Goal: Task Accomplishment & Management: Manage account settings

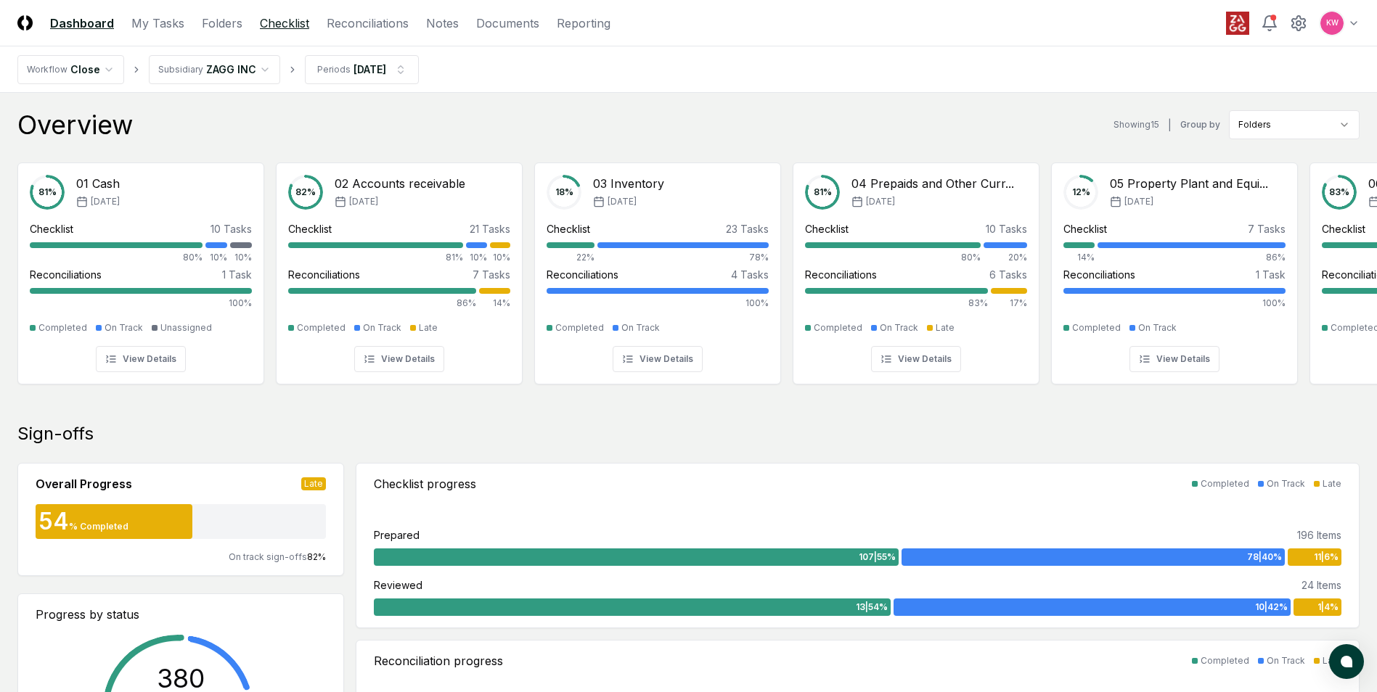
click at [297, 24] on link "Checklist" at bounding box center [284, 23] width 49 height 17
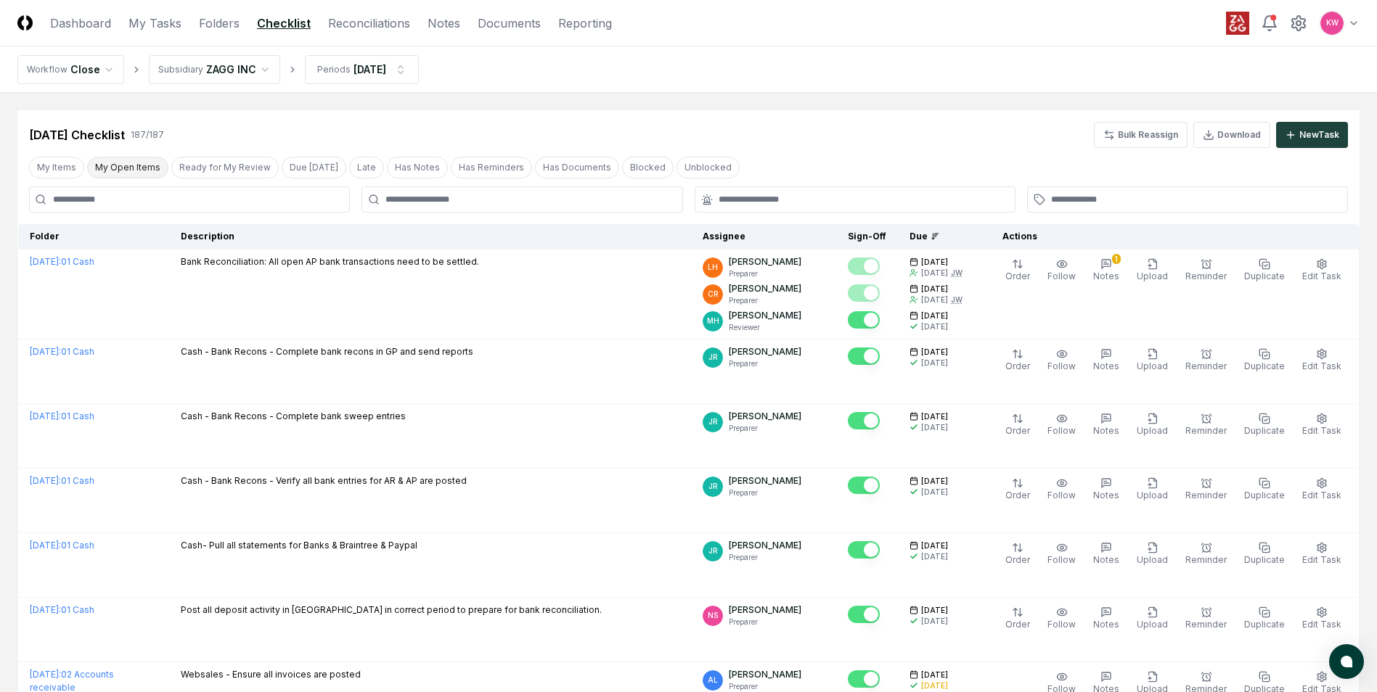
click at [128, 166] on button "My Open Items" at bounding box center [127, 168] width 81 height 22
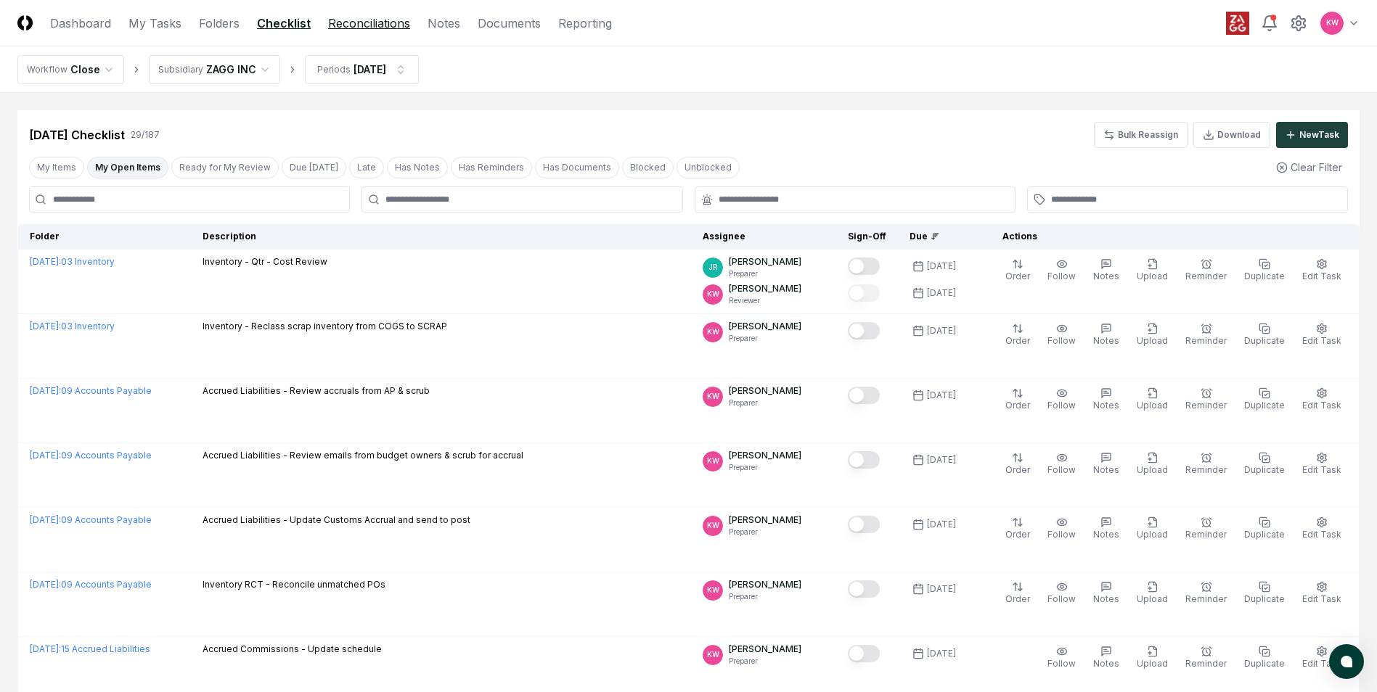
click at [341, 25] on link "Reconciliations" at bounding box center [369, 23] width 82 height 17
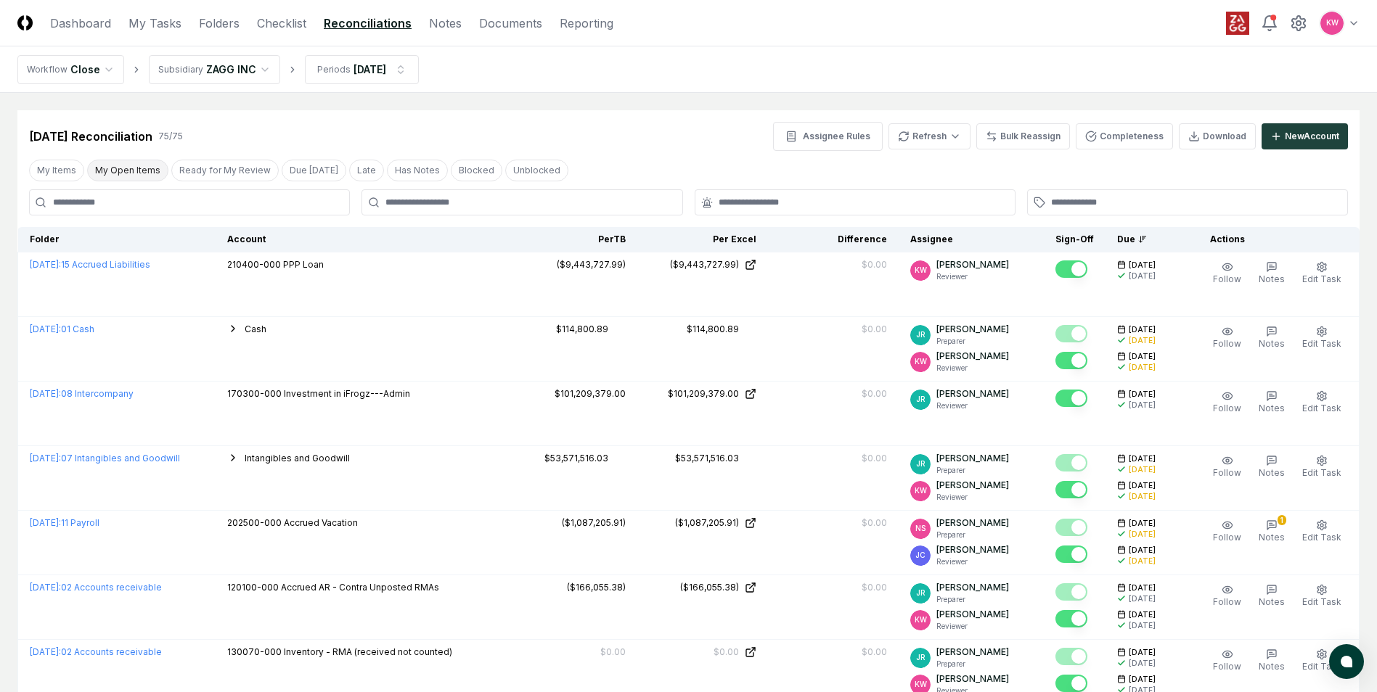
click at [116, 172] on button "My Open Items" at bounding box center [127, 171] width 81 height 22
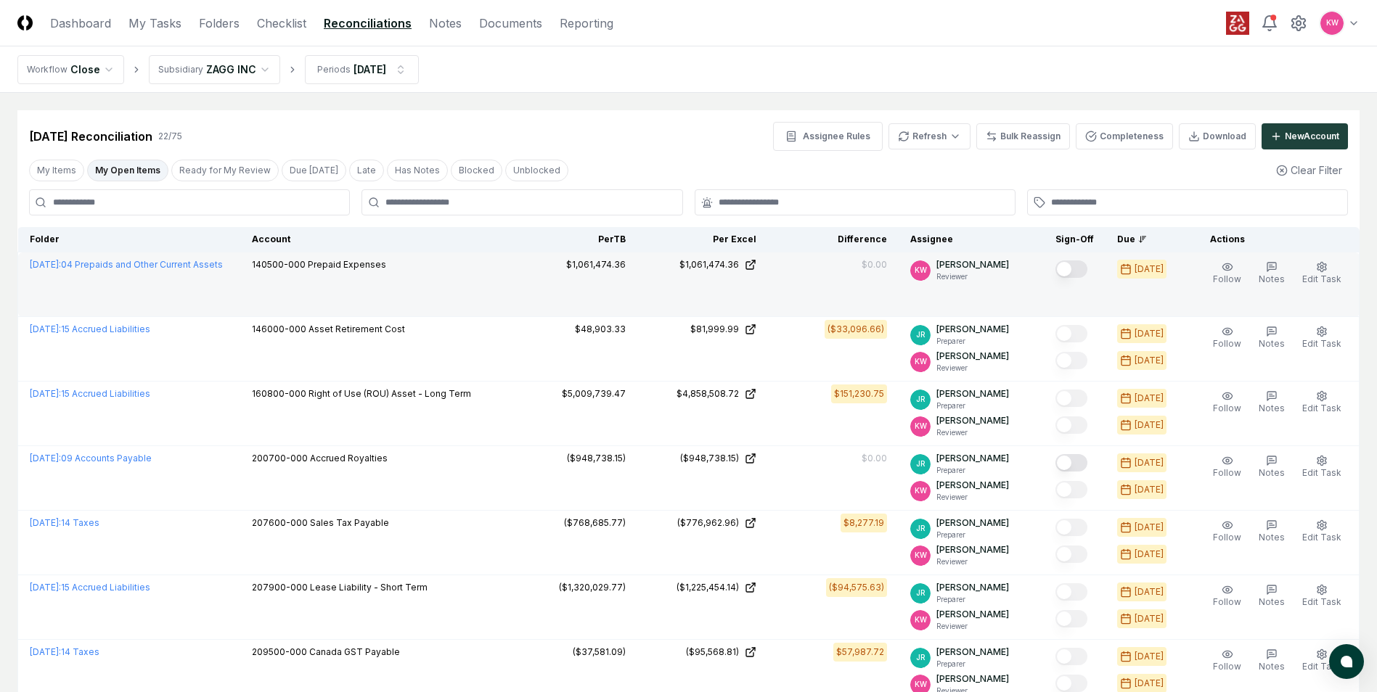
click at [1078, 272] on button "Mark complete" at bounding box center [1071, 269] width 32 height 17
click at [70, 27] on link "Dashboard" at bounding box center [80, 23] width 61 height 17
click at [89, 25] on link "Dashboard" at bounding box center [80, 23] width 61 height 17
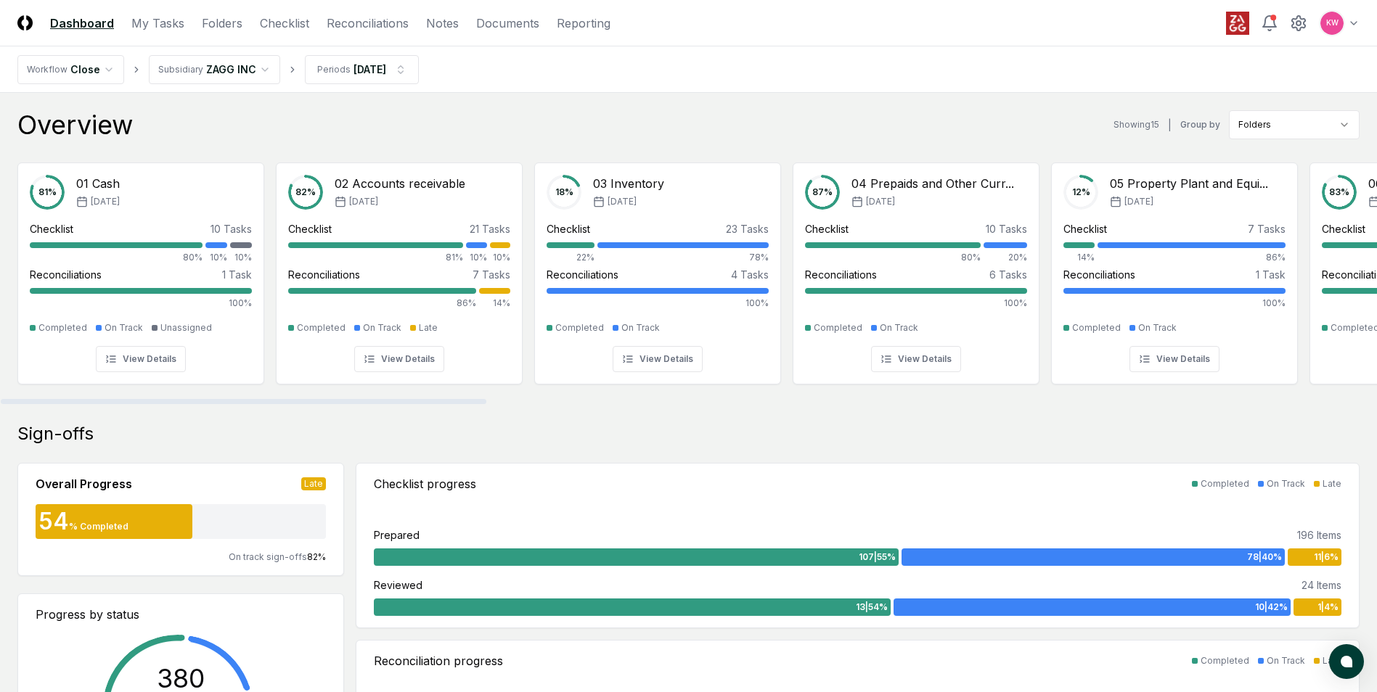
drag, startPoint x: 101, startPoint y: 401, endPoint x: 70, endPoint y: 402, distance: 31.2
click at [70, 402] on div at bounding box center [243, 401] width 485 height 5
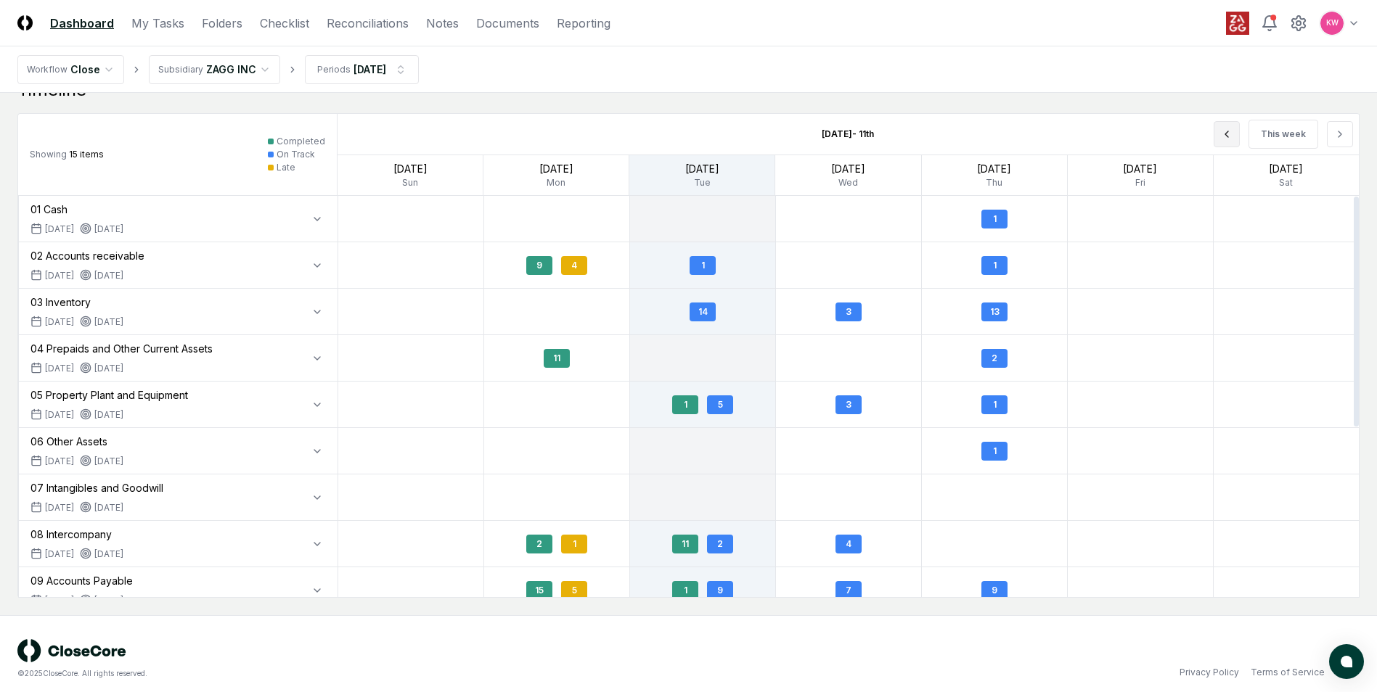
click at [1229, 136] on icon at bounding box center [1227, 134] width 12 height 12
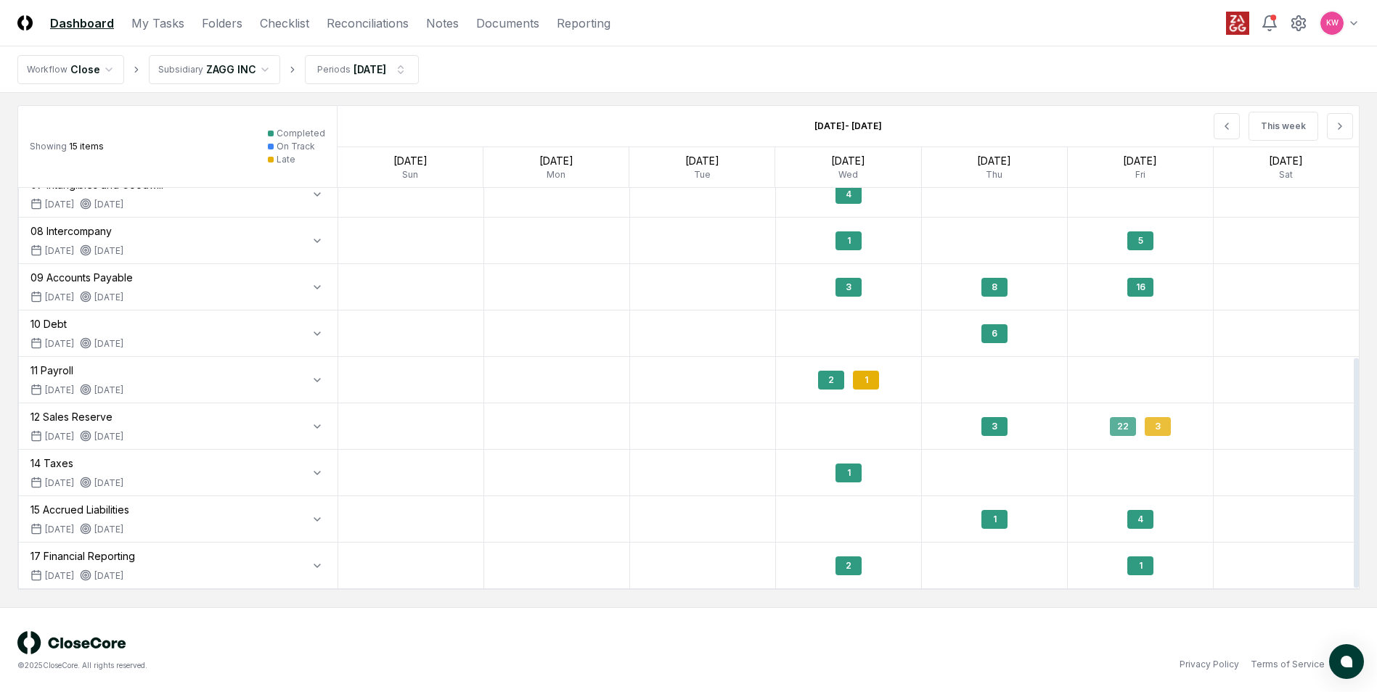
scroll to position [1389, 0]
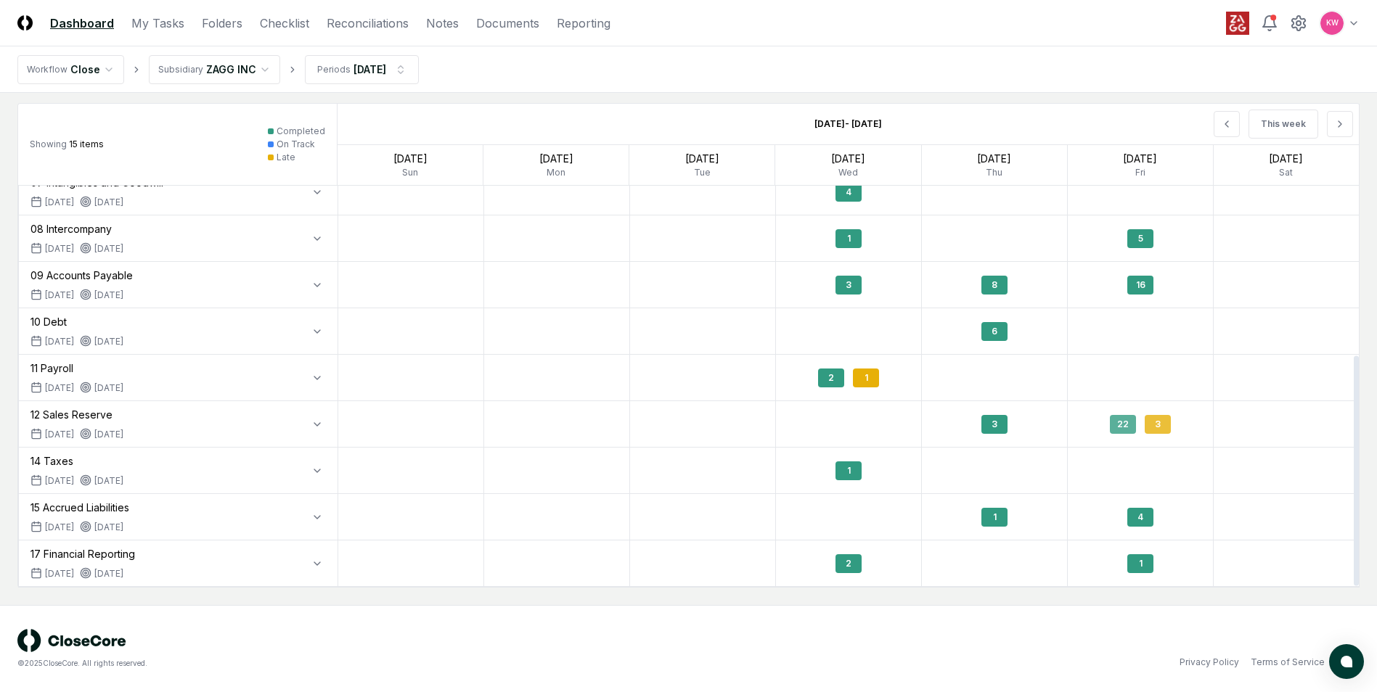
click at [1160, 425] on div "3" at bounding box center [1157, 424] width 26 height 19
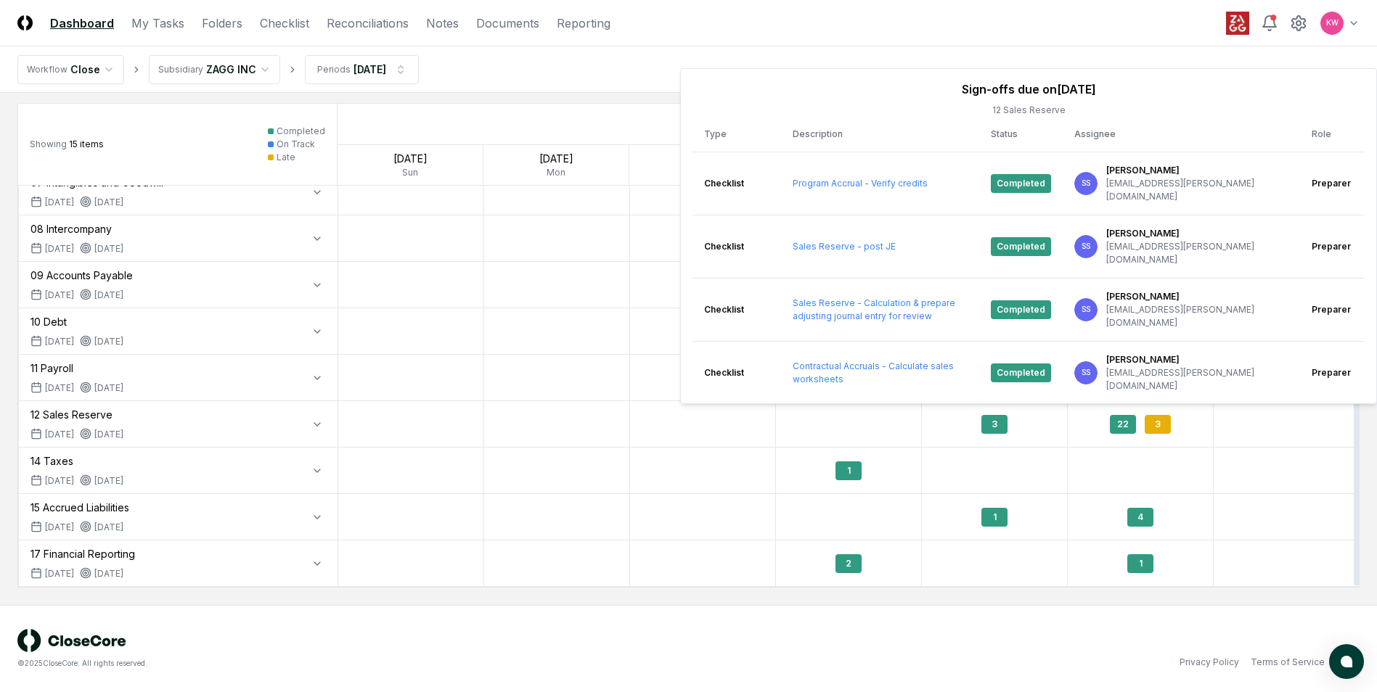
click at [1235, 434] on div at bounding box center [1286, 424] width 146 height 46
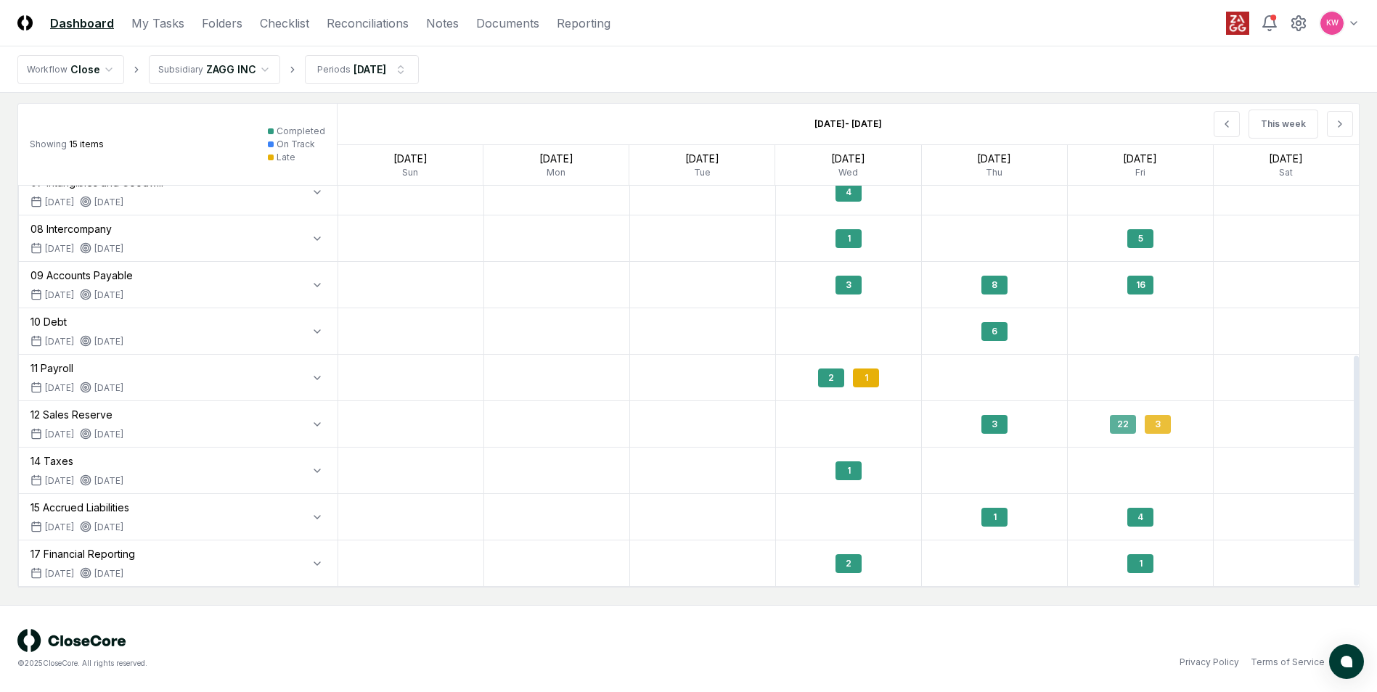
click at [1166, 430] on div "3" at bounding box center [1157, 424] width 26 height 19
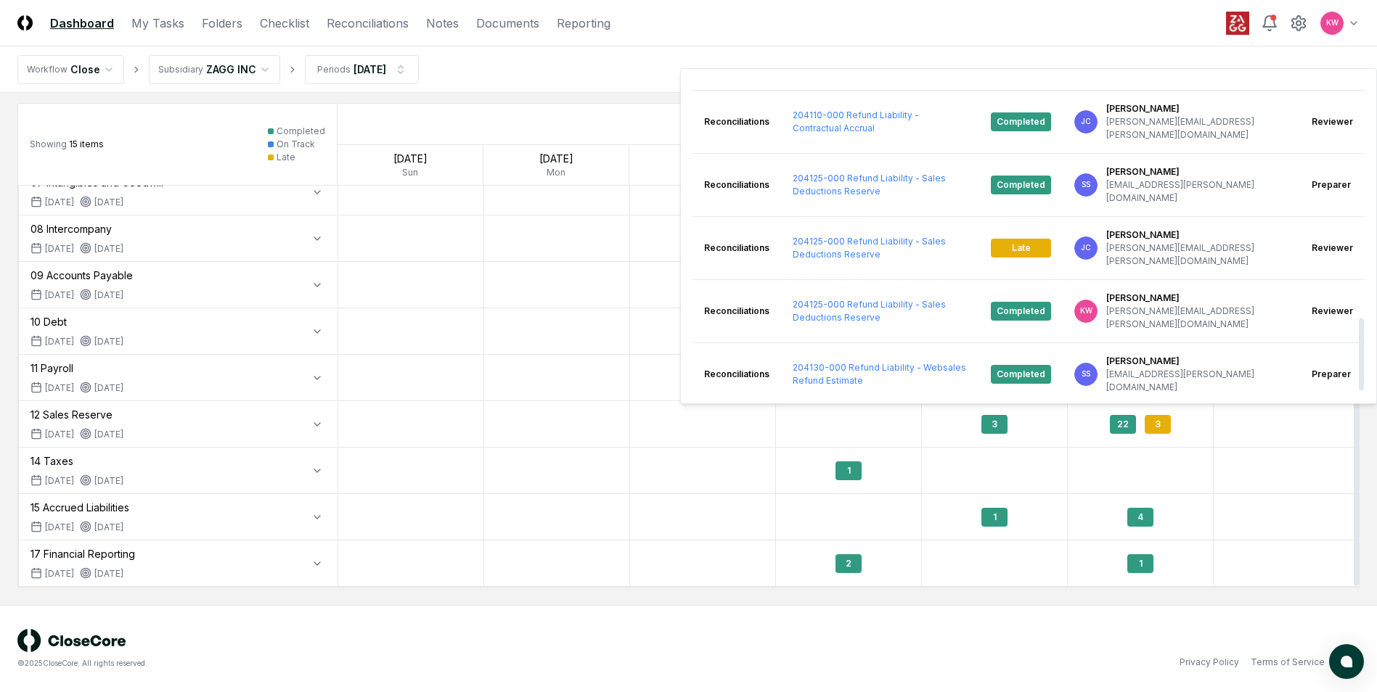
scroll to position [1012, 0]
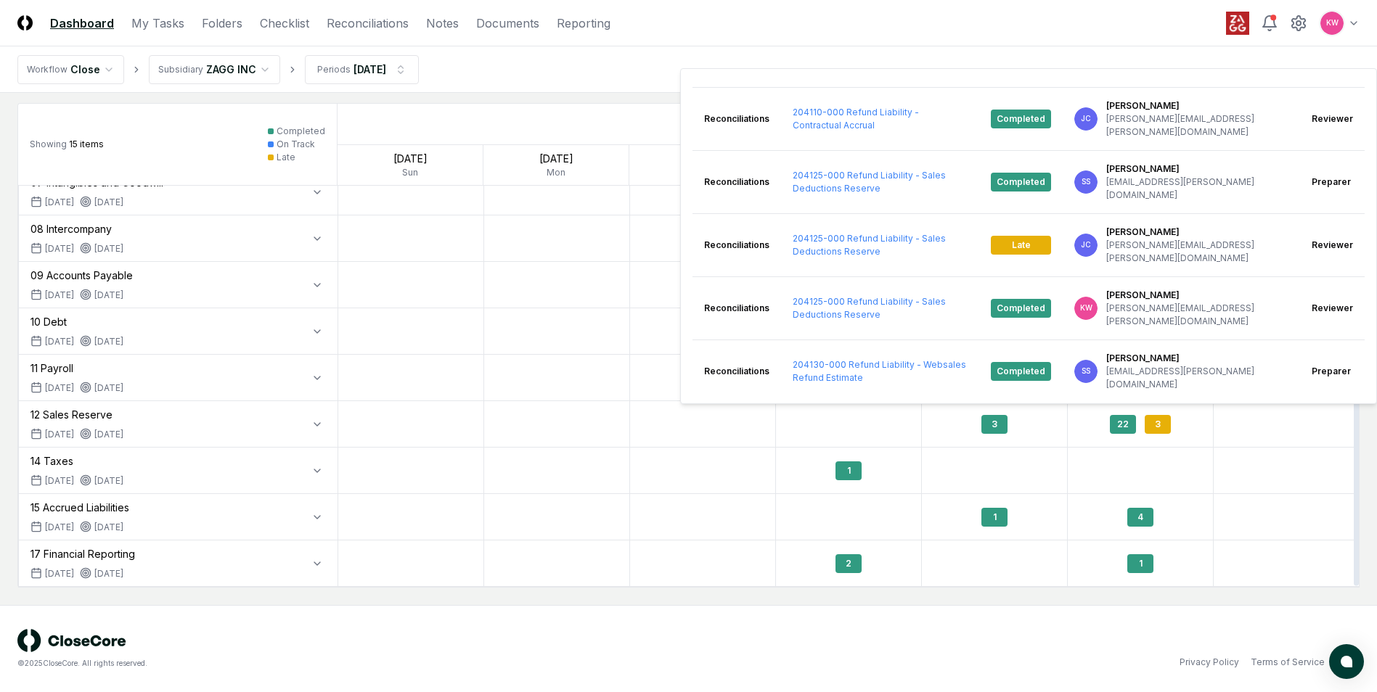
click at [657, 463] on div at bounding box center [703, 471] width 146 height 46
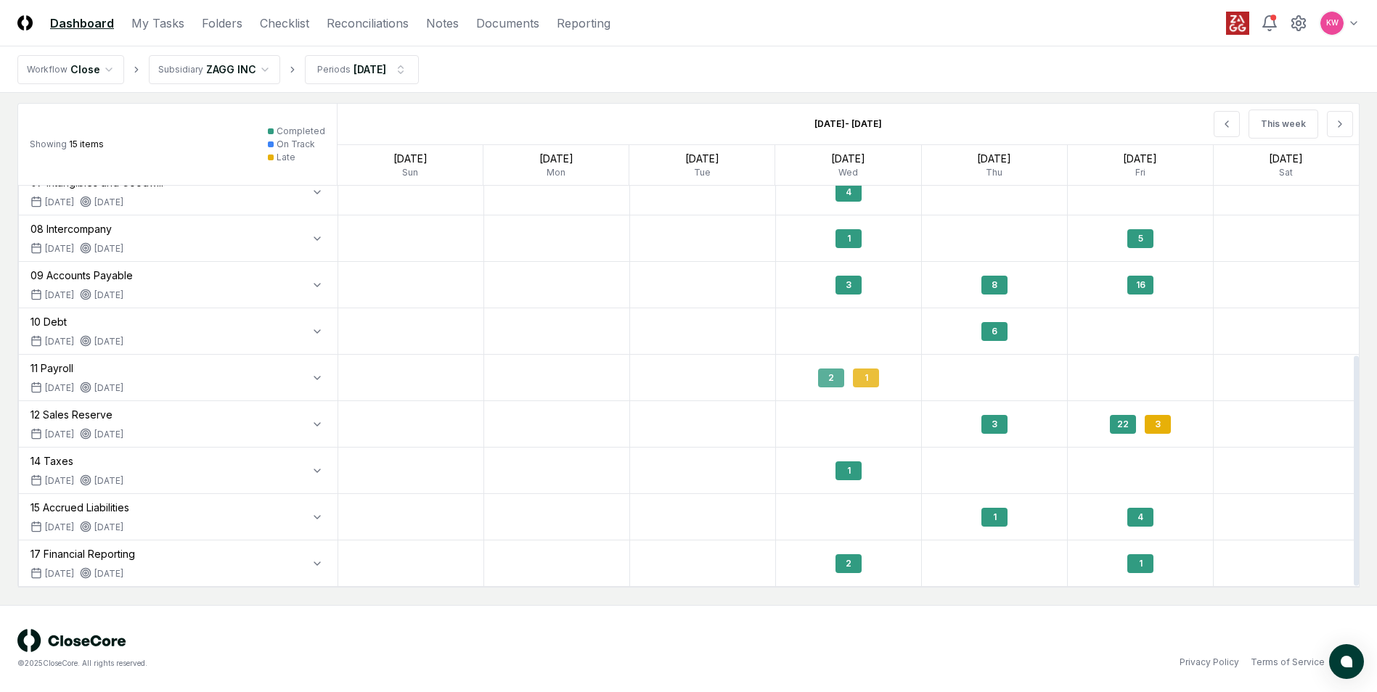
click at [863, 379] on div "1" at bounding box center [866, 378] width 26 height 19
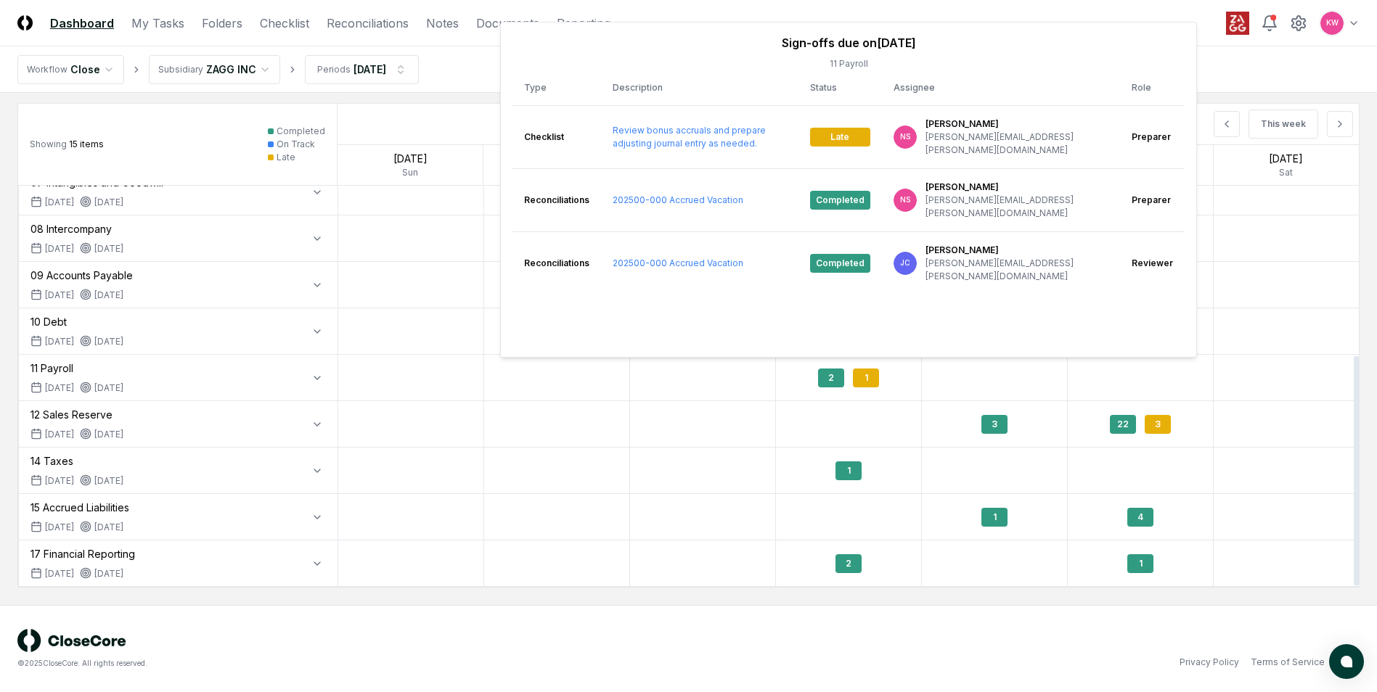
click at [668, 427] on div at bounding box center [703, 424] width 146 height 46
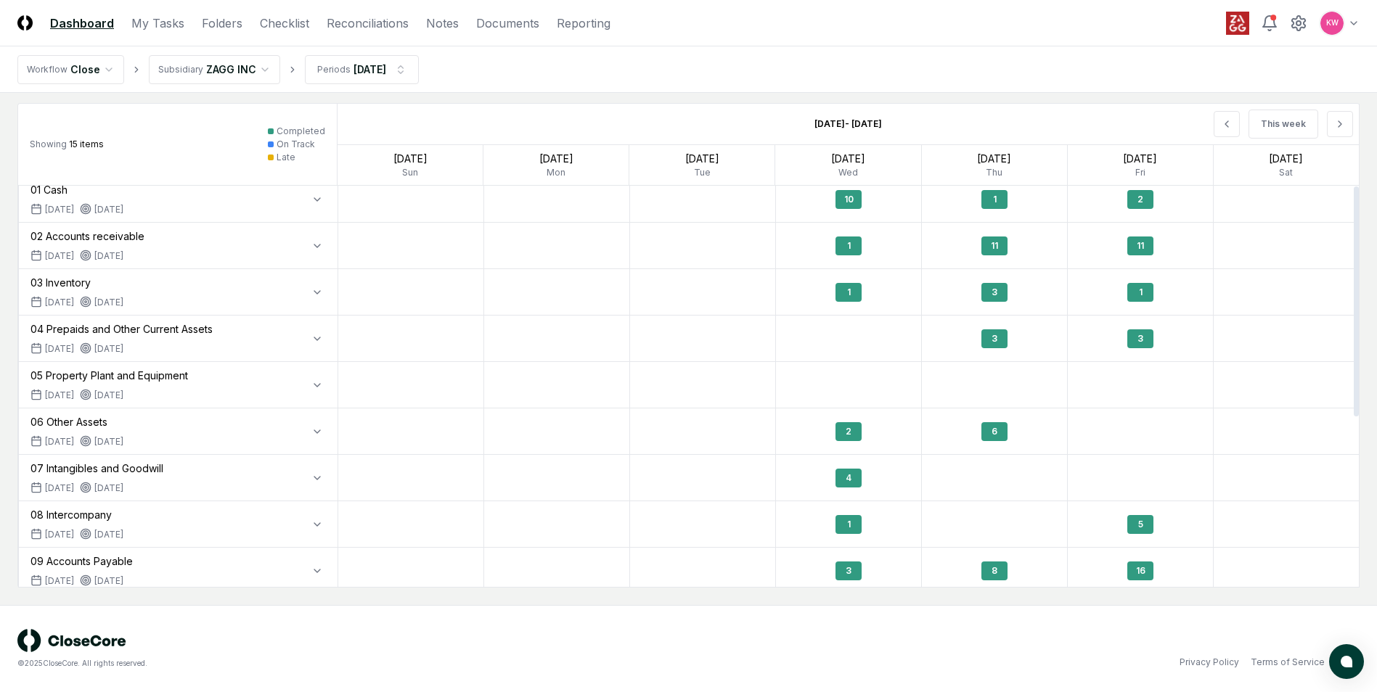
scroll to position [0, 0]
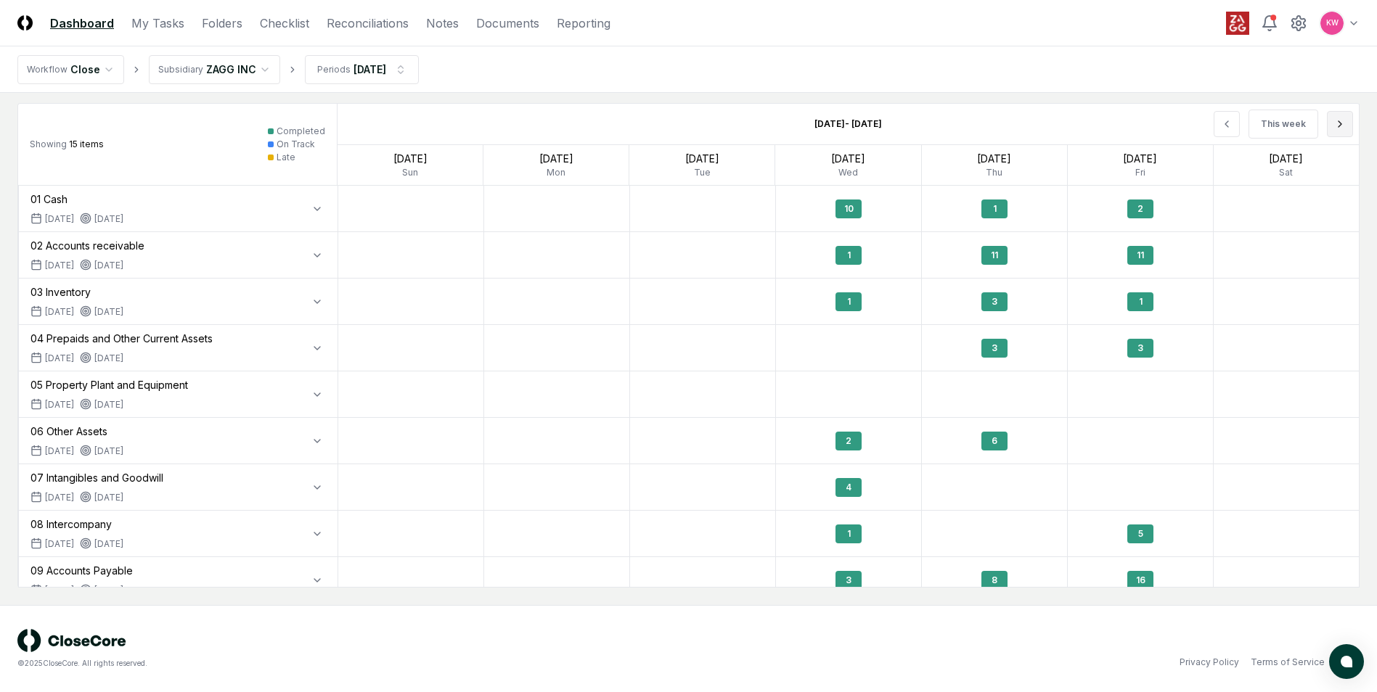
click at [1339, 125] on icon at bounding box center [1340, 124] width 12 height 12
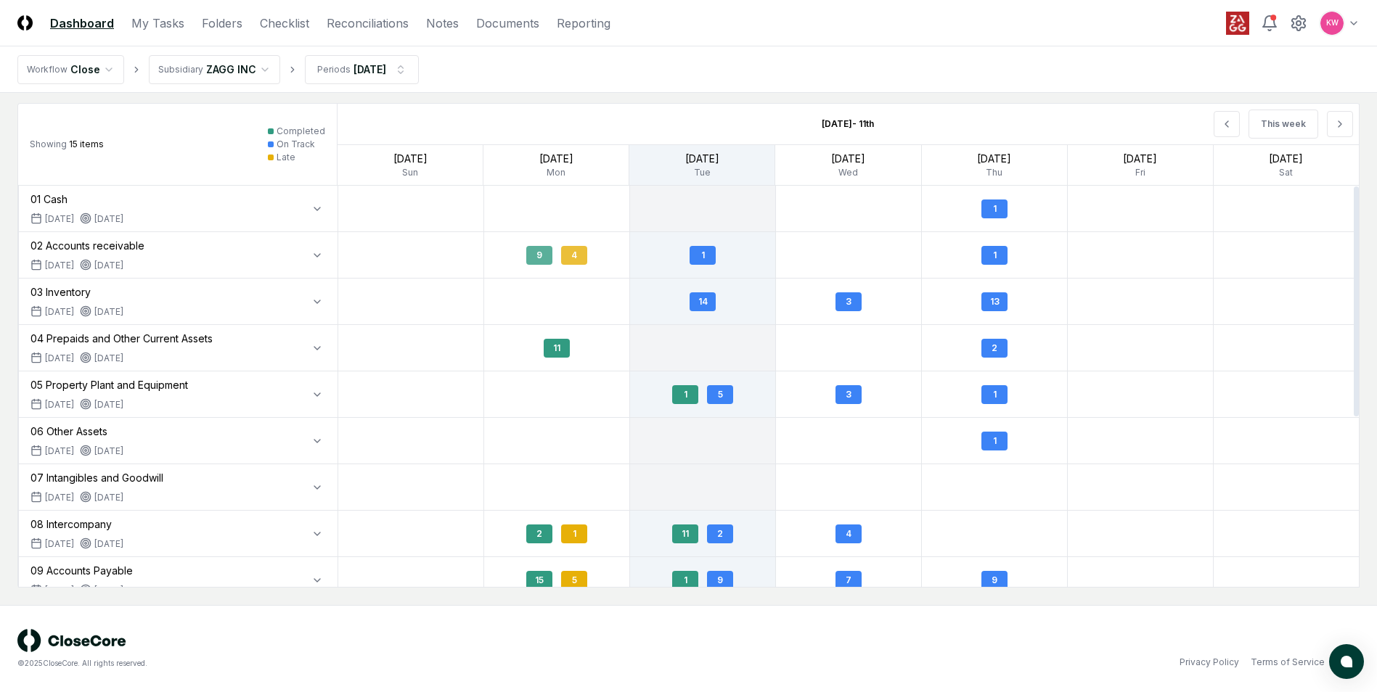
click at [568, 253] on div "4" at bounding box center [574, 255] width 26 height 19
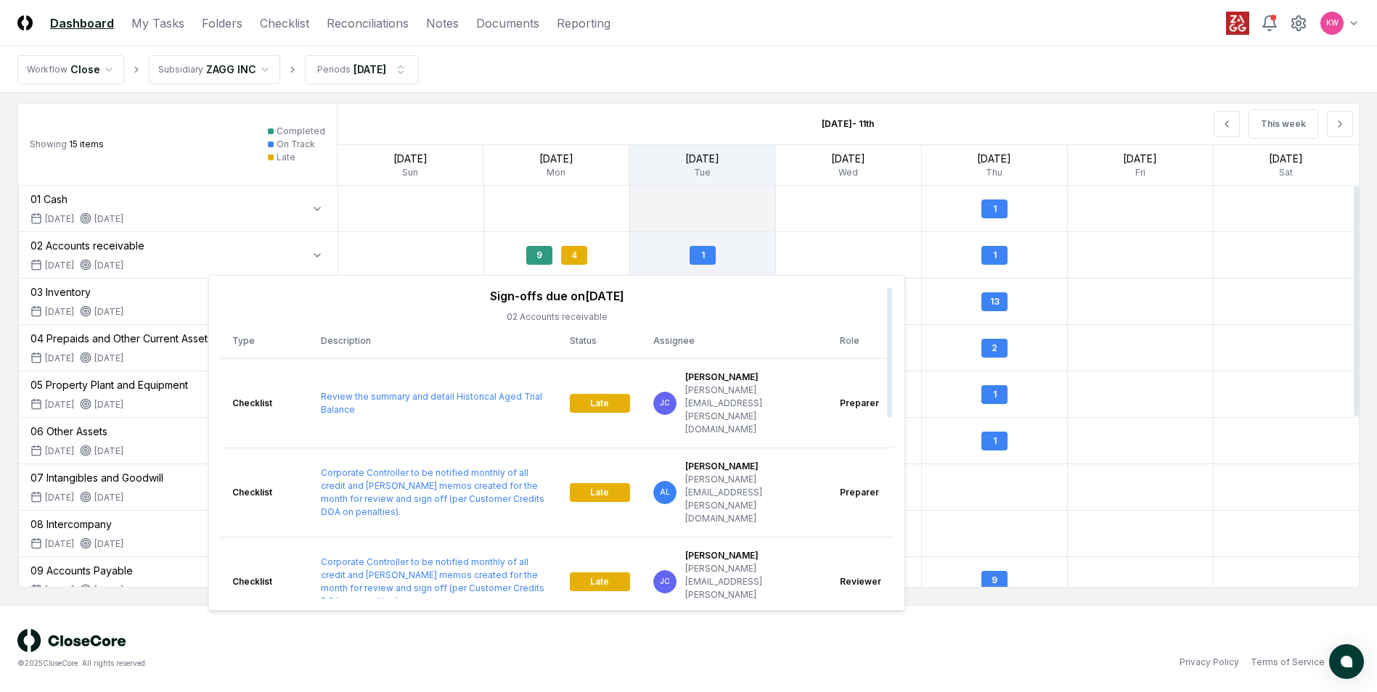
click at [863, 242] on div at bounding box center [849, 255] width 146 height 46
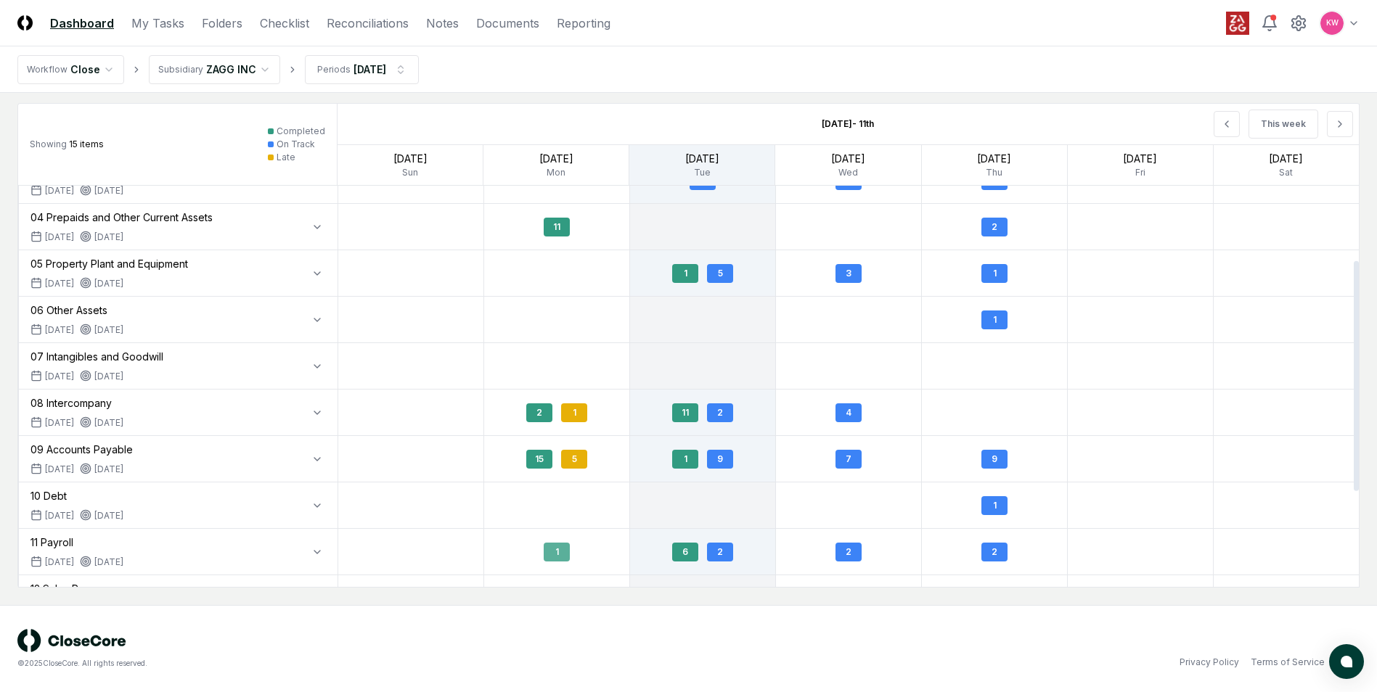
scroll to position [145, 0]
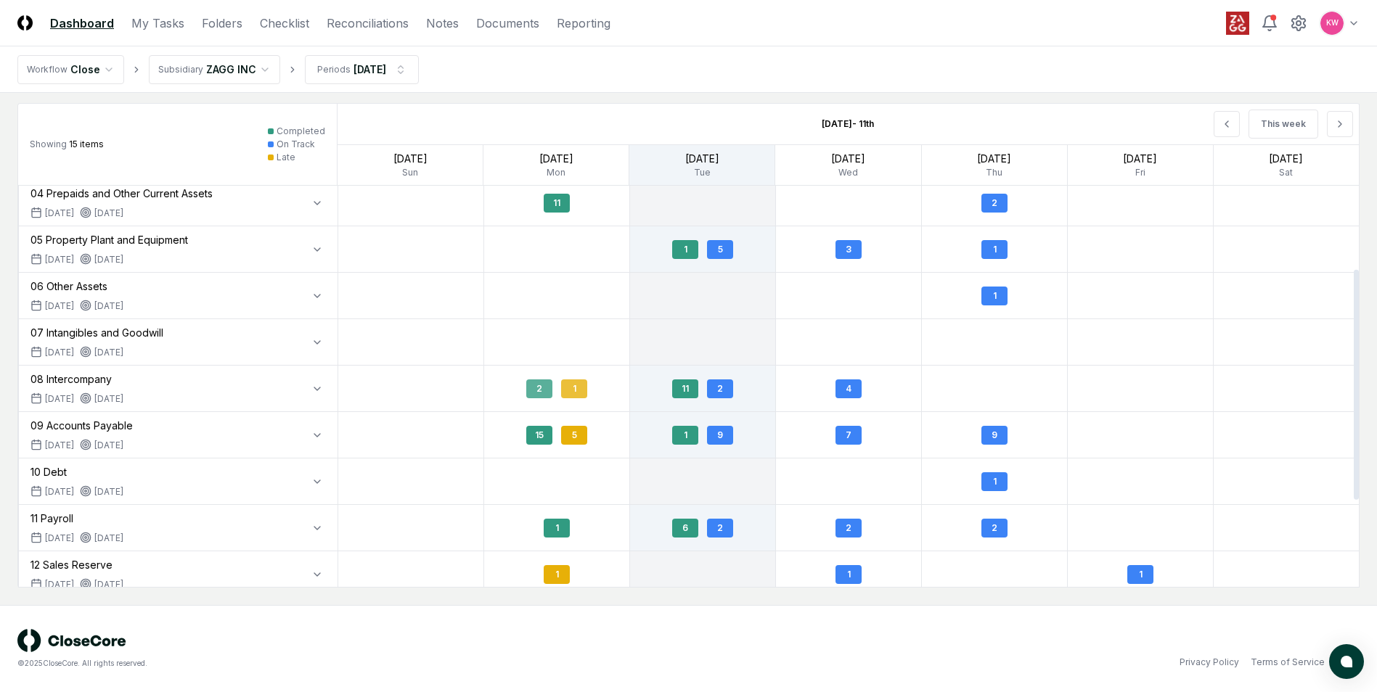
click at [575, 393] on div "1" at bounding box center [574, 389] width 26 height 19
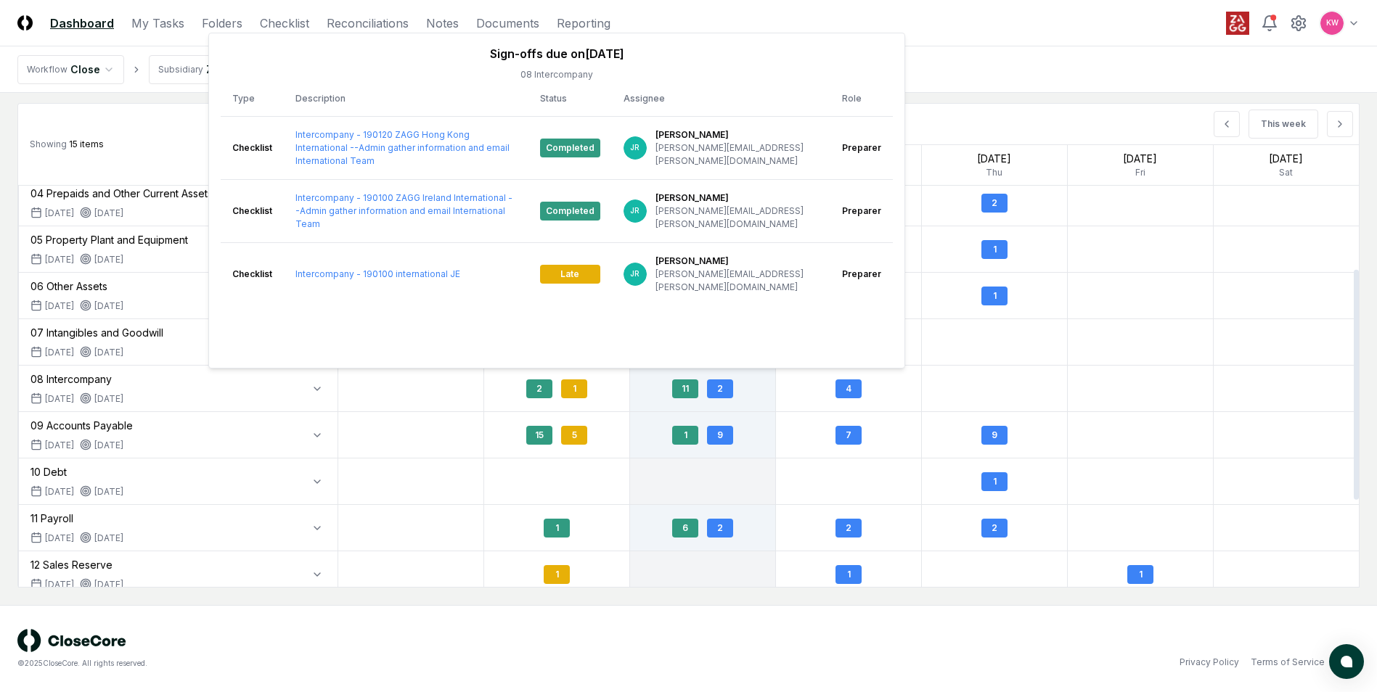
click at [586, 329] on div "Sign-offs due on [DATE] 08 Intercompany Type Description Status Assignee Role C…" at bounding box center [557, 200] width 672 height 311
click at [578, 437] on div "5" at bounding box center [574, 435] width 26 height 19
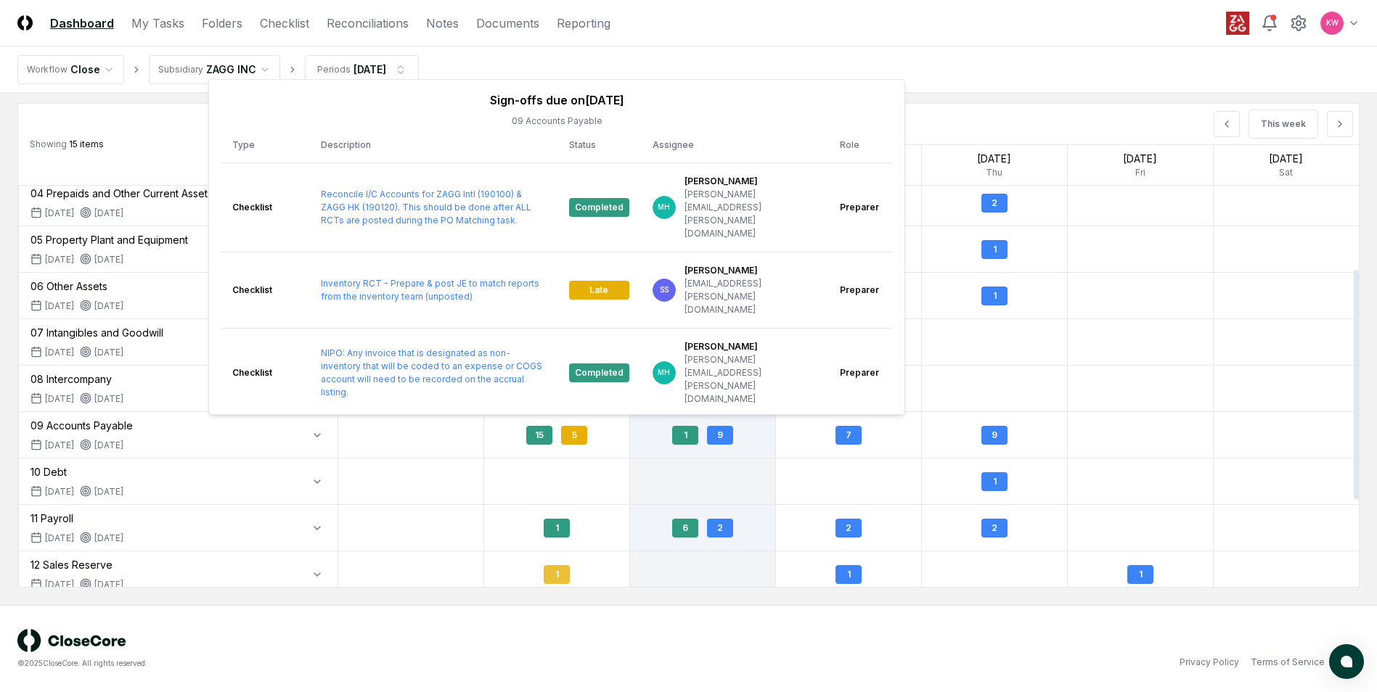
click at [549, 578] on div "1" at bounding box center [557, 574] width 26 height 19
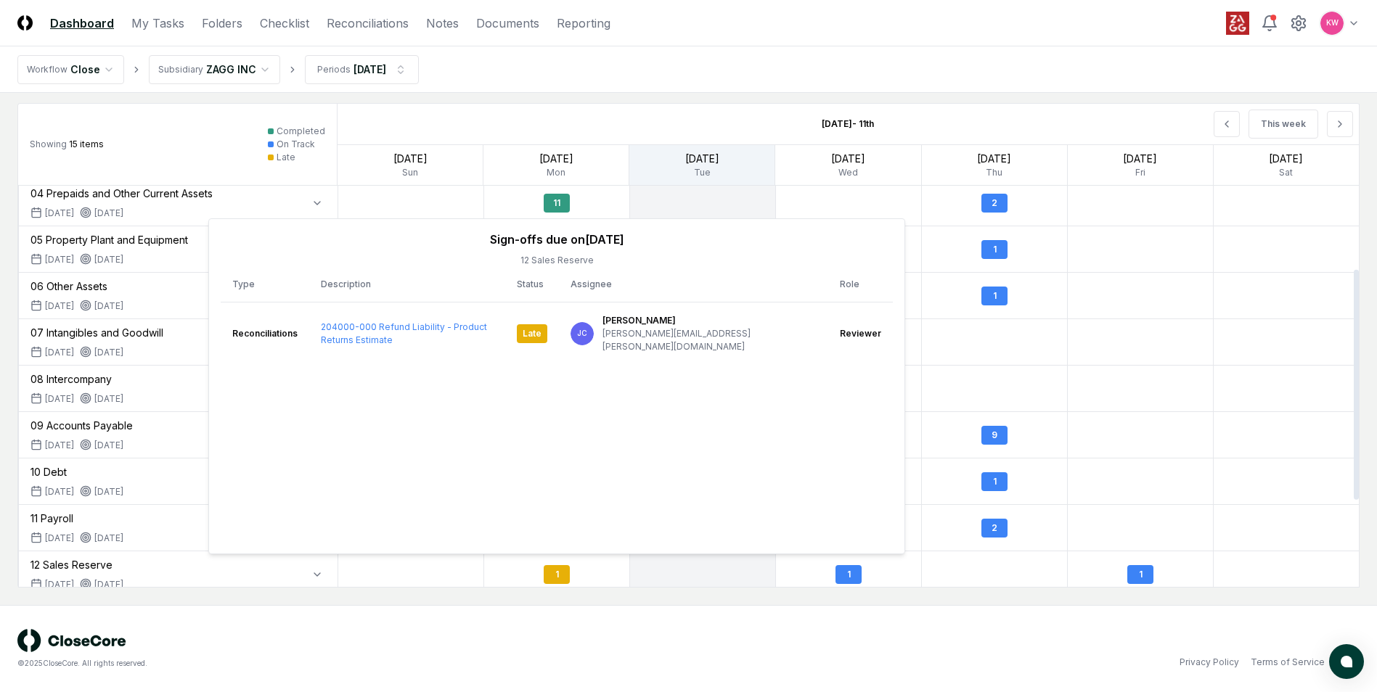
click at [635, 623] on div "© 2025 CloseCore. All rights reserved. Privacy Policy Terms of Service" at bounding box center [688, 648] width 1377 height 87
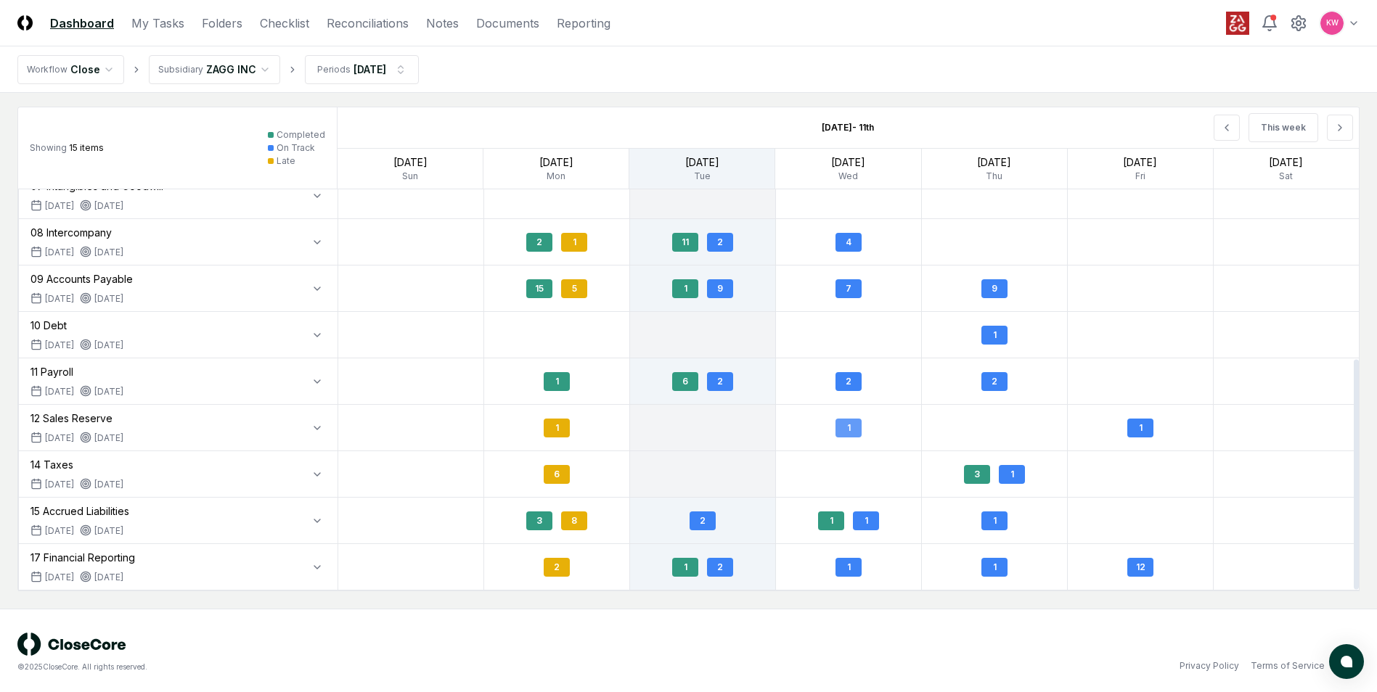
scroll to position [1389, 0]
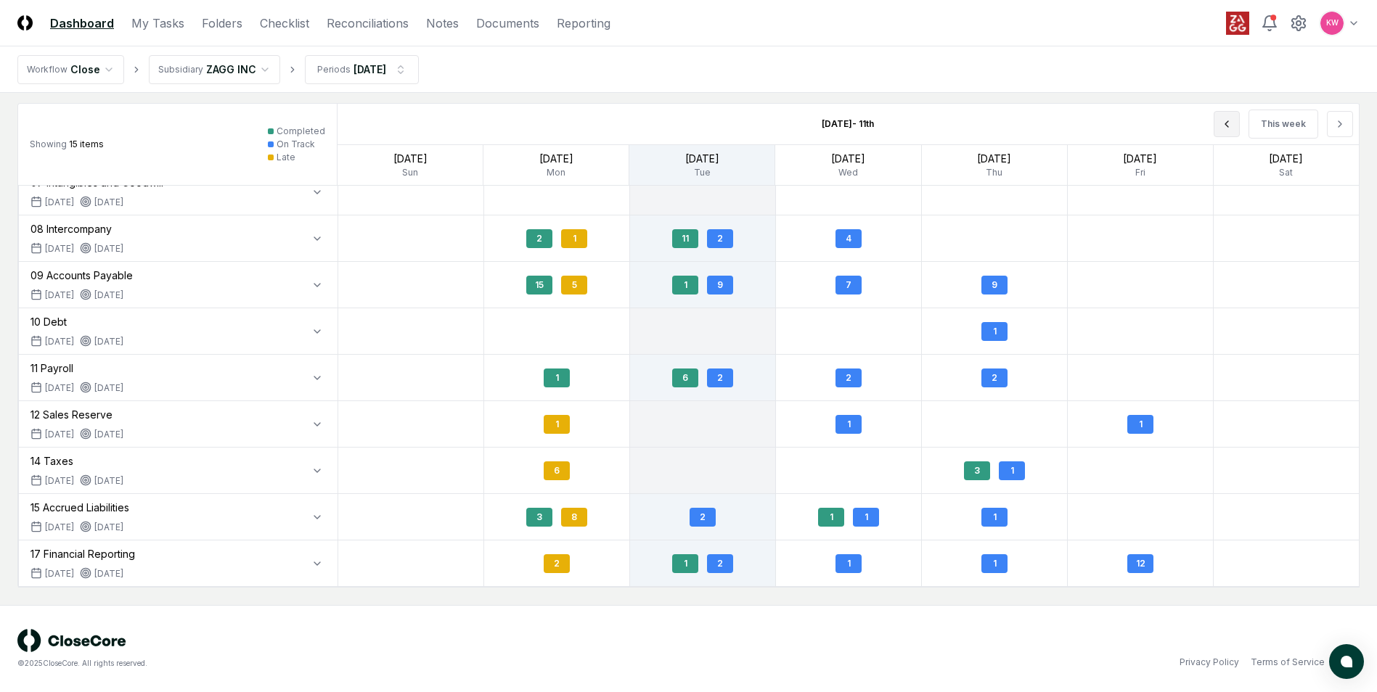
click at [1233, 131] on button at bounding box center [1226, 124] width 26 height 26
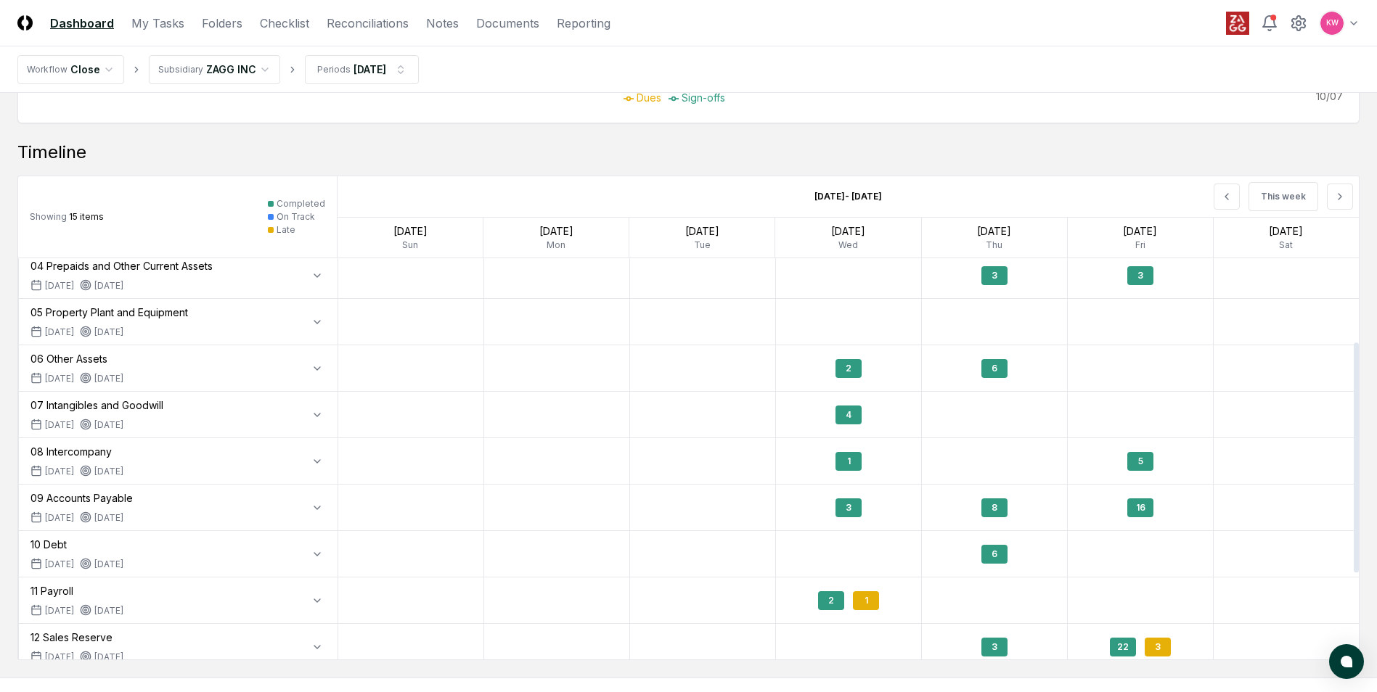
scroll to position [218, 0]
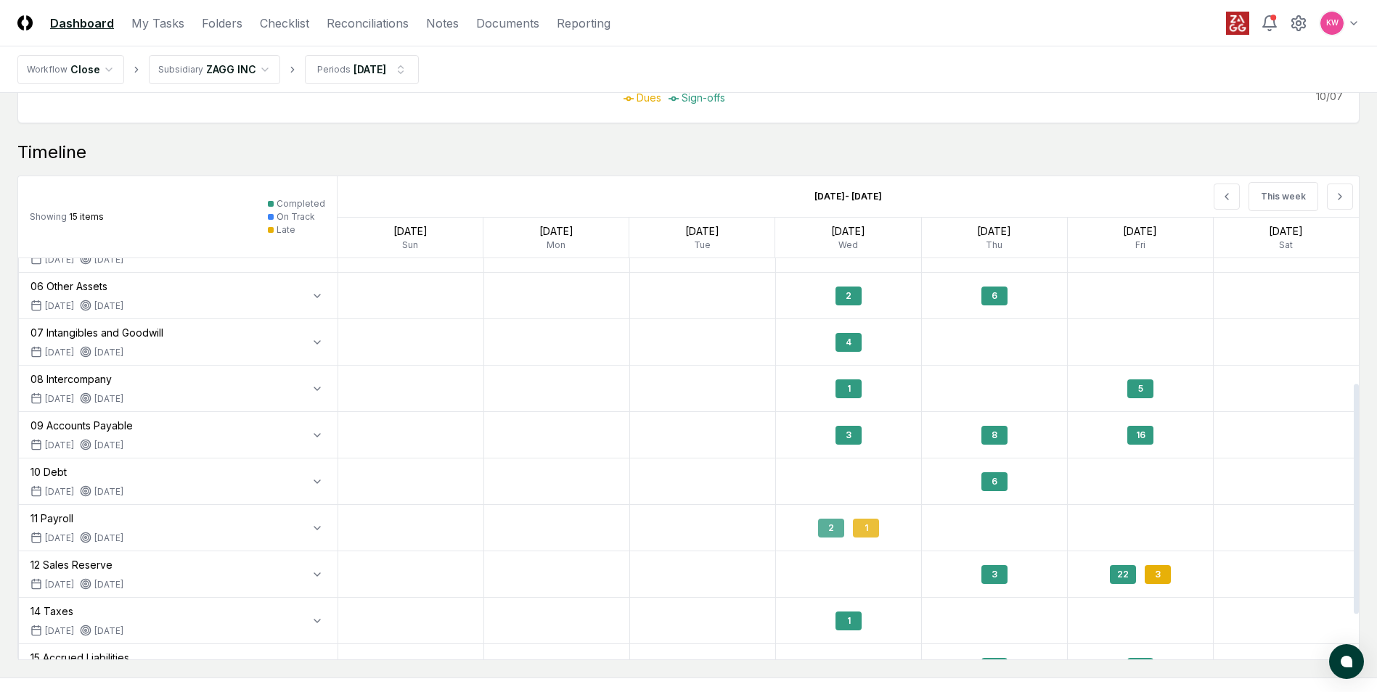
click at [866, 534] on div "1" at bounding box center [866, 528] width 26 height 19
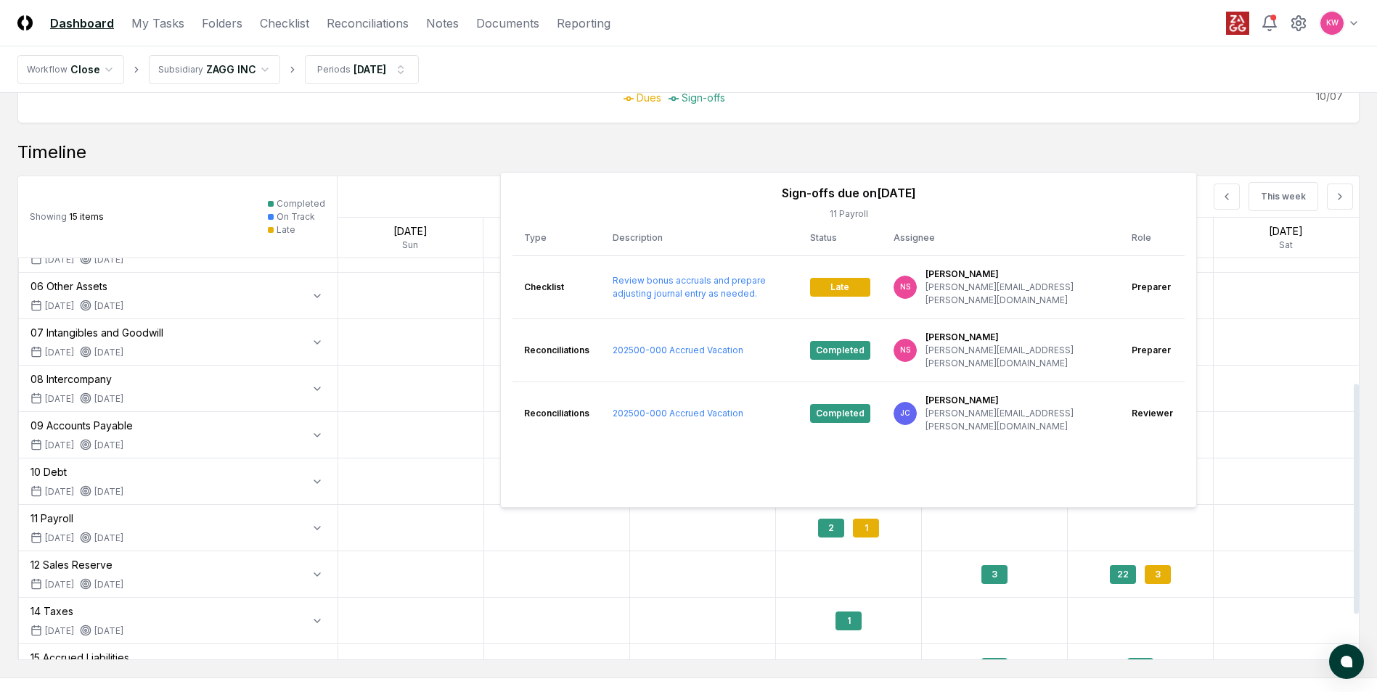
click at [1050, 607] on div at bounding box center [995, 621] width 146 height 46
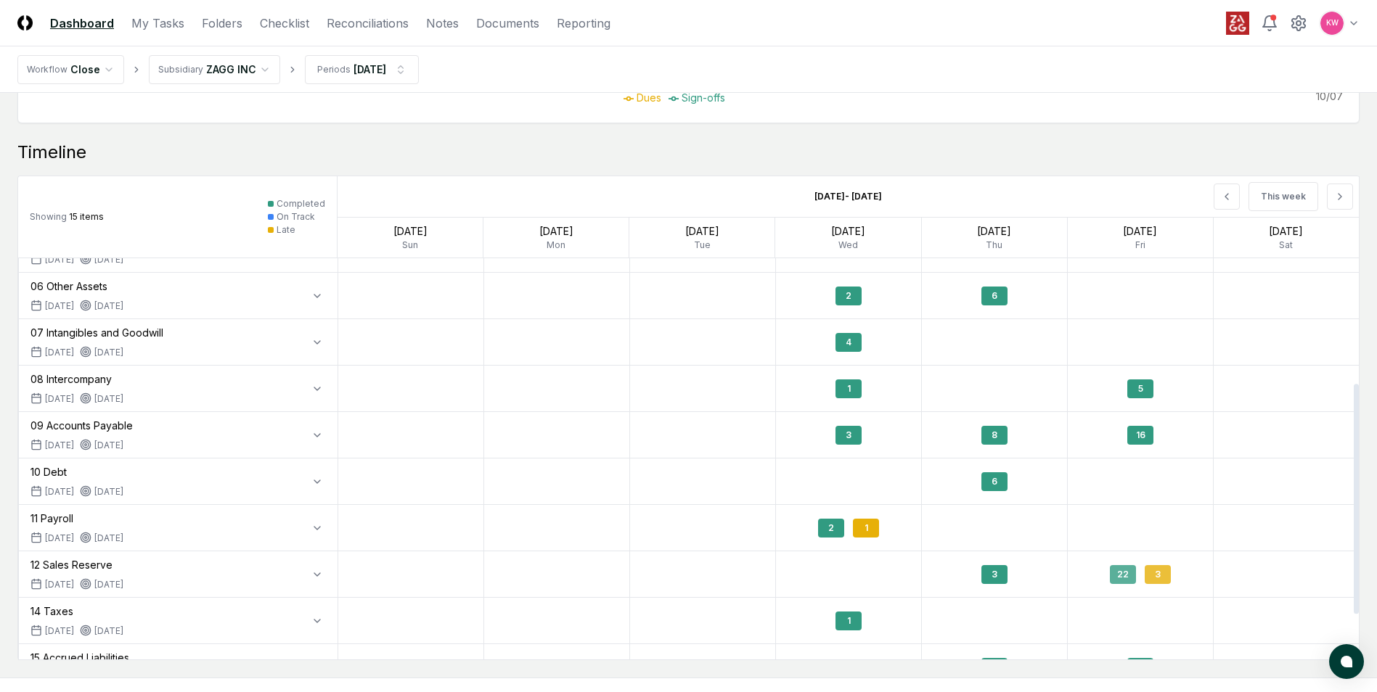
click at [1167, 577] on div "3" at bounding box center [1157, 574] width 26 height 19
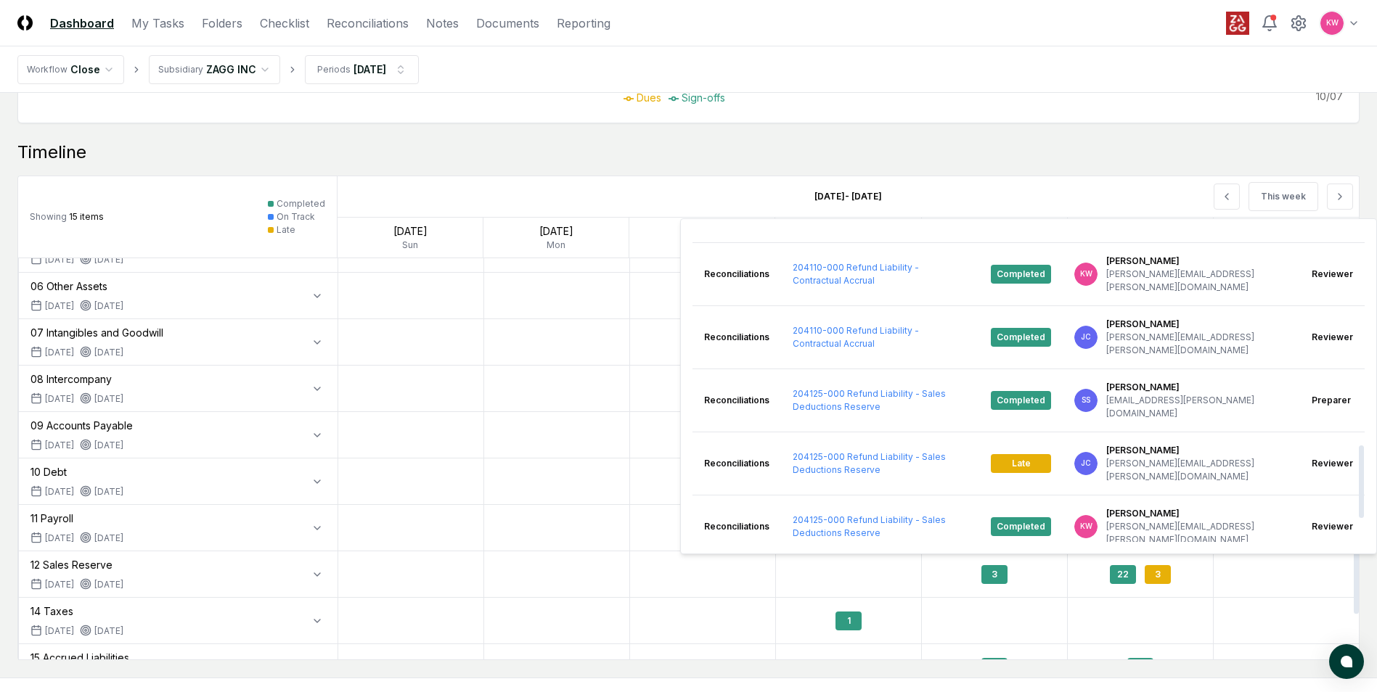
scroll to position [871, 0]
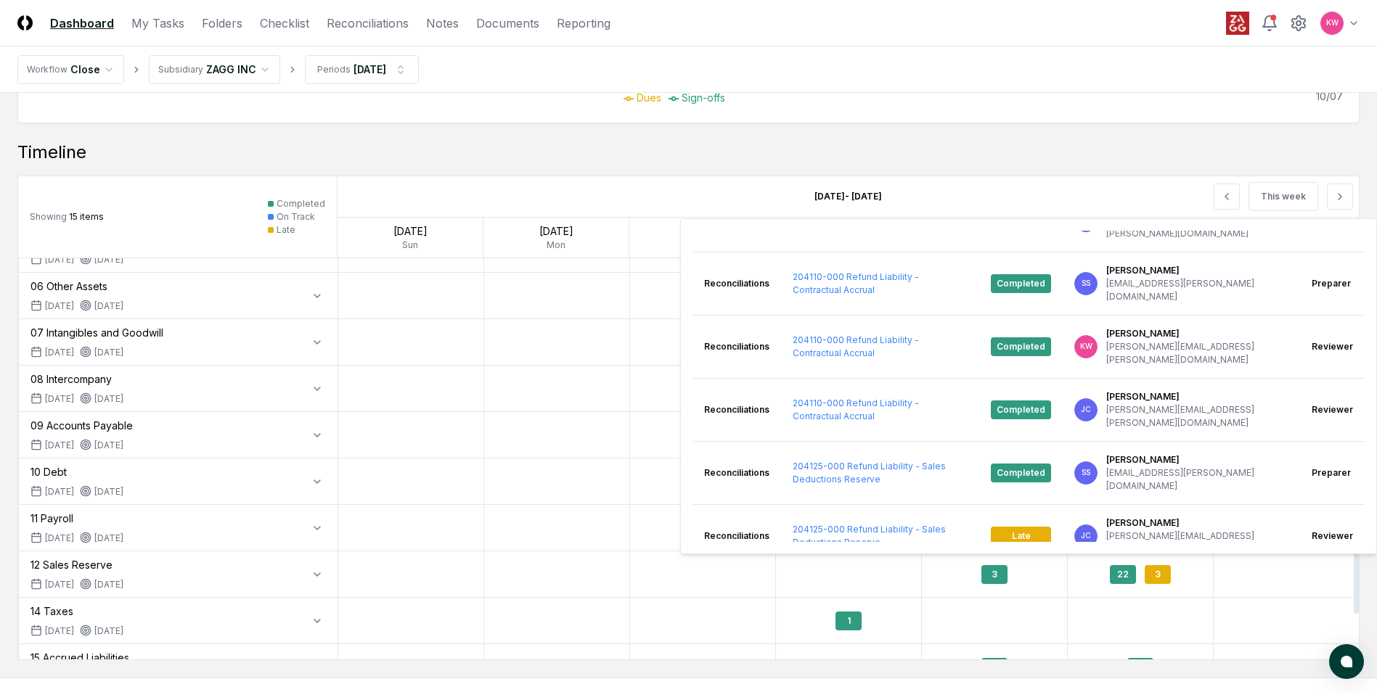
click at [723, 587] on div at bounding box center [703, 575] width 146 height 46
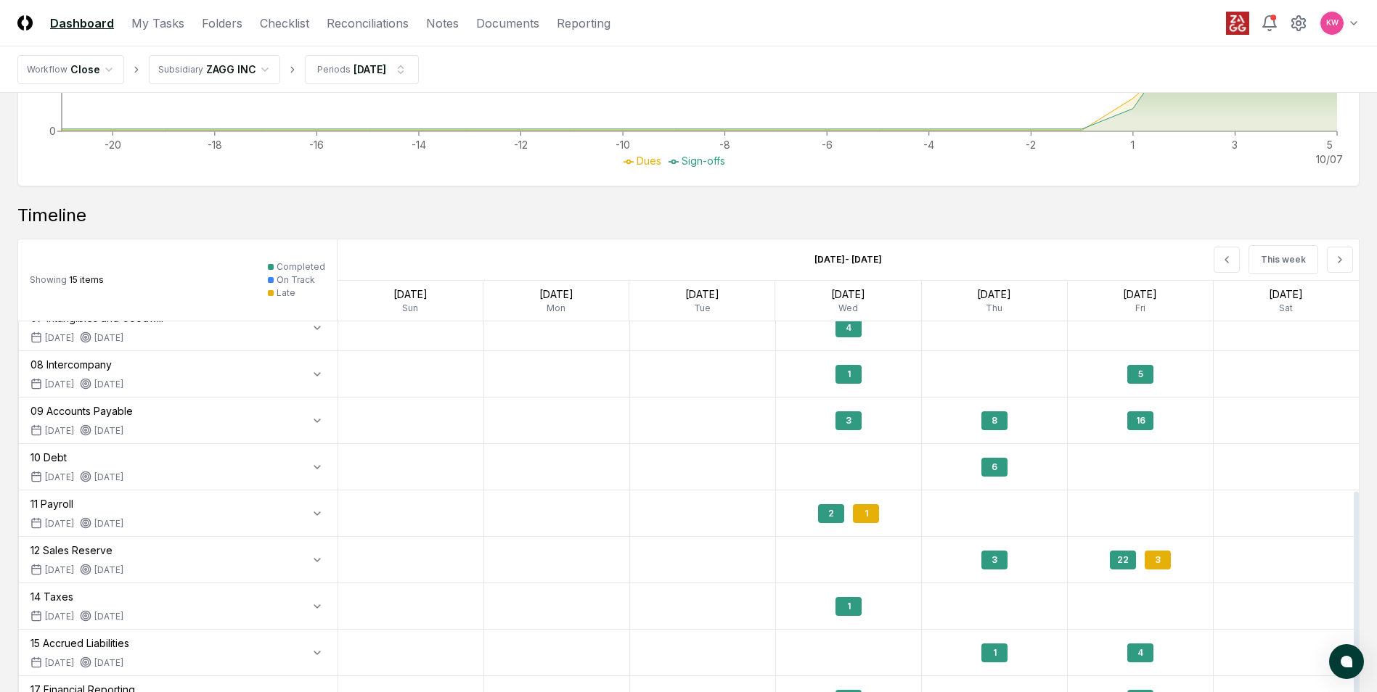
scroll to position [1244, 0]
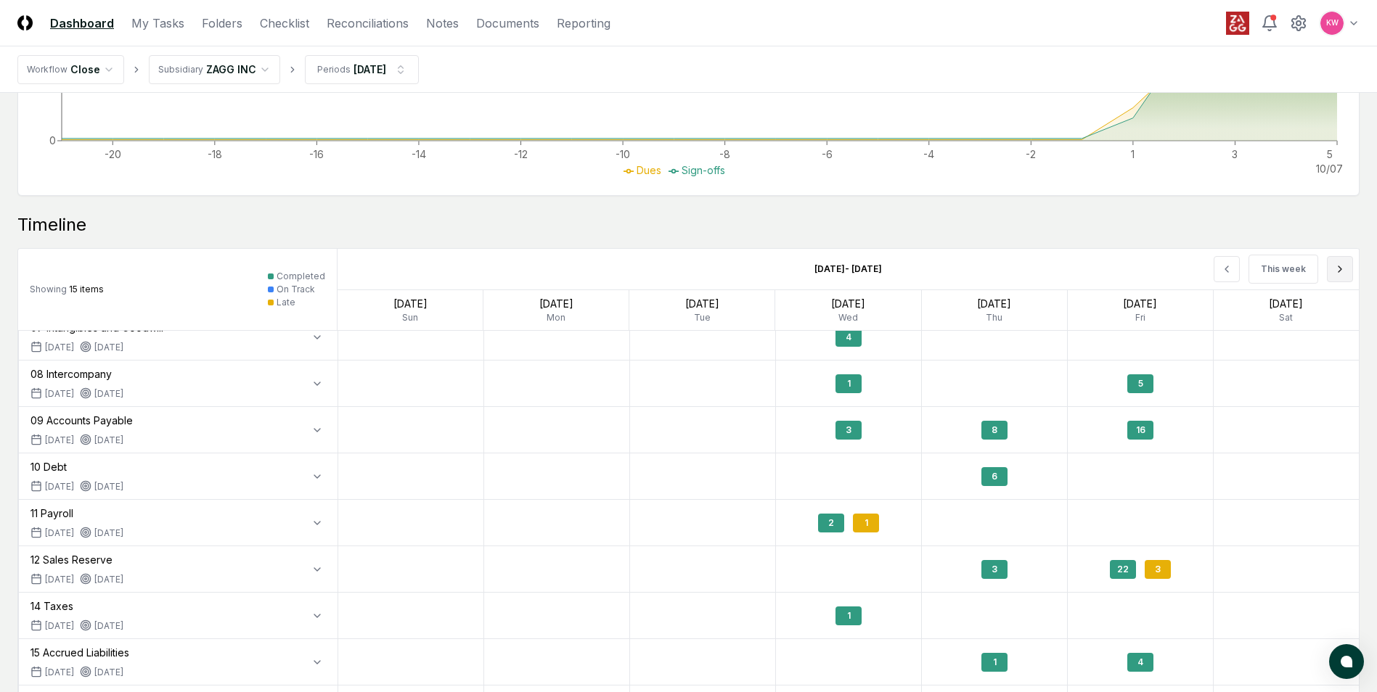
click at [1343, 270] on icon at bounding box center [1340, 269] width 12 height 12
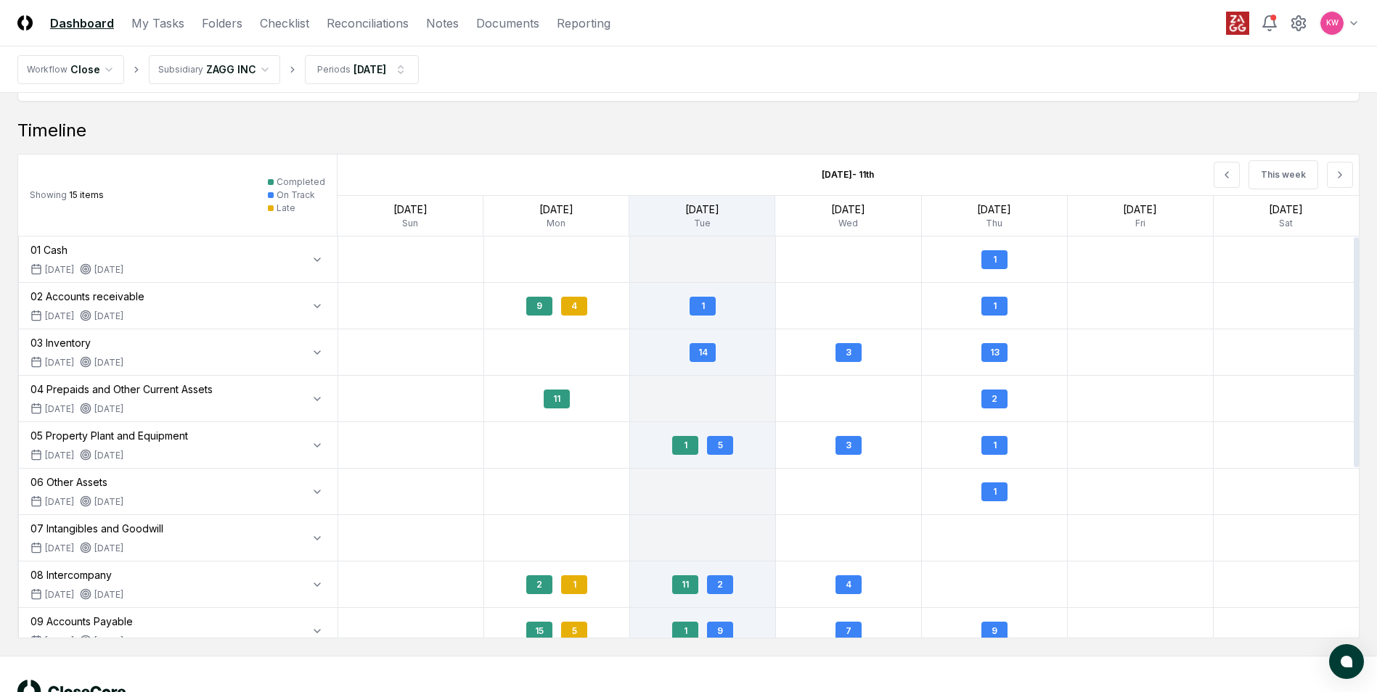
scroll to position [1316, 0]
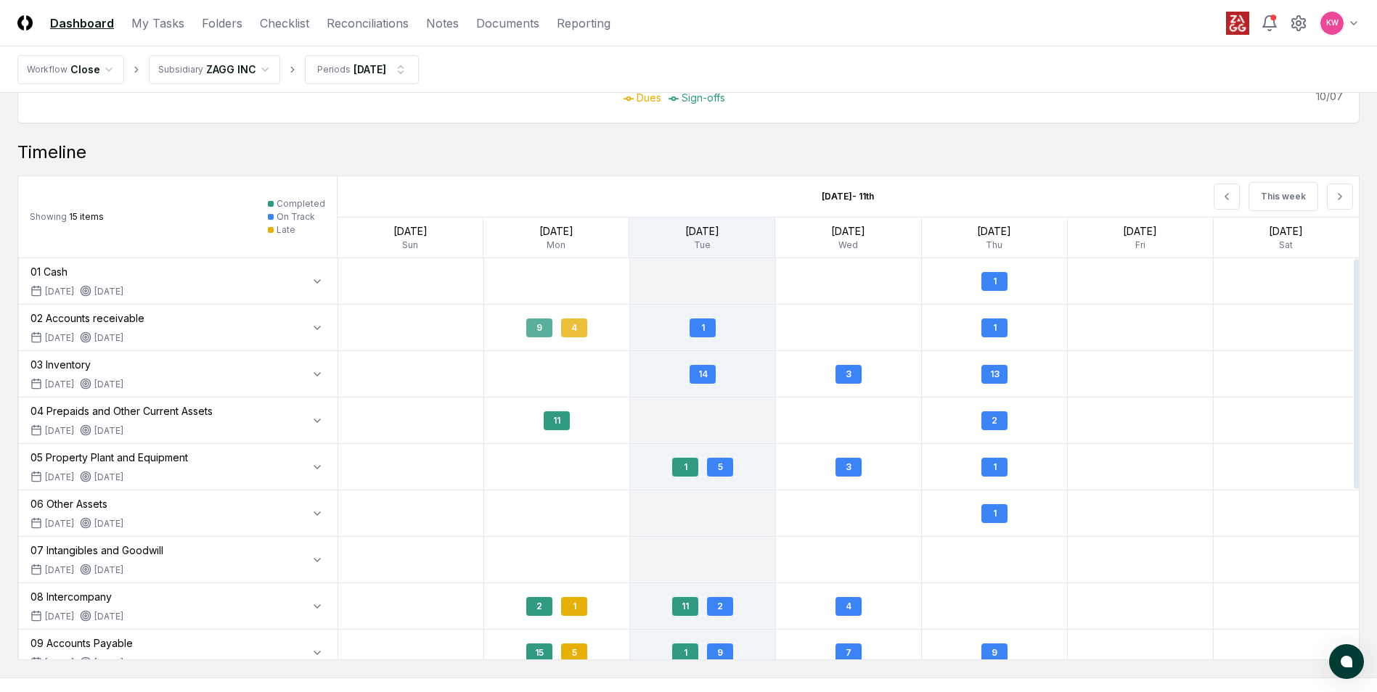
click at [573, 324] on div "4" at bounding box center [574, 328] width 26 height 19
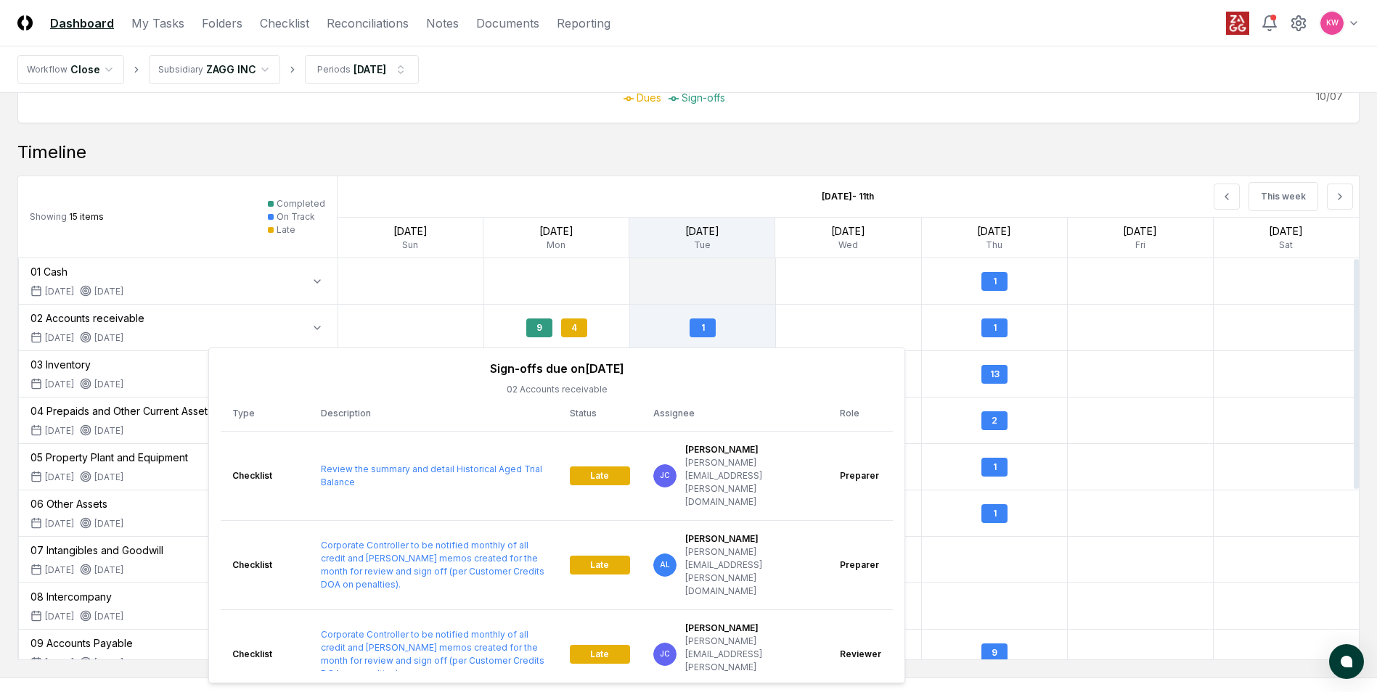
click at [803, 294] on div at bounding box center [849, 281] width 146 height 46
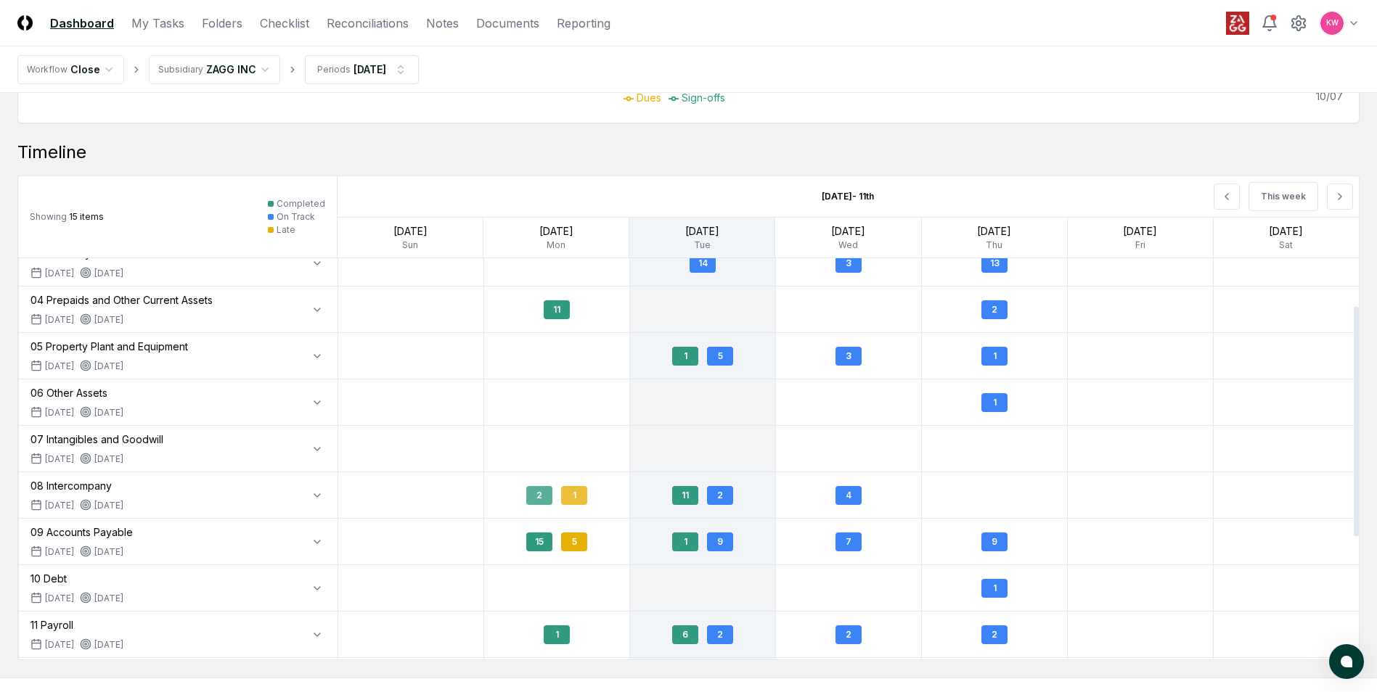
scroll to position [145, 0]
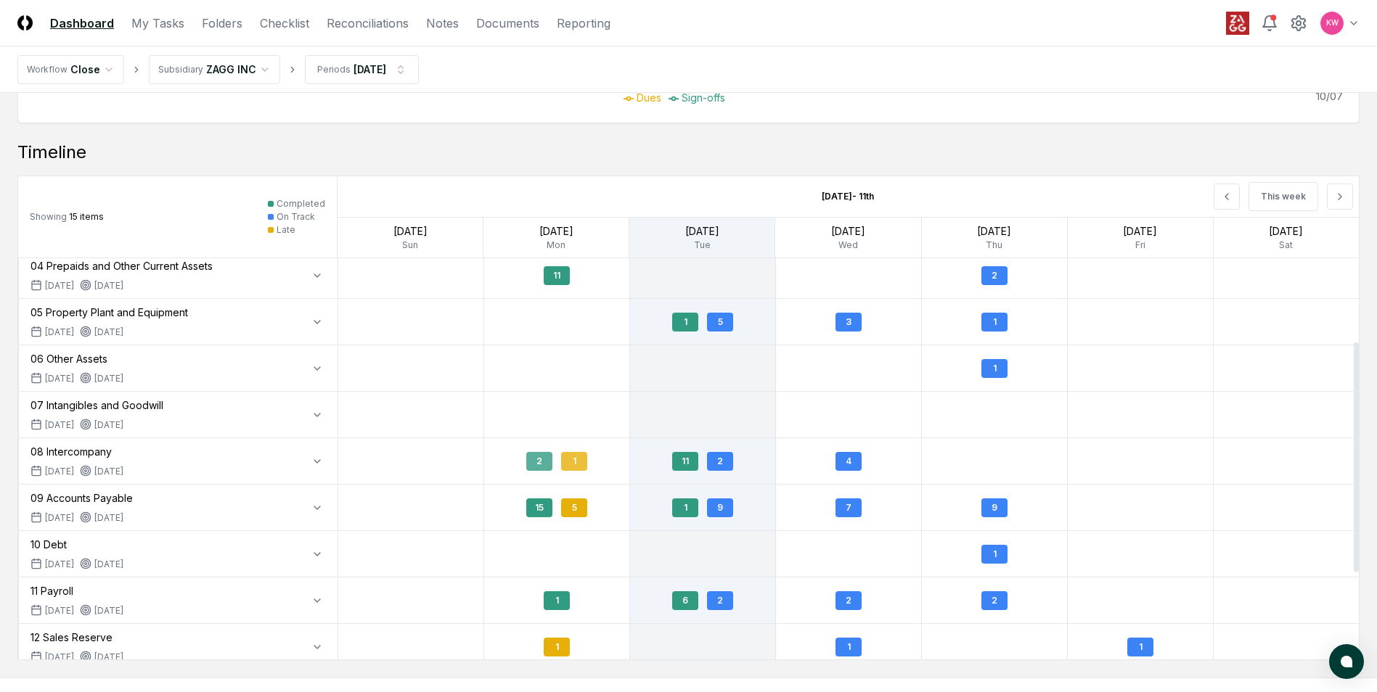
click at [581, 467] on div "1" at bounding box center [574, 461] width 26 height 19
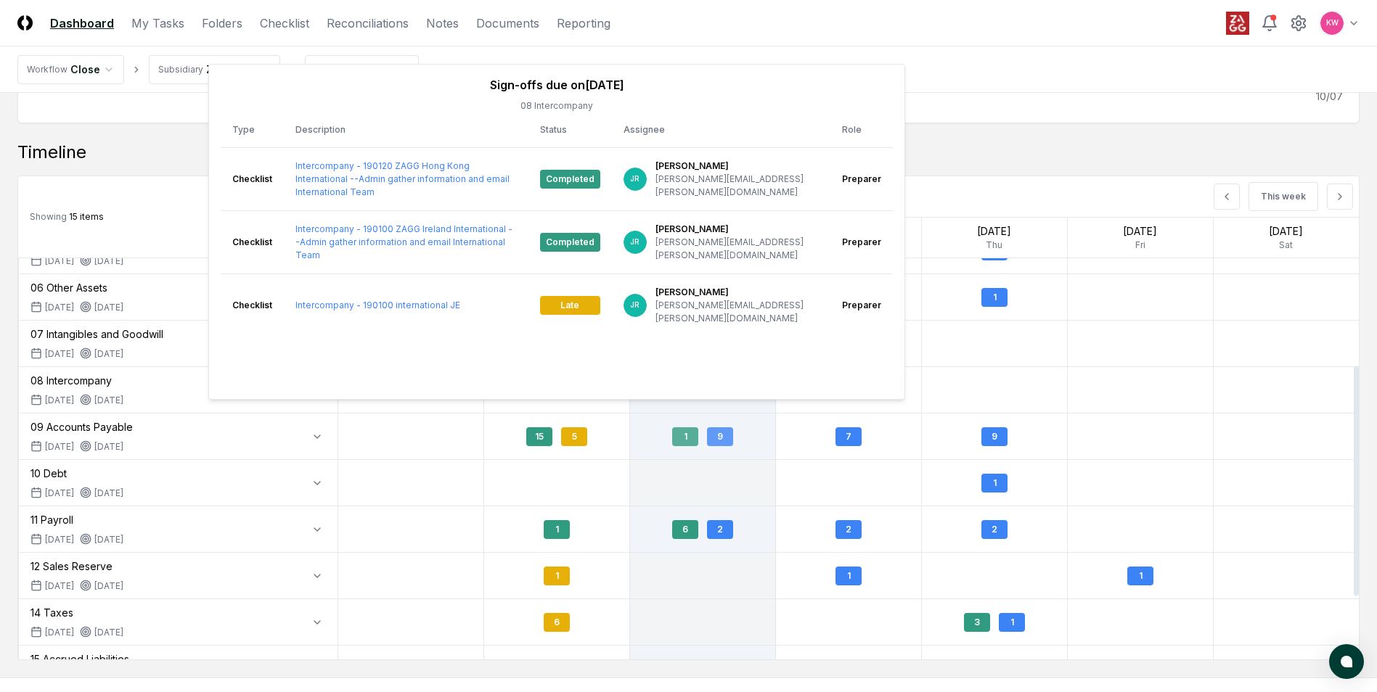
scroll to position [218, 0]
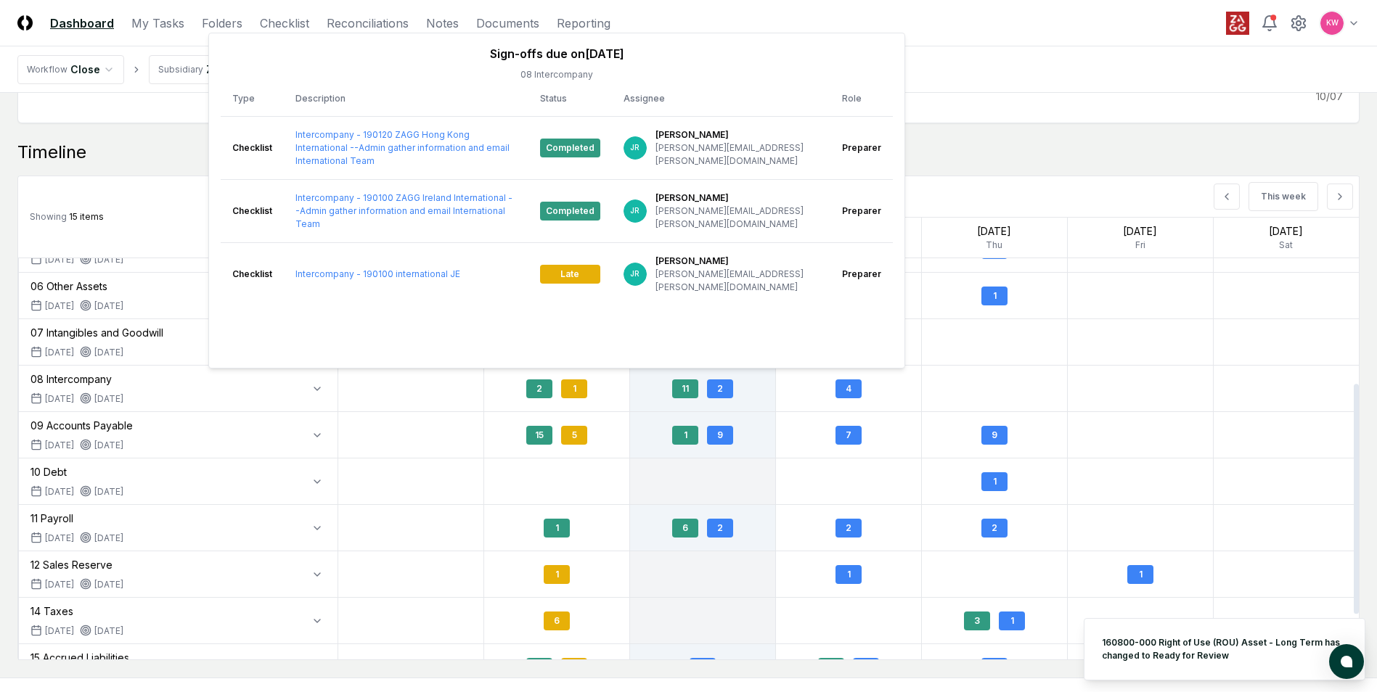
drag, startPoint x: 991, startPoint y: 73, endPoint x: 980, endPoint y: 80, distance: 13.1
click at [991, 73] on nav "Workflow Close Subsidiary ZAGG INC Periods [DATE]" at bounding box center [688, 69] width 1377 height 46
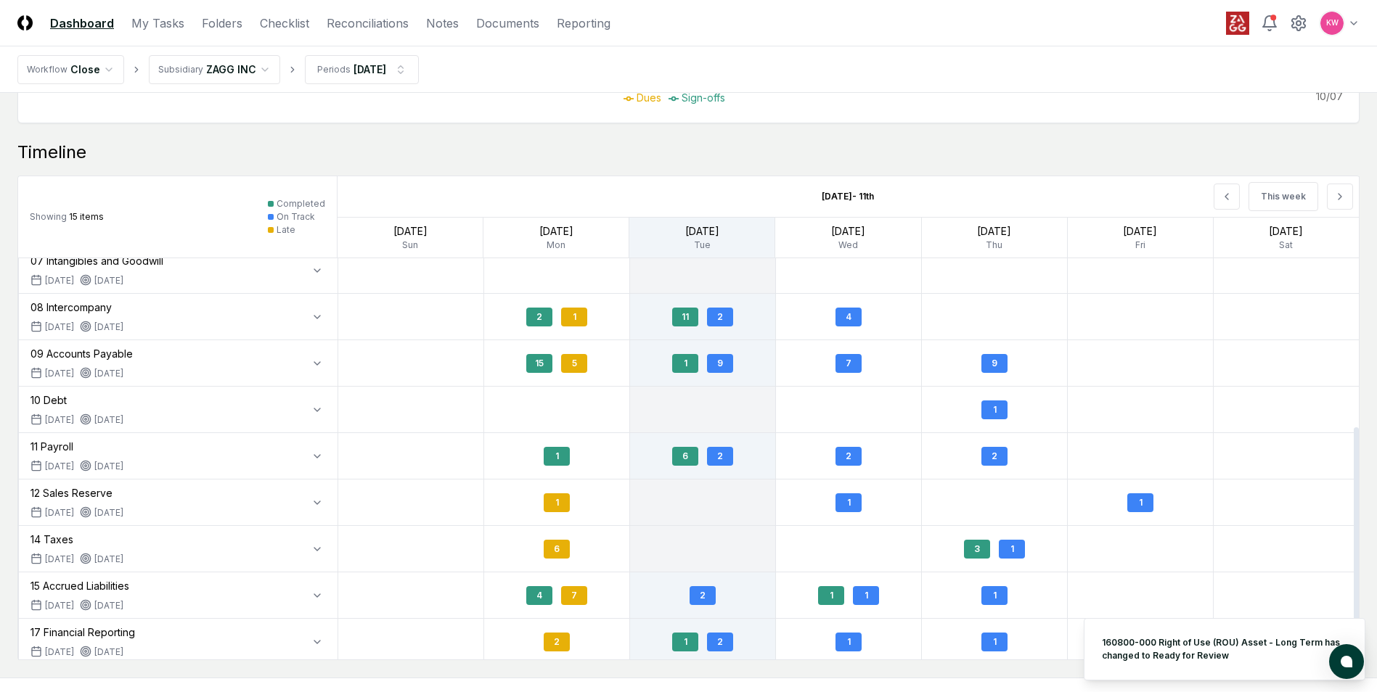
scroll to position [295, 0]
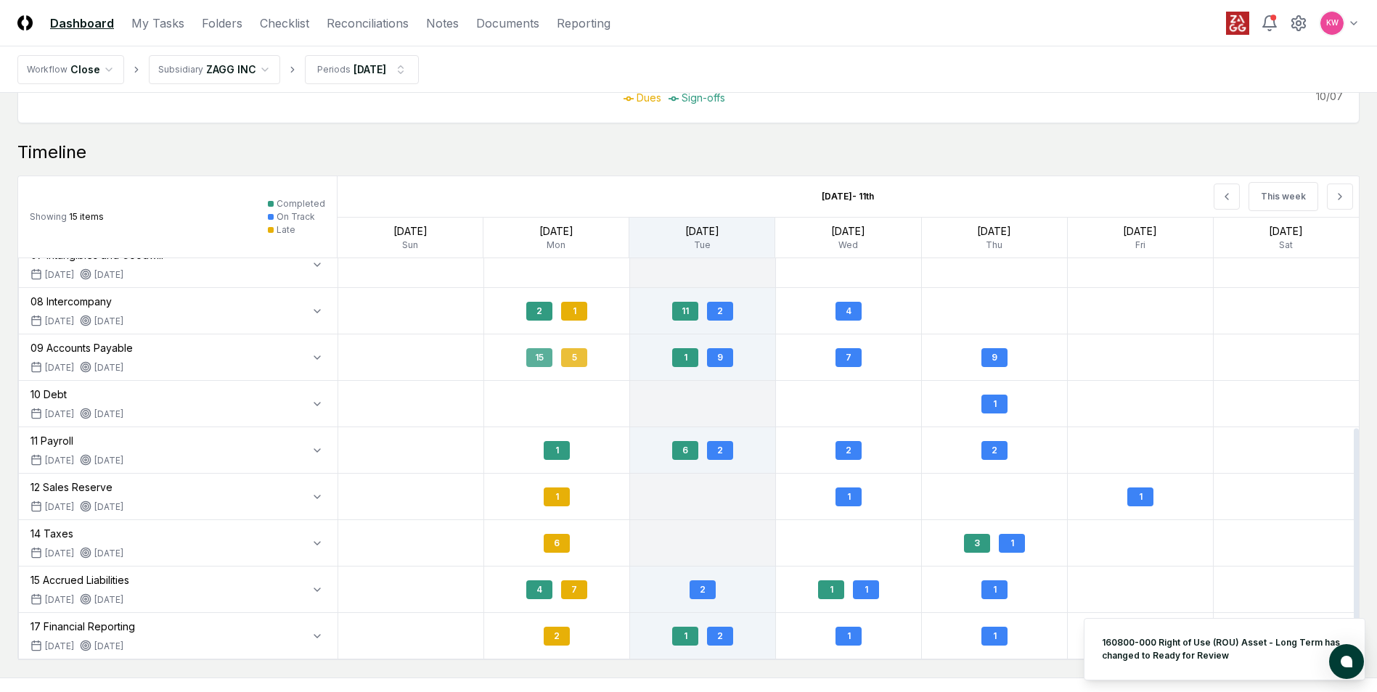
click at [575, 353] on div "5" at bounding box center [574, 357] width 26 height 19
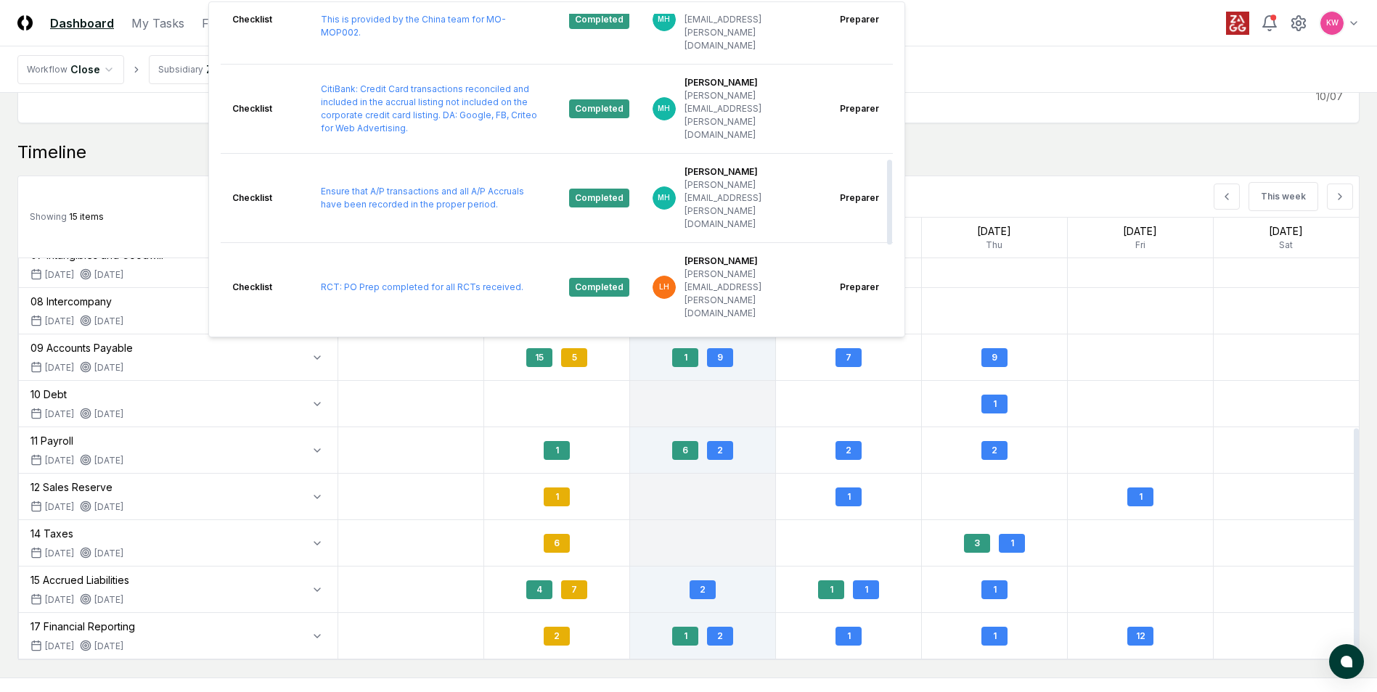
scroll to position [508, 0]
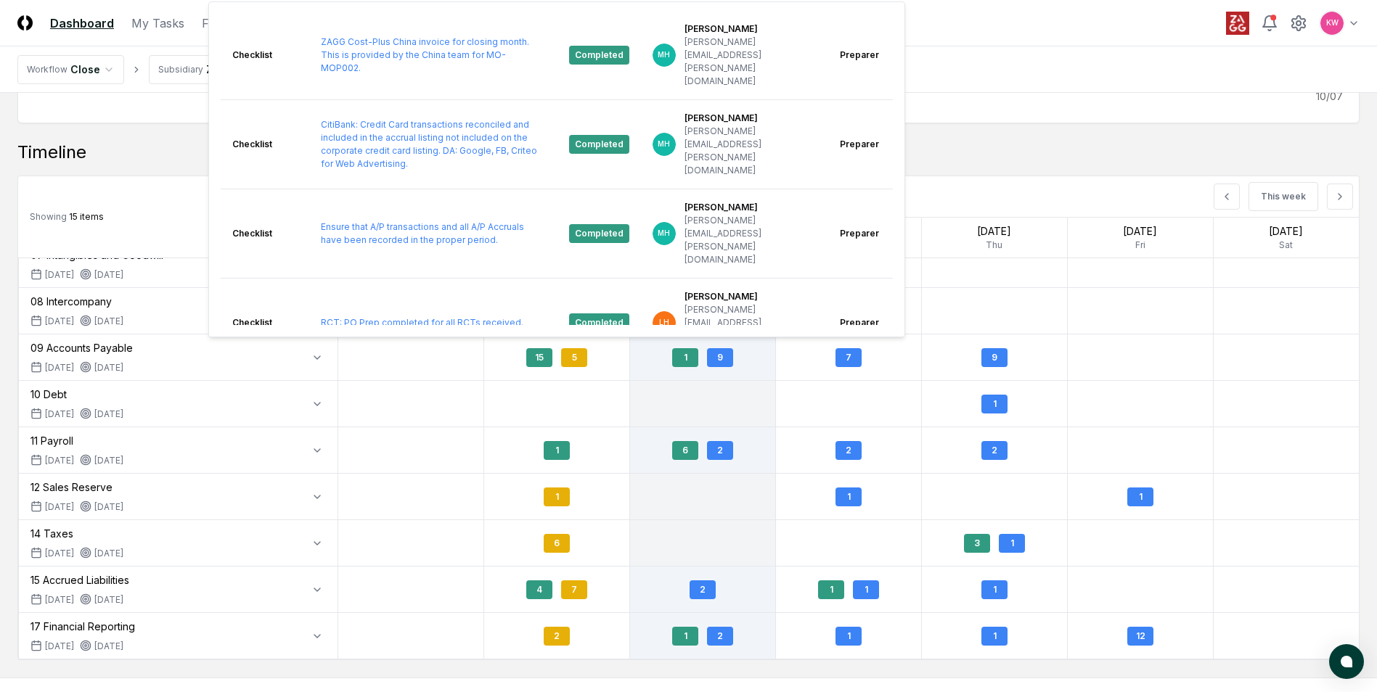
click at [977, 103] on ul "Dues Sign-offs" at bounding box center [677, 97] width 1319 height 15
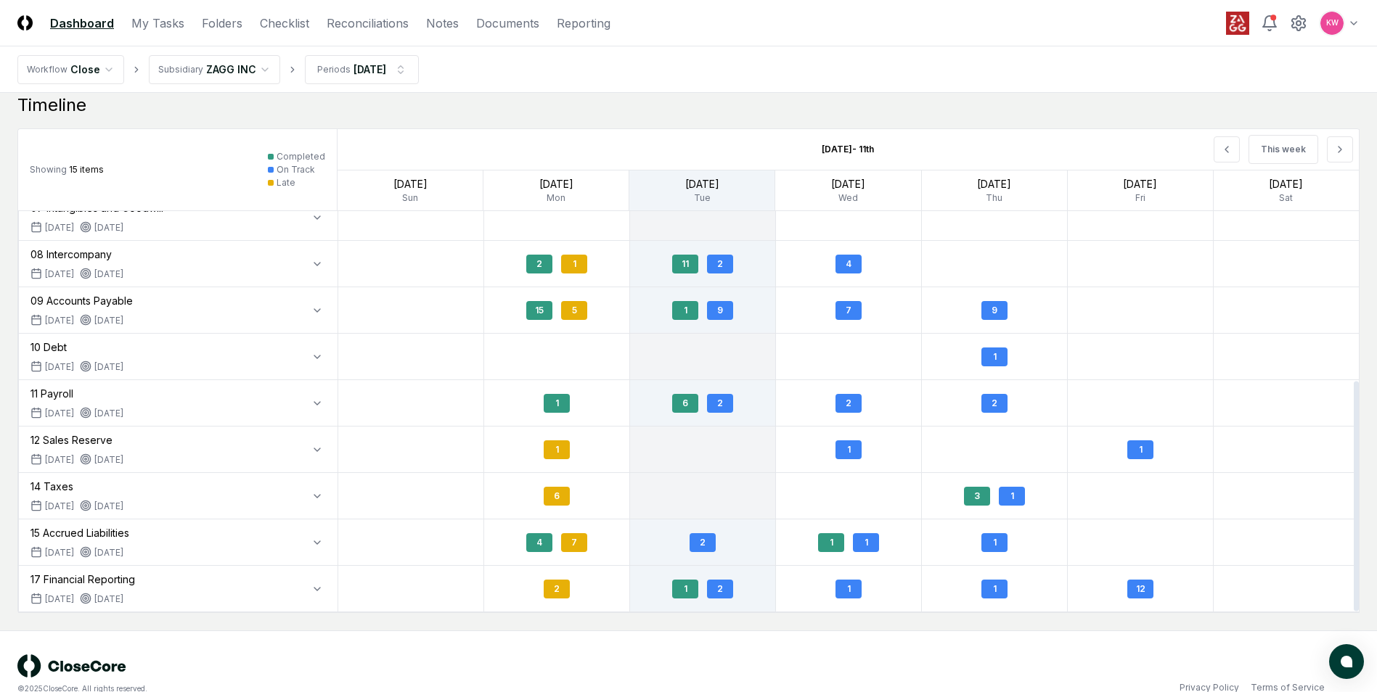
scroll to position [1389, 0]
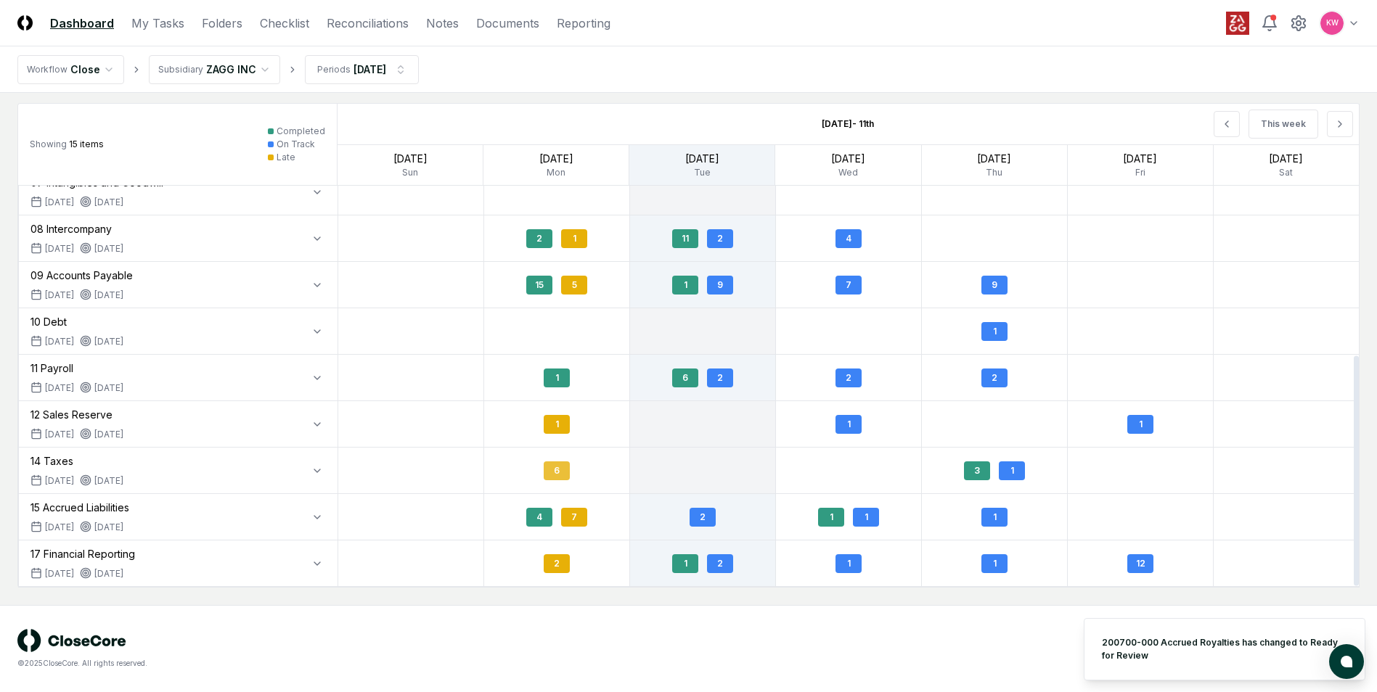
click at [559, 470] on div "6" at bounding box center [557, 471] width 26 height 19
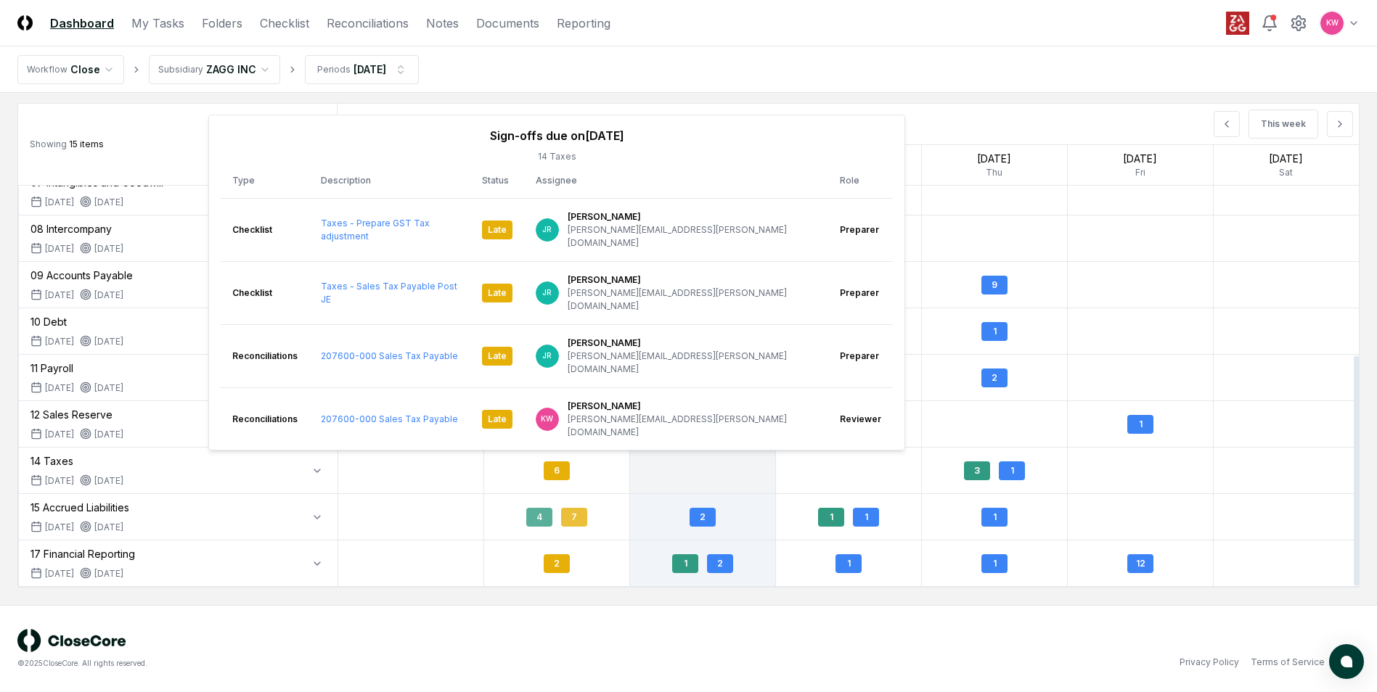
click at [575, 520] on div "7" at bounding box center [574, 517] width 26 height 19
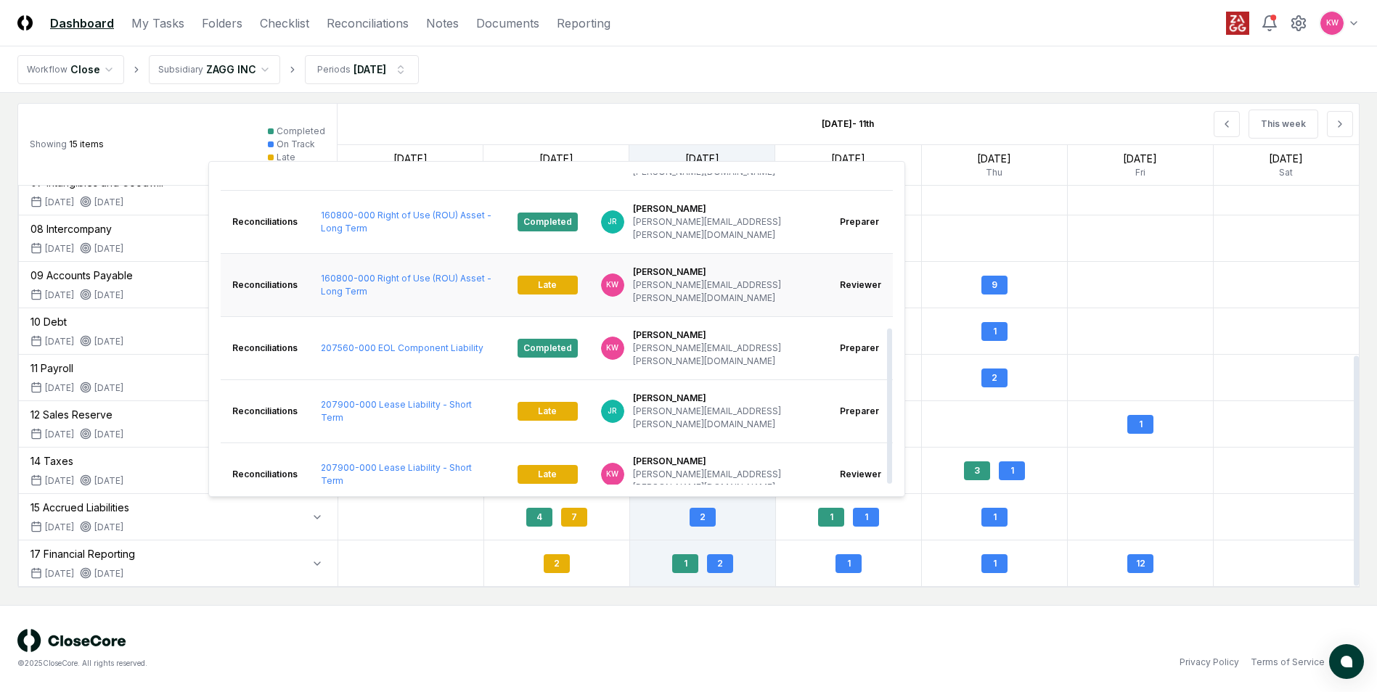
scroll to position [311, 0]
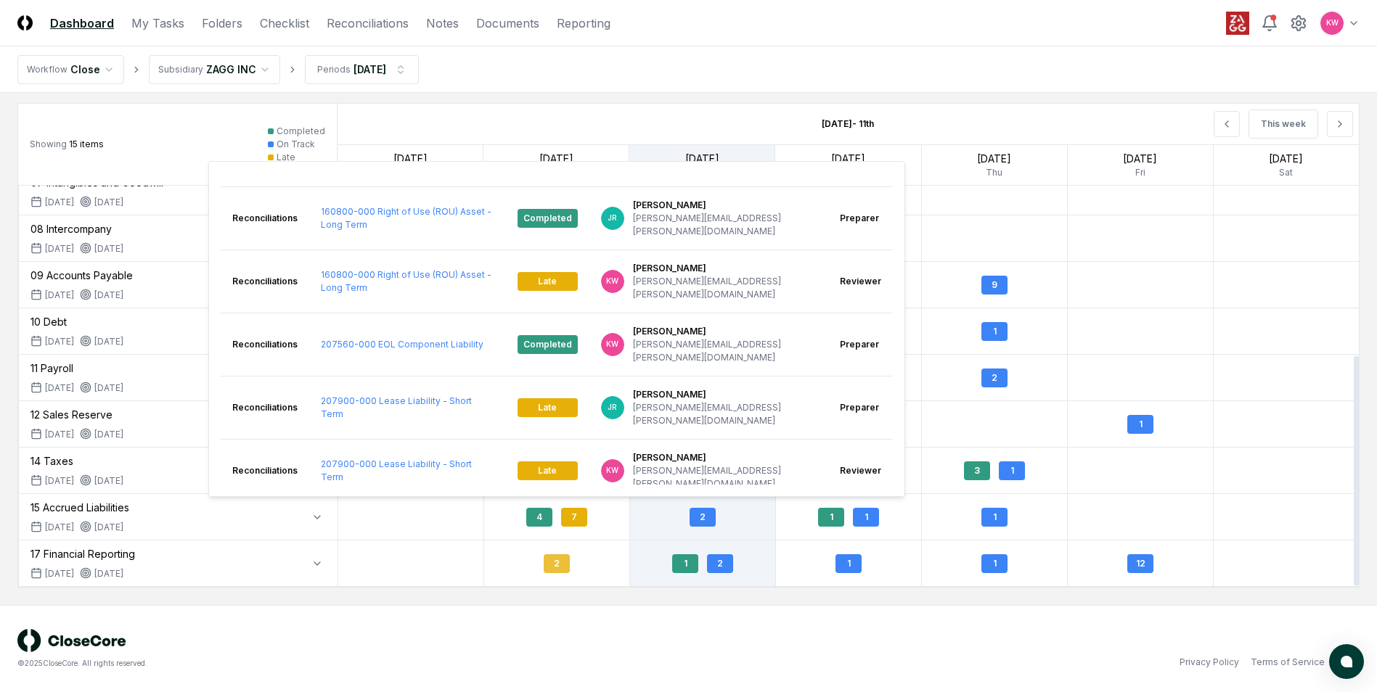
click at [558, 570] on div "2" at bounding box center [557, 563] width 26 height 19
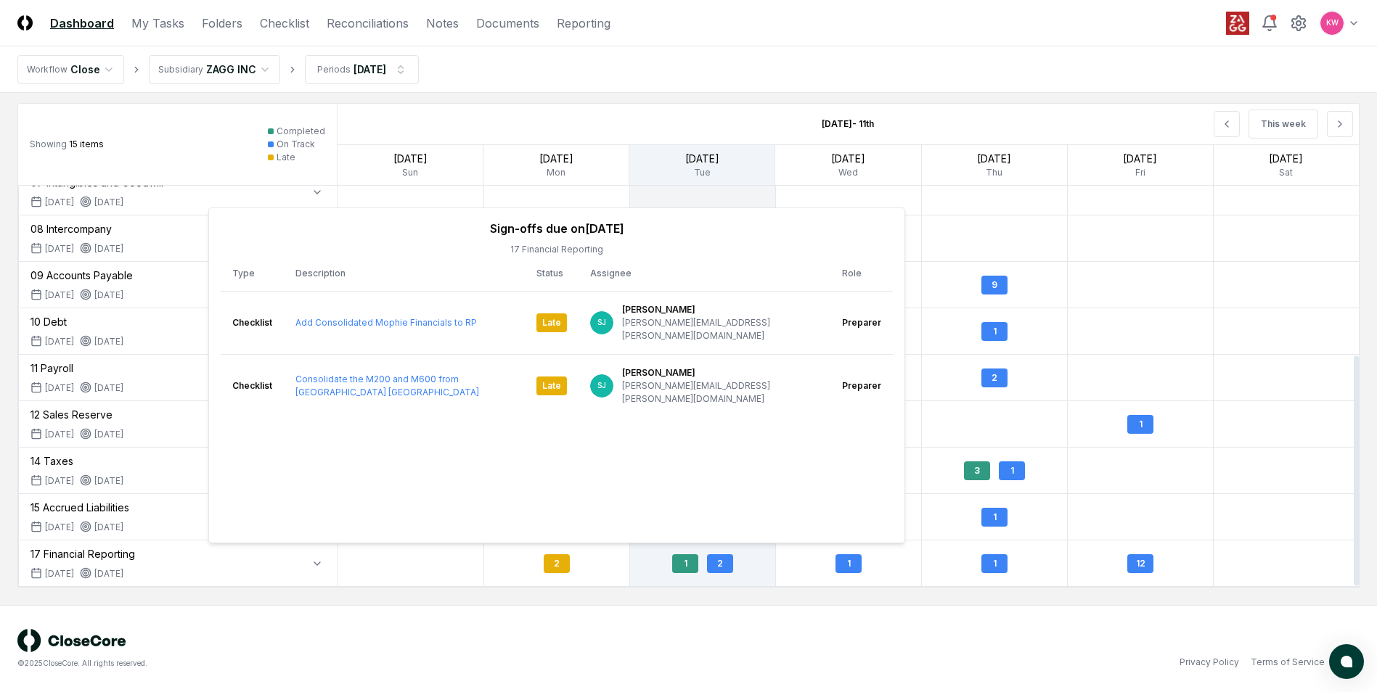
click at [771, 649] on div "© 2025 CloseCore. All rights reserved. Privacy Policy Terms of Service" at bounding box center [688, 649] width 1342 height 40
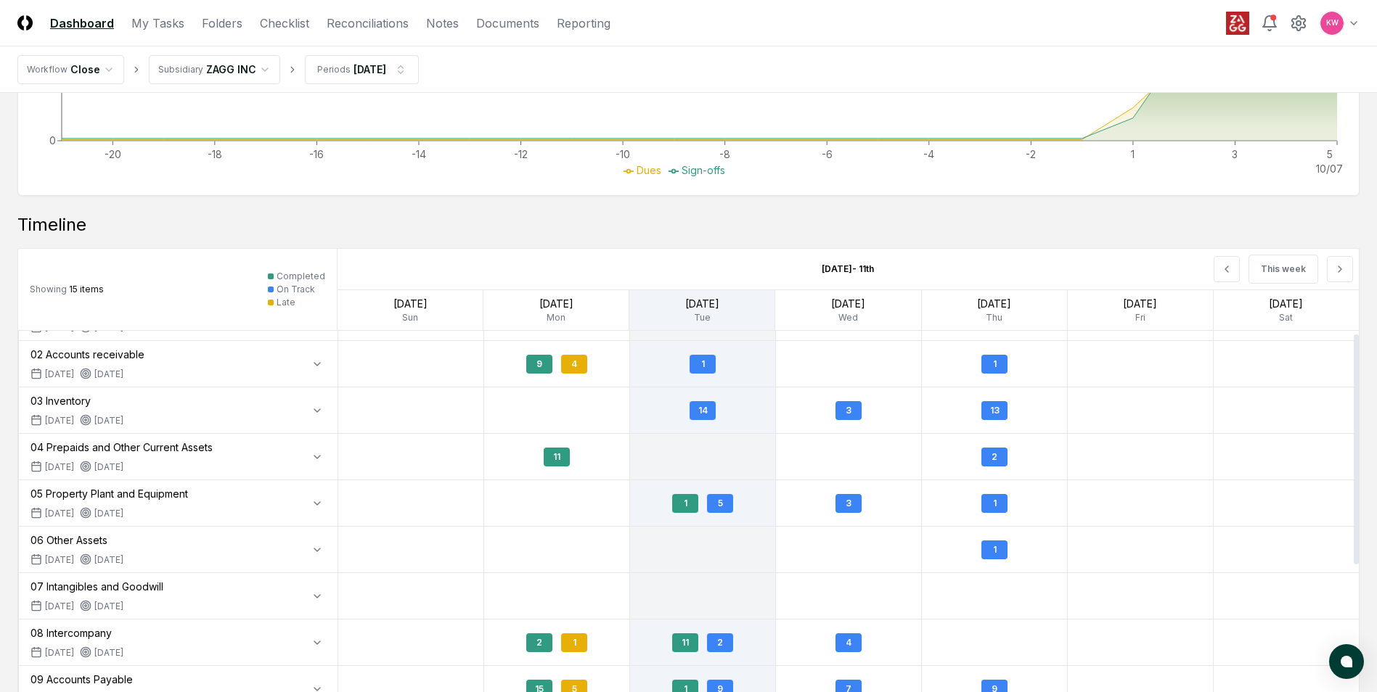
scroll to position [5, 0]
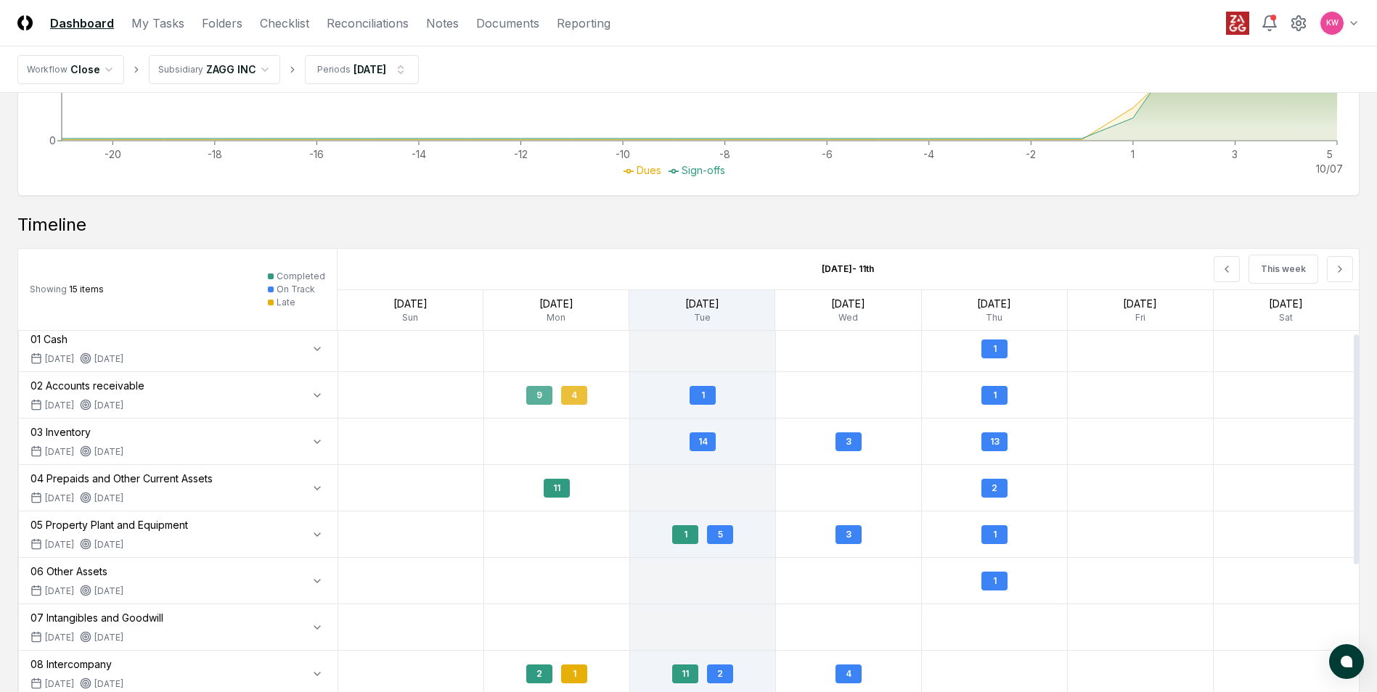
click at [573, 399] on div "4" at bounding box center [574, 395] width 26 height 19
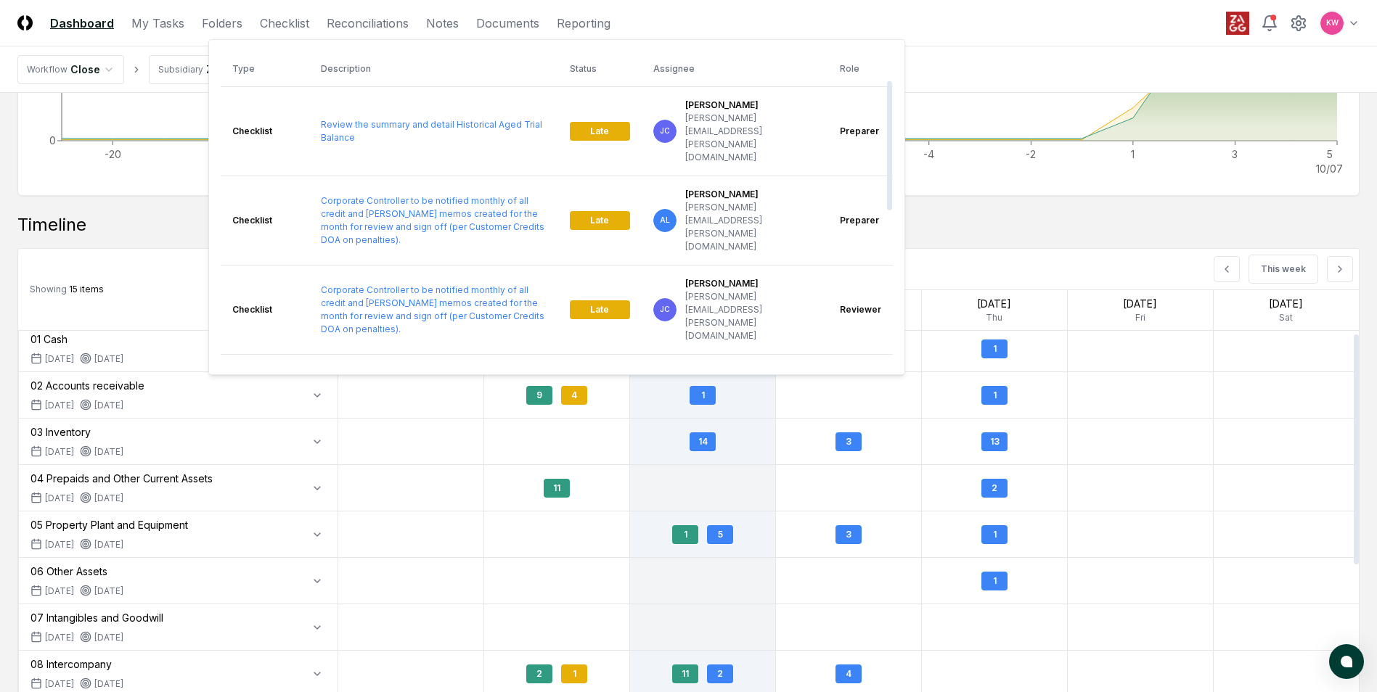
scroll to position [0, 0]
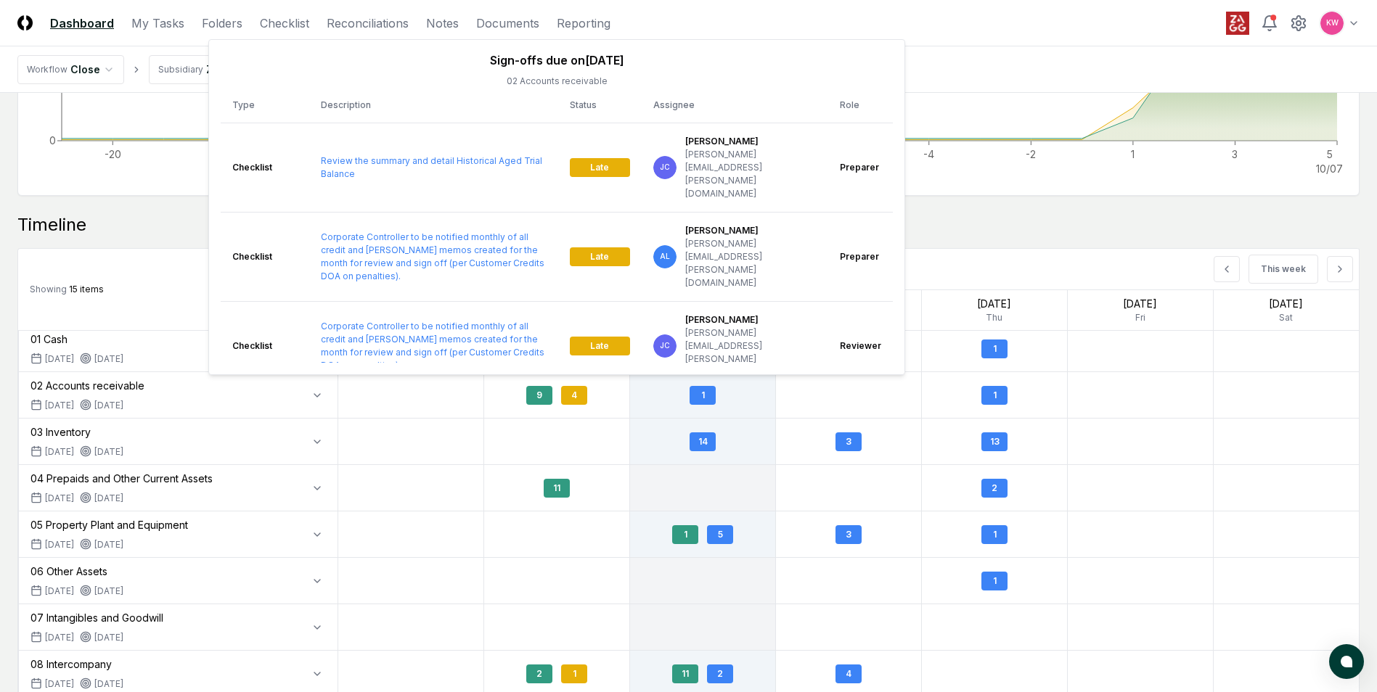
click at [993, 230] on div "Timeline" at bounding box center [688, 224] width 1342 height 23
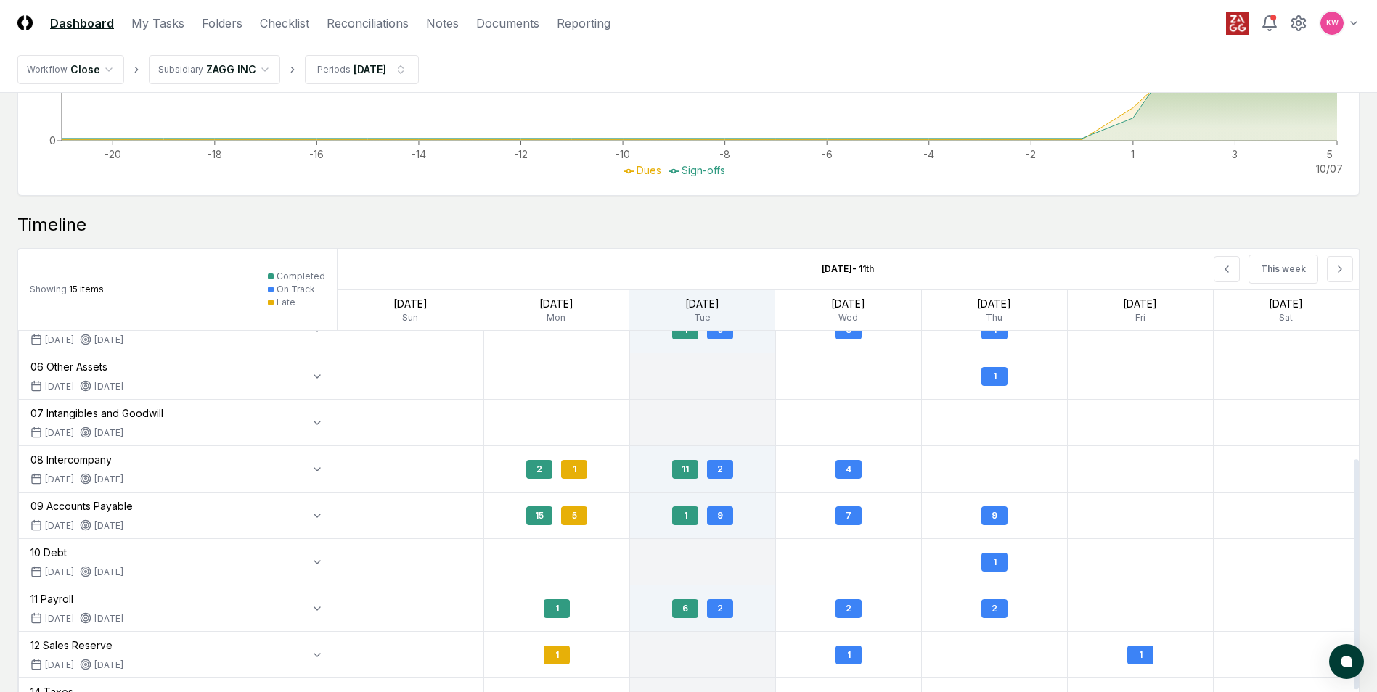
scroll to position [223, 0]
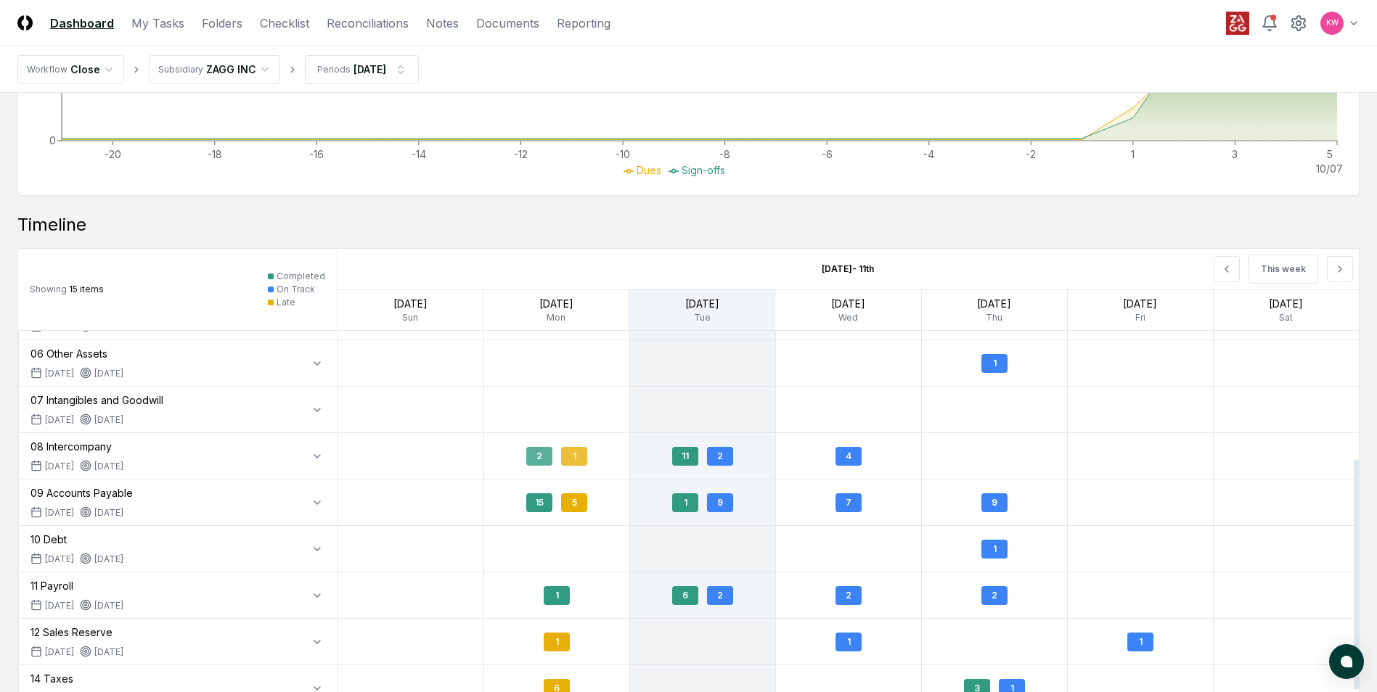
click at [575, 458] on div "1" at bounding box center [574, 456] width 26 height 19
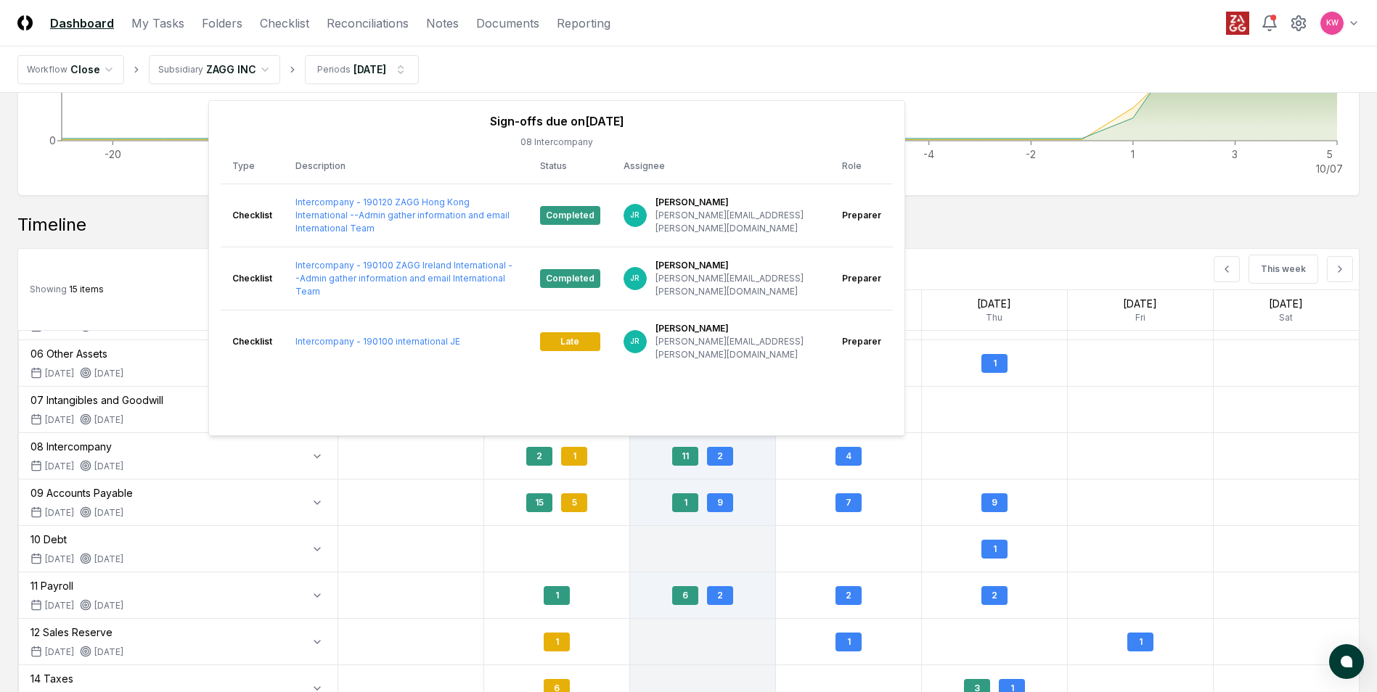
click at [958, 233] on div "Timeline" at bounding box center [688, 224] width 1342 height 23
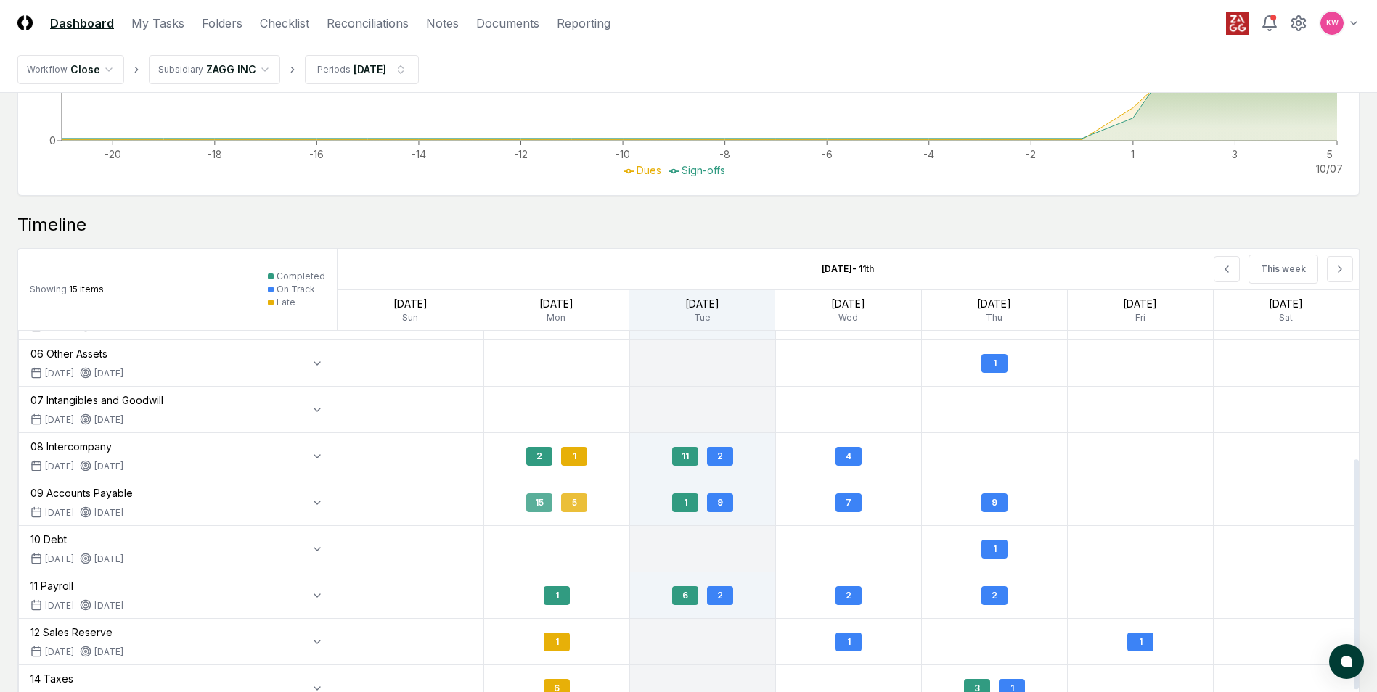
click at [577, 507] on div "5" at bounding box center [574, 502] width 26 height 19
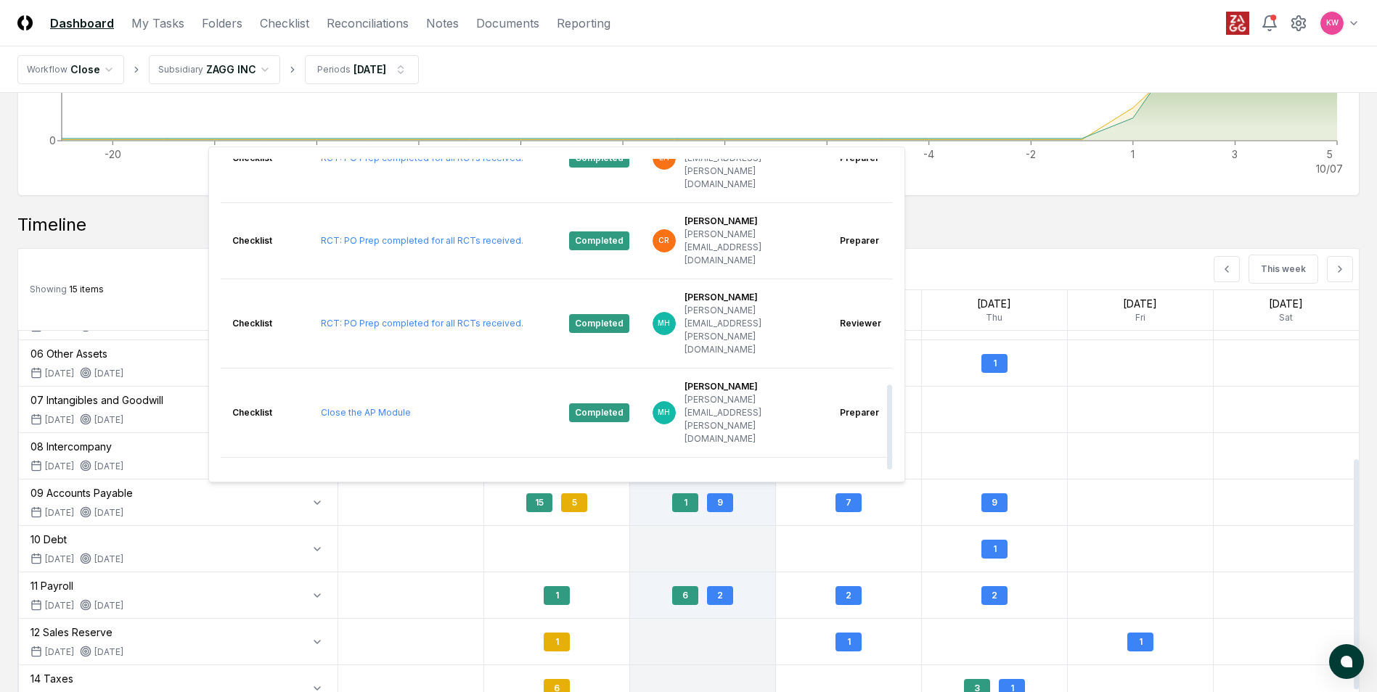
scroll to position [827, 0]
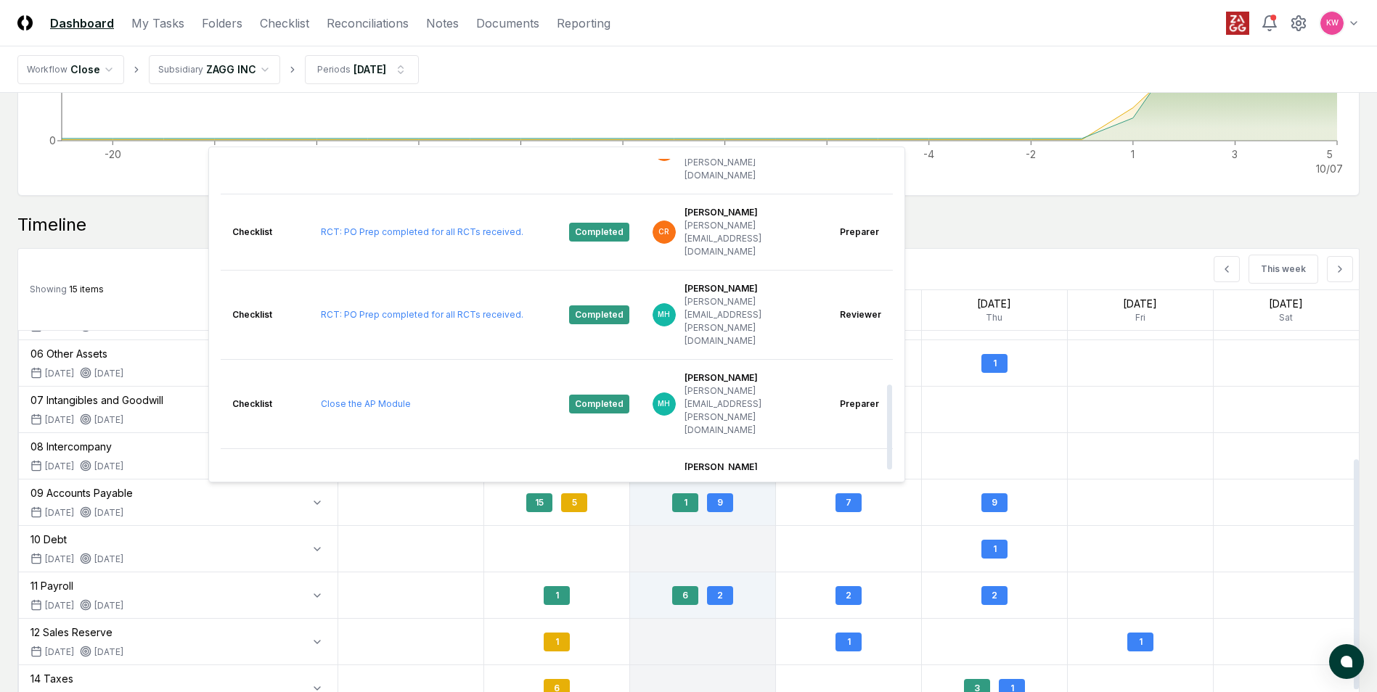
click at [449, 507] on div at bounding box center [411, 503] width 146 height 46
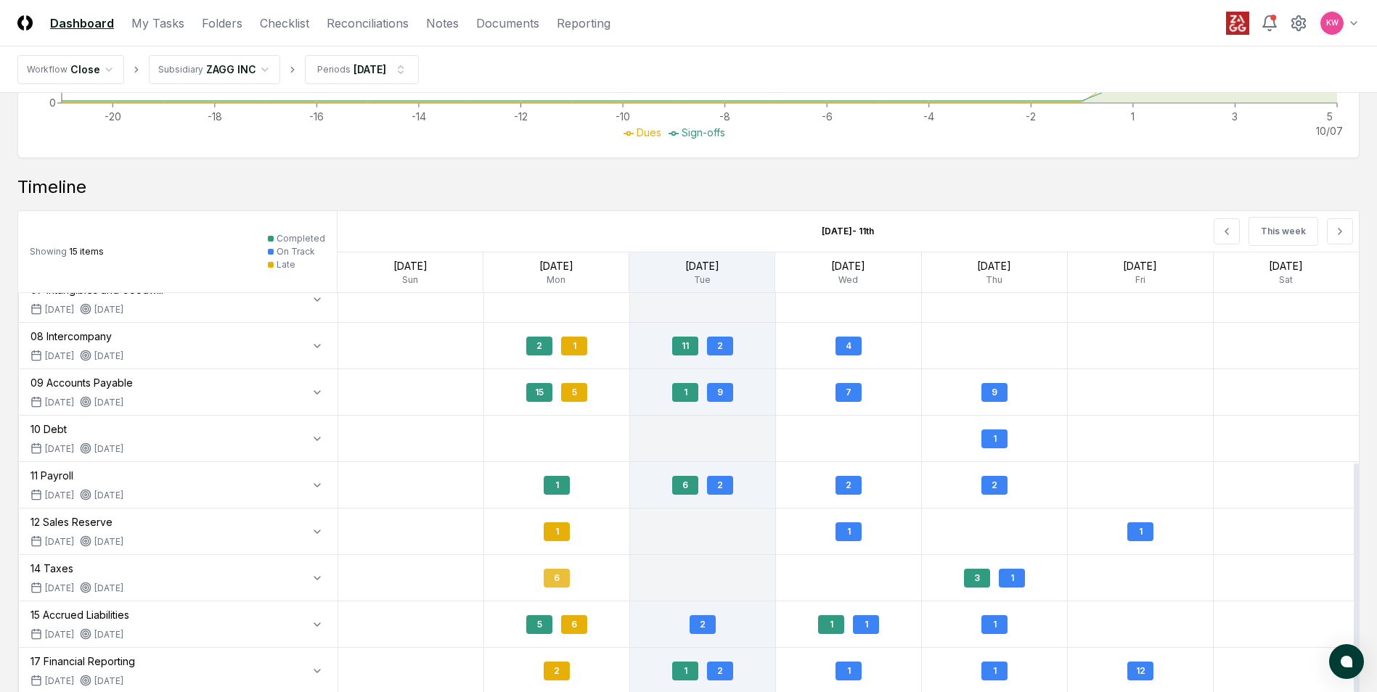
scroll to position [1316, 0]
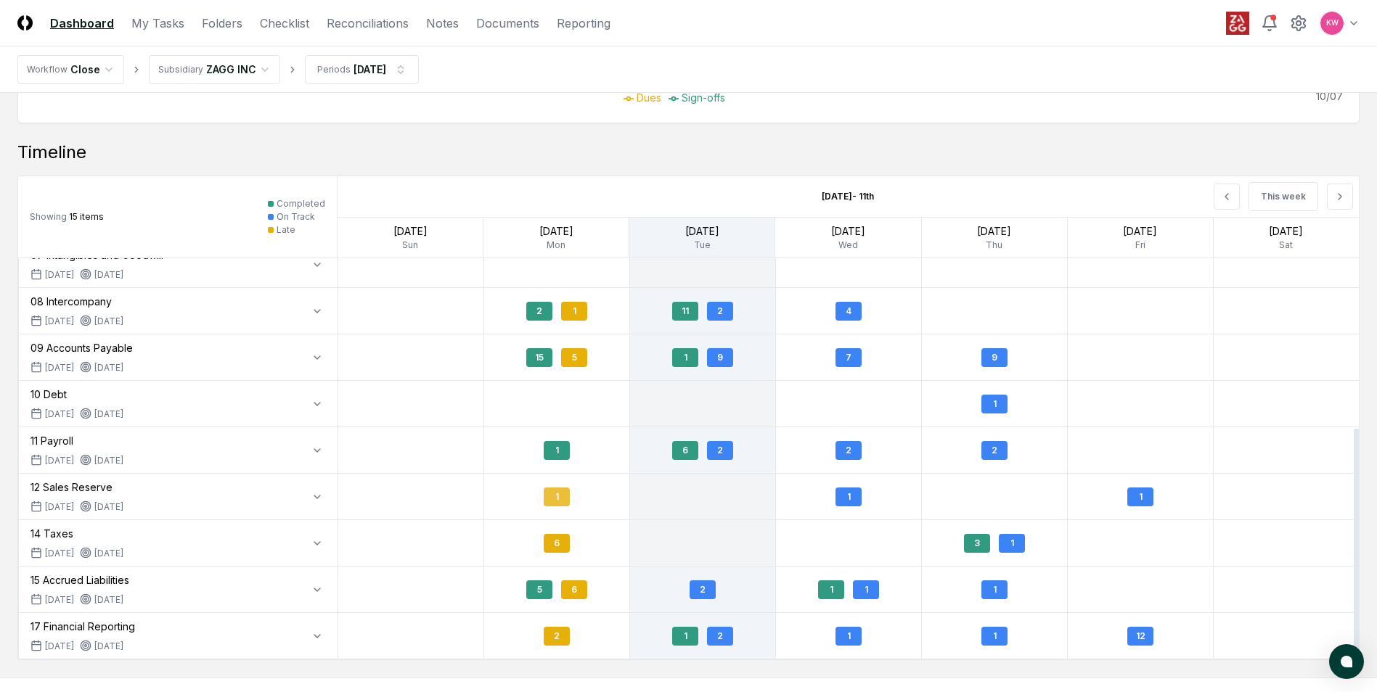
click at [561, 503] on div "1" at bounding box center [557, 497] width 26 height 19
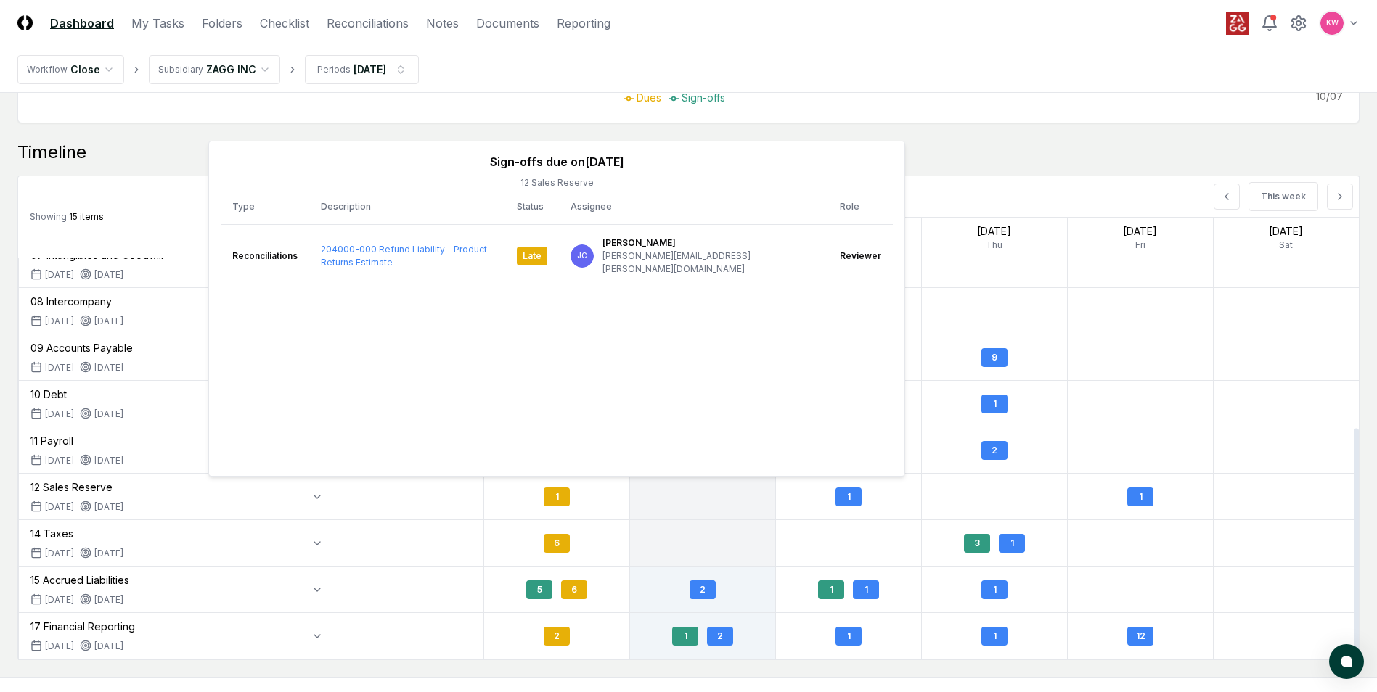
click at [417, 544] on div at bounding box center [411, 543] width 146 height 46
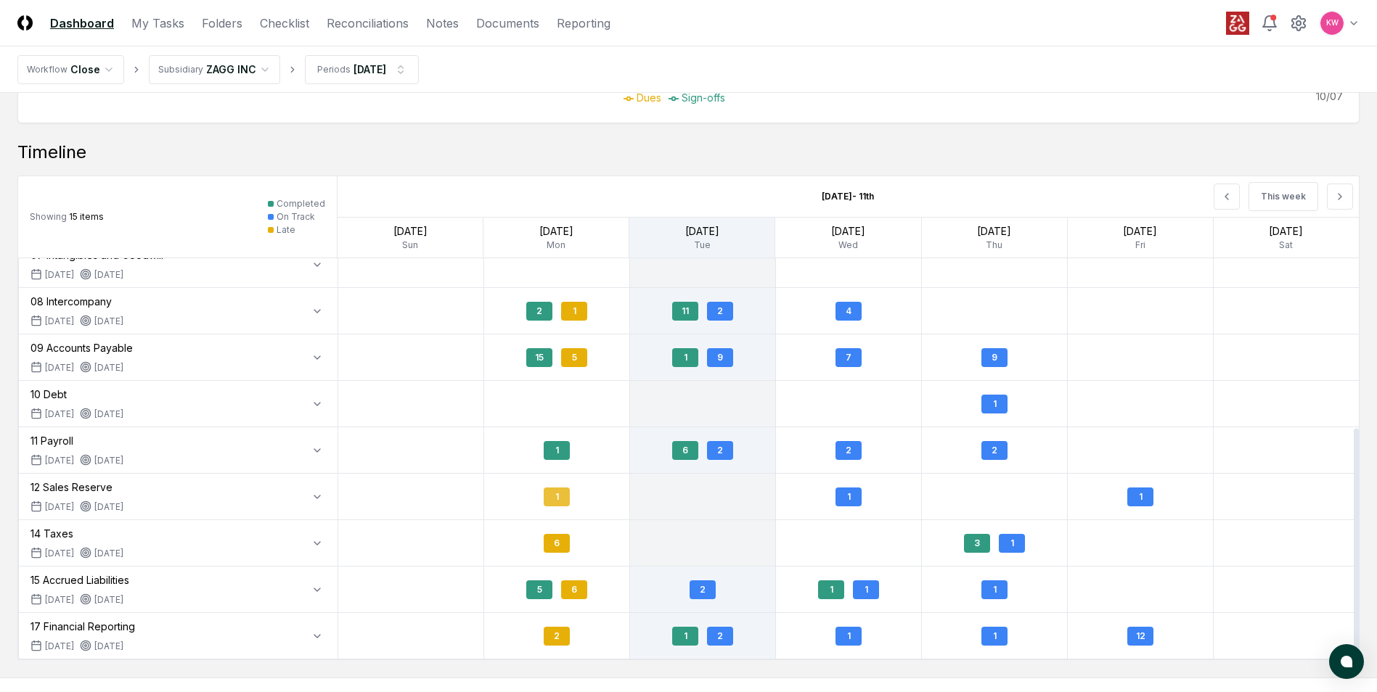
click at [557, 498] on div "1" at bounding box center [557, 497] width 26 height 19
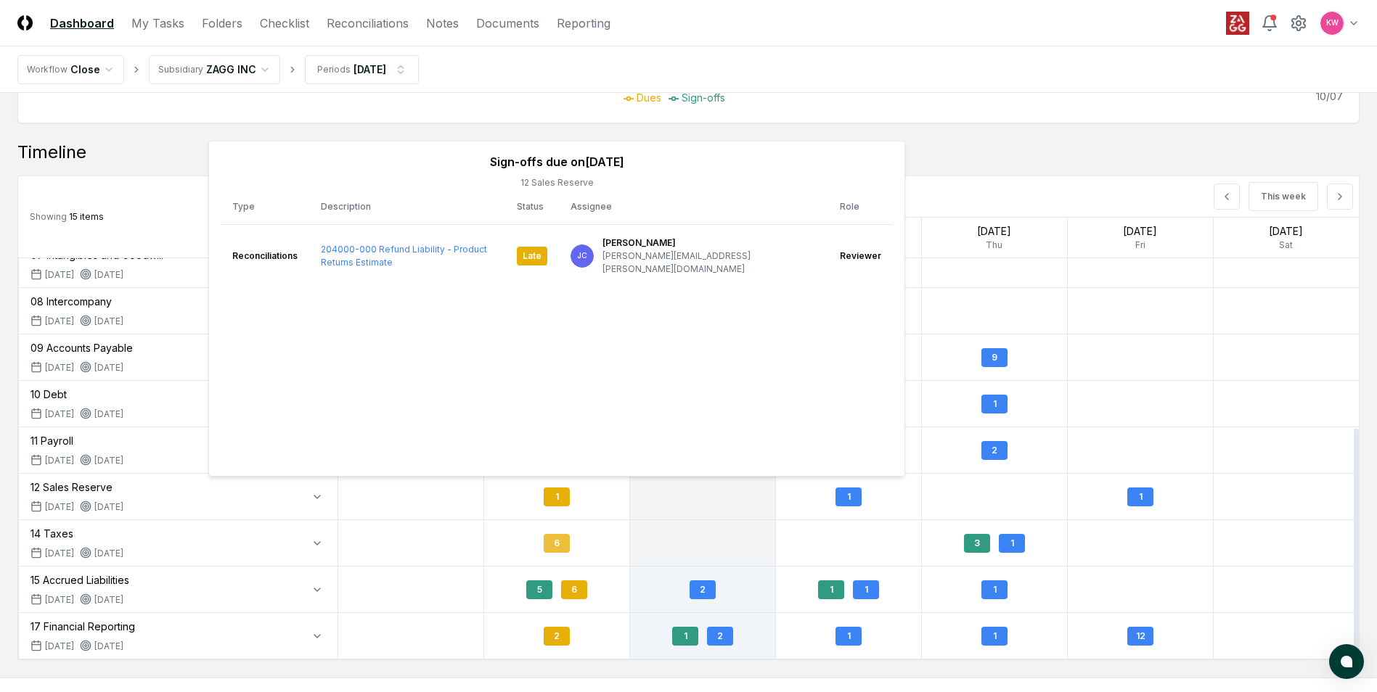
click at [560, 547] on div "6" at bounding box center [557, 543] width 26 height 19
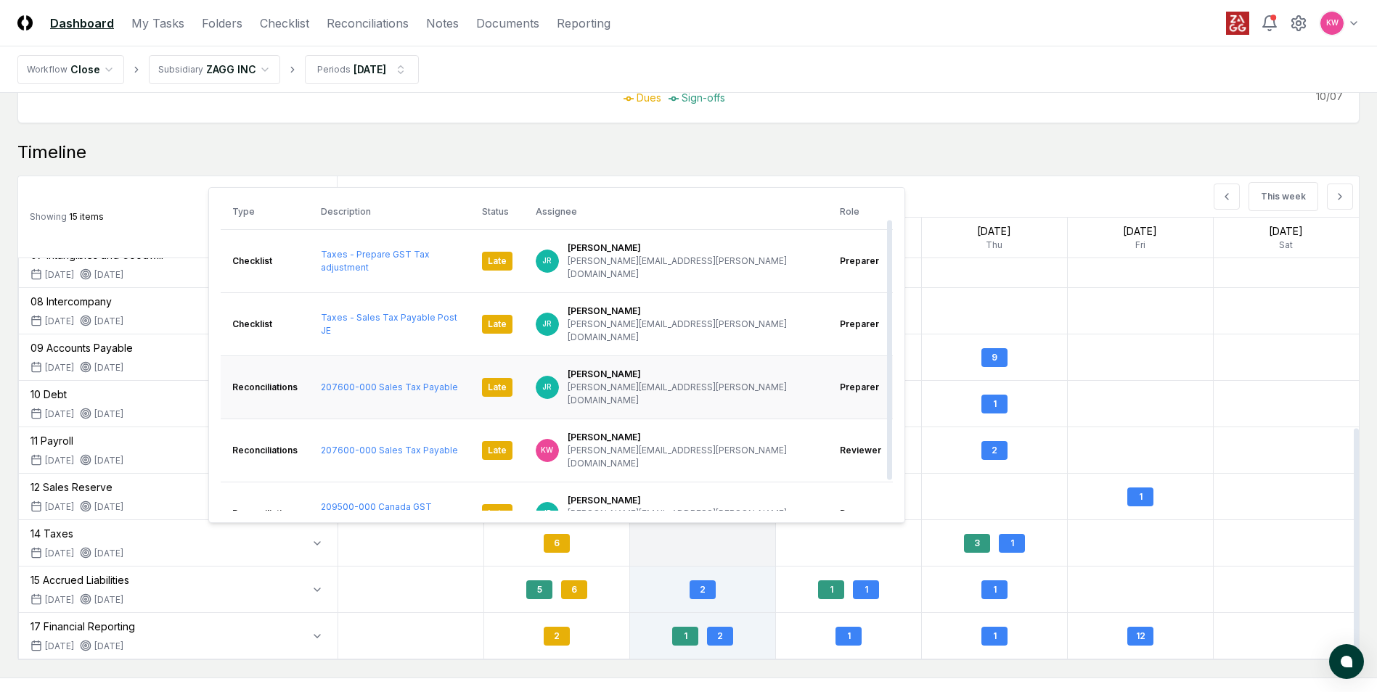
scroll to position [60, 0]
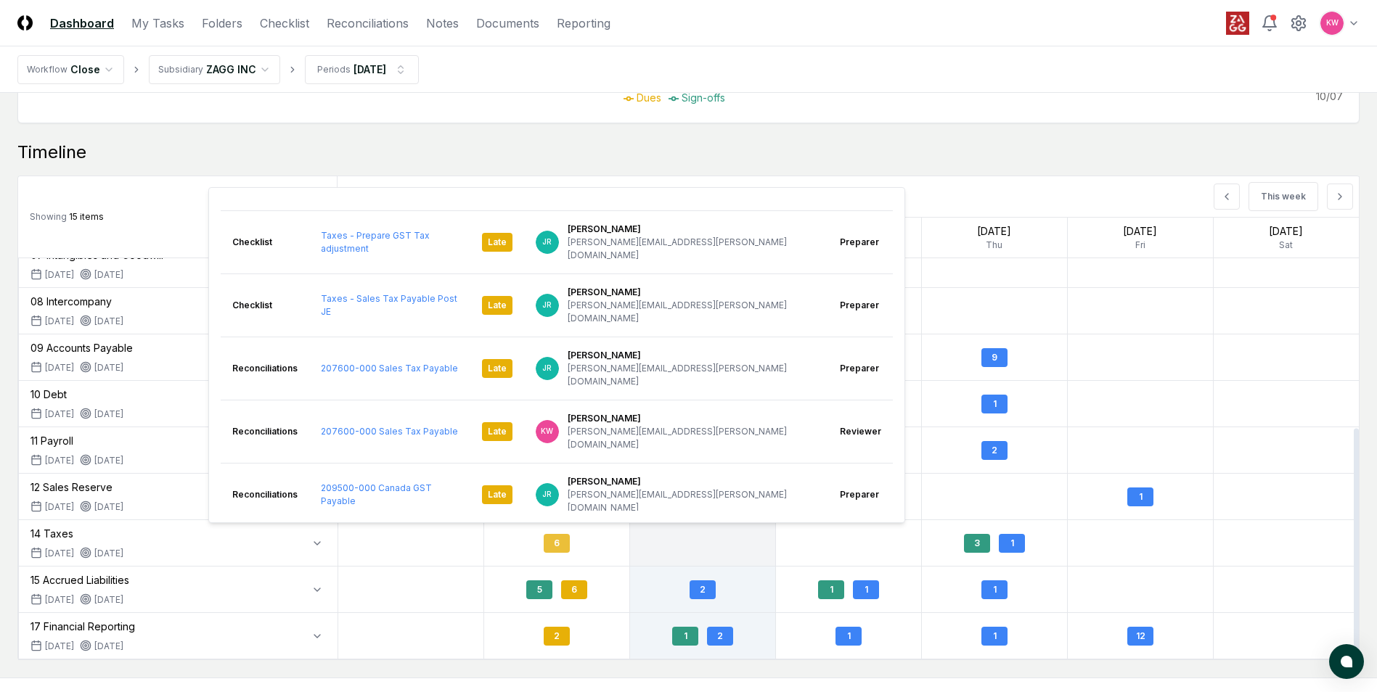
click at [512, 550] on div "6" at bounding box center [556, 543] width 145 height 34
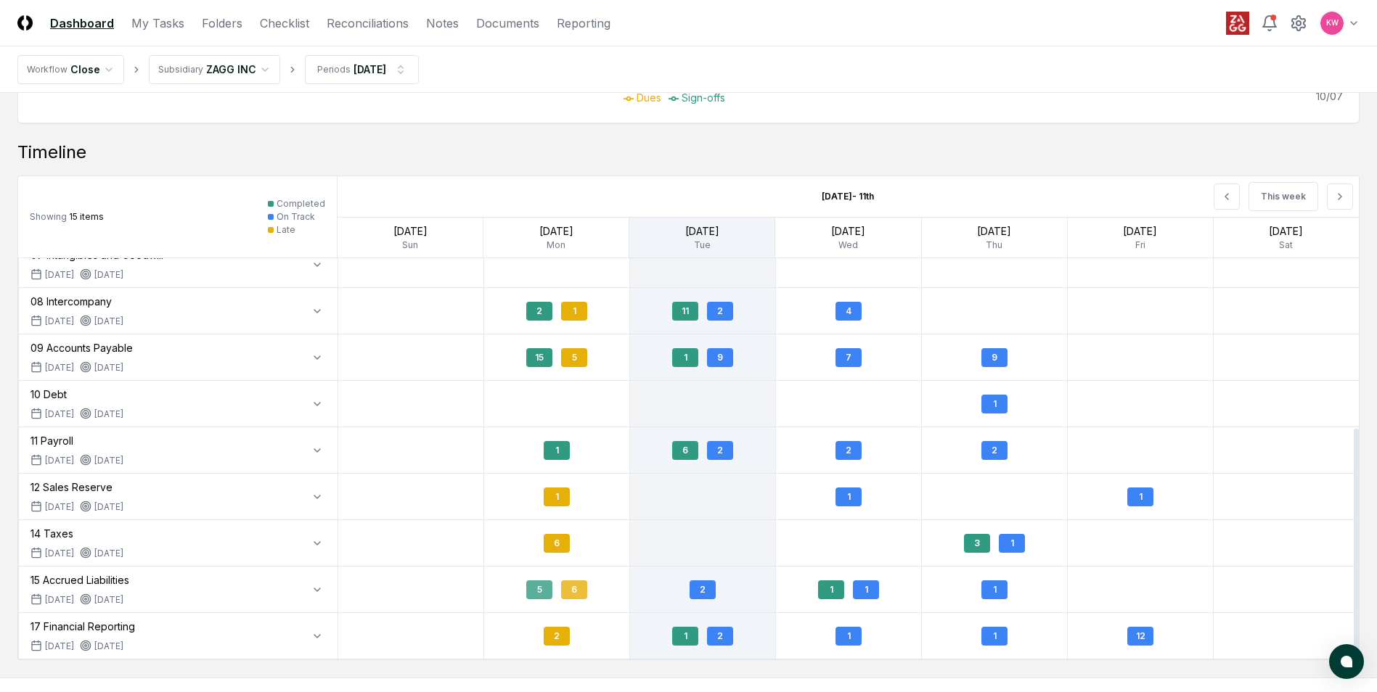
click at [576, 589] on div "6" at bounding box center [574, 590] width 26 height 19
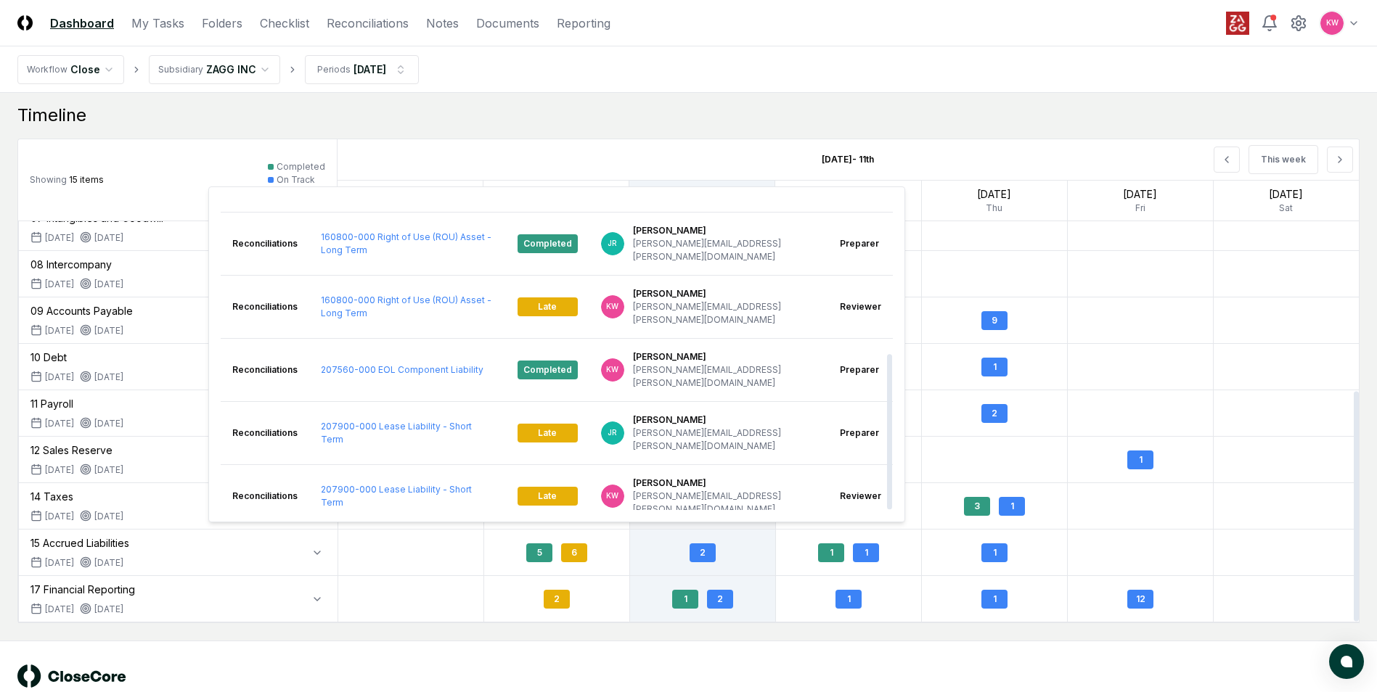
scroll to position [1389, 0]
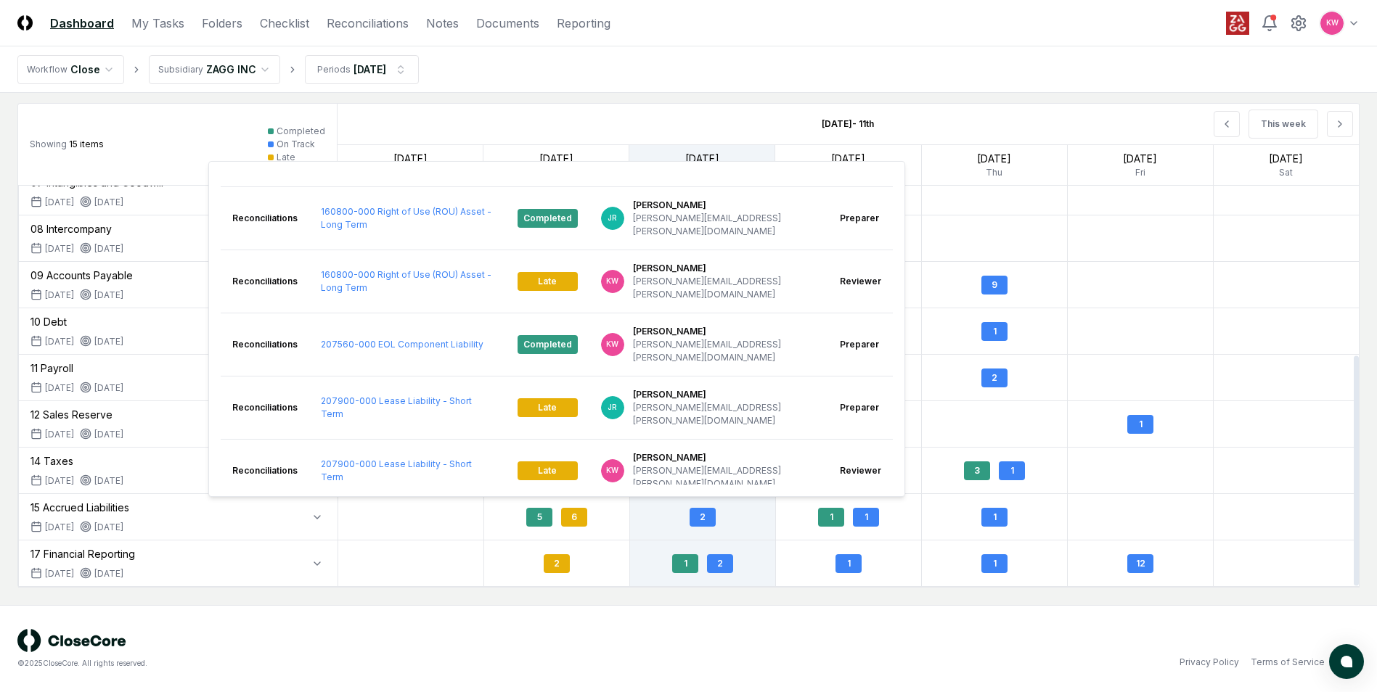
click at [438, 562] on div at bounding box center [411, 564] width 146 height 46
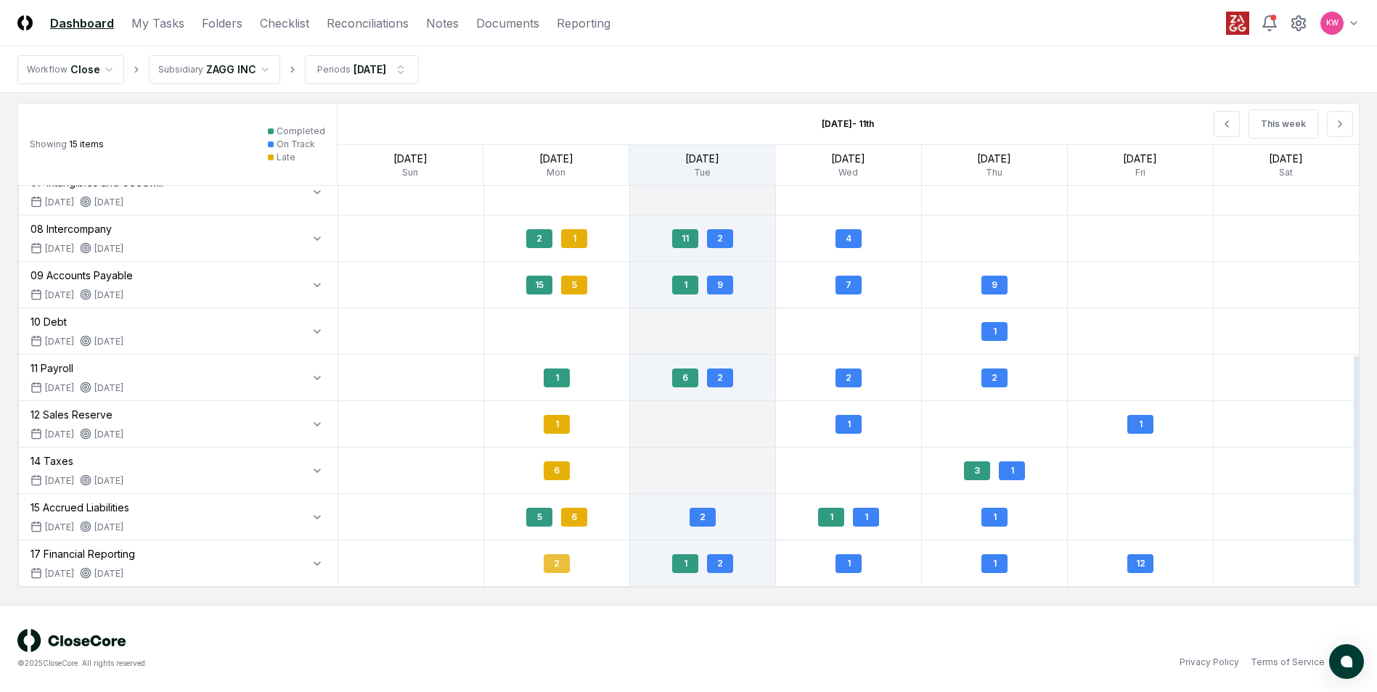
click at [552, 567] on div "2" at bounding box center [557, 563] width 26 height 19
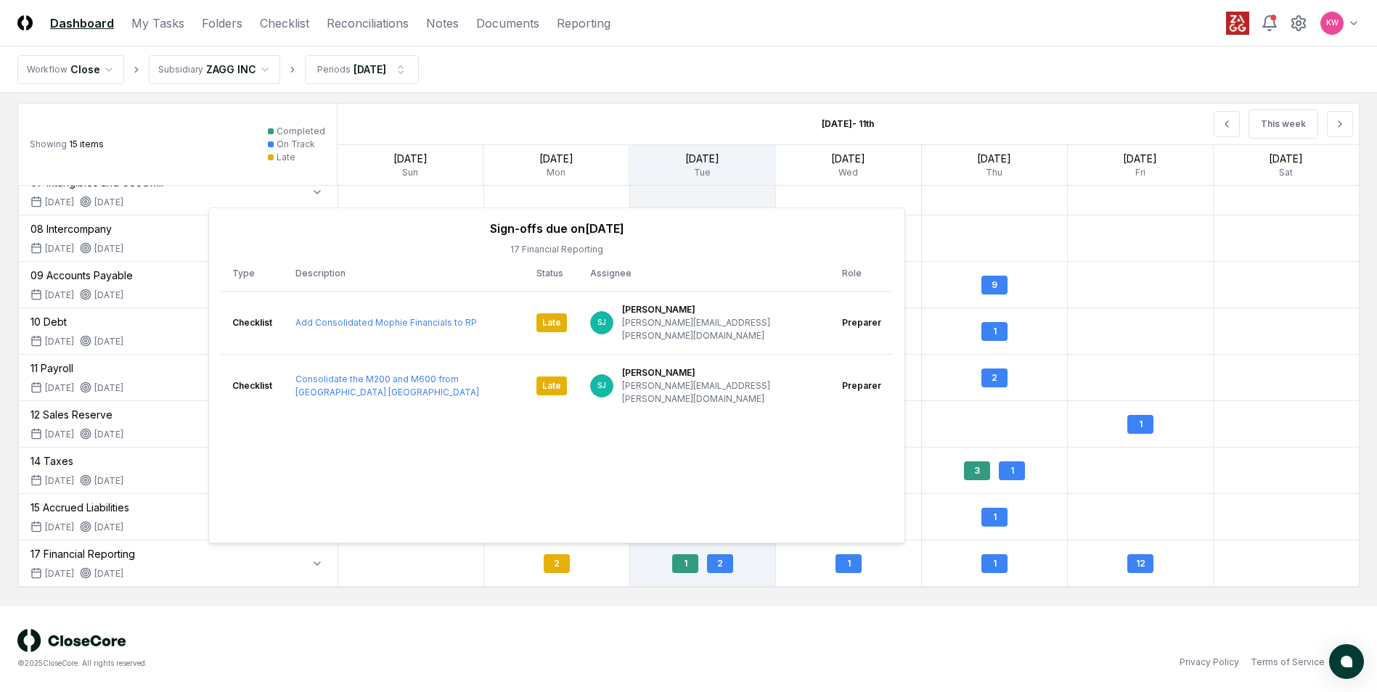
click at [698, 640] on div "© 2025 CloseCore. All rights reserved. Privacy Policy Terms of Service" at bounding box center [688, 649] width 1342 height 40
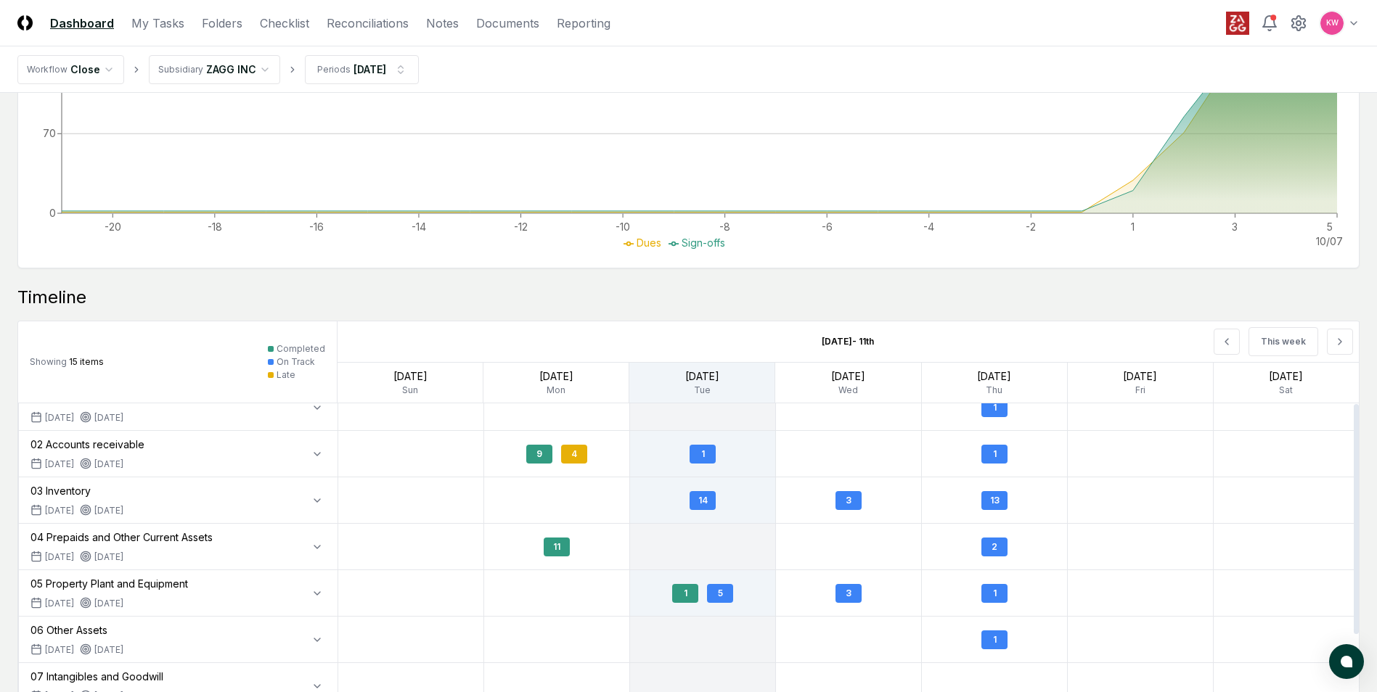
scroll to position [0, 0]
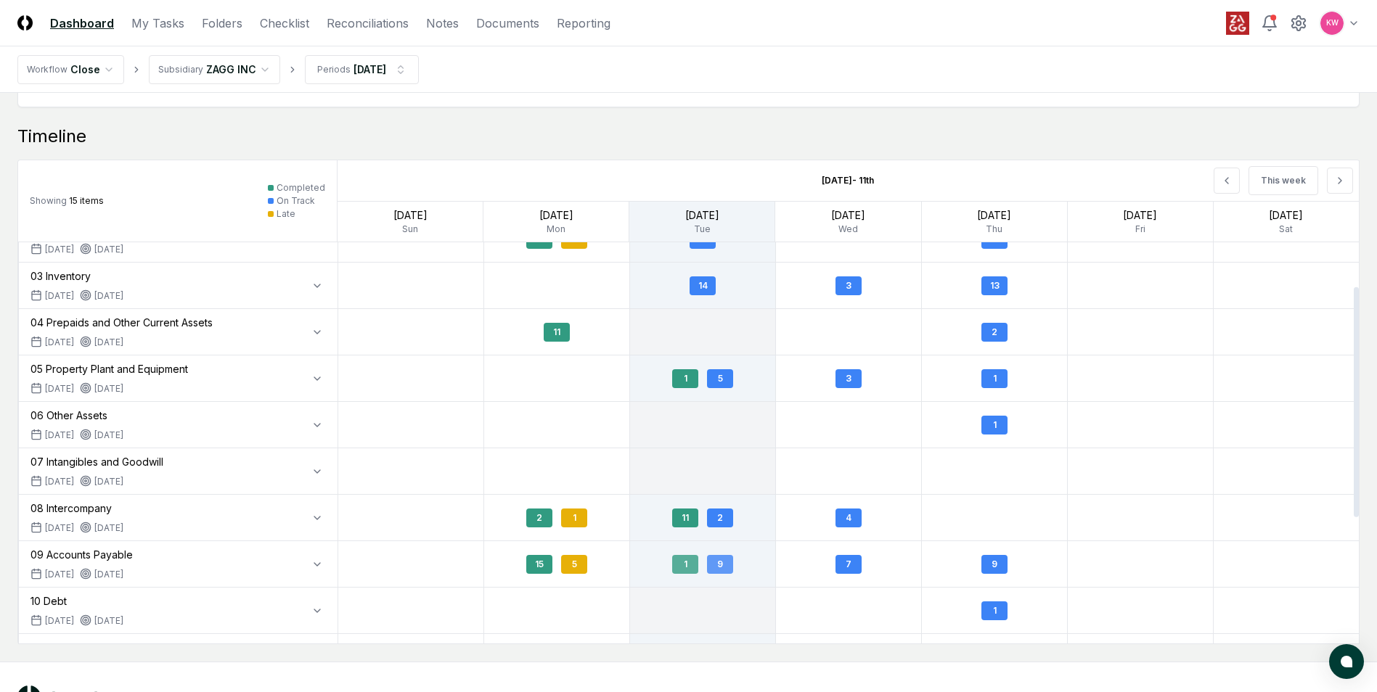
scroll to position [145, 0]
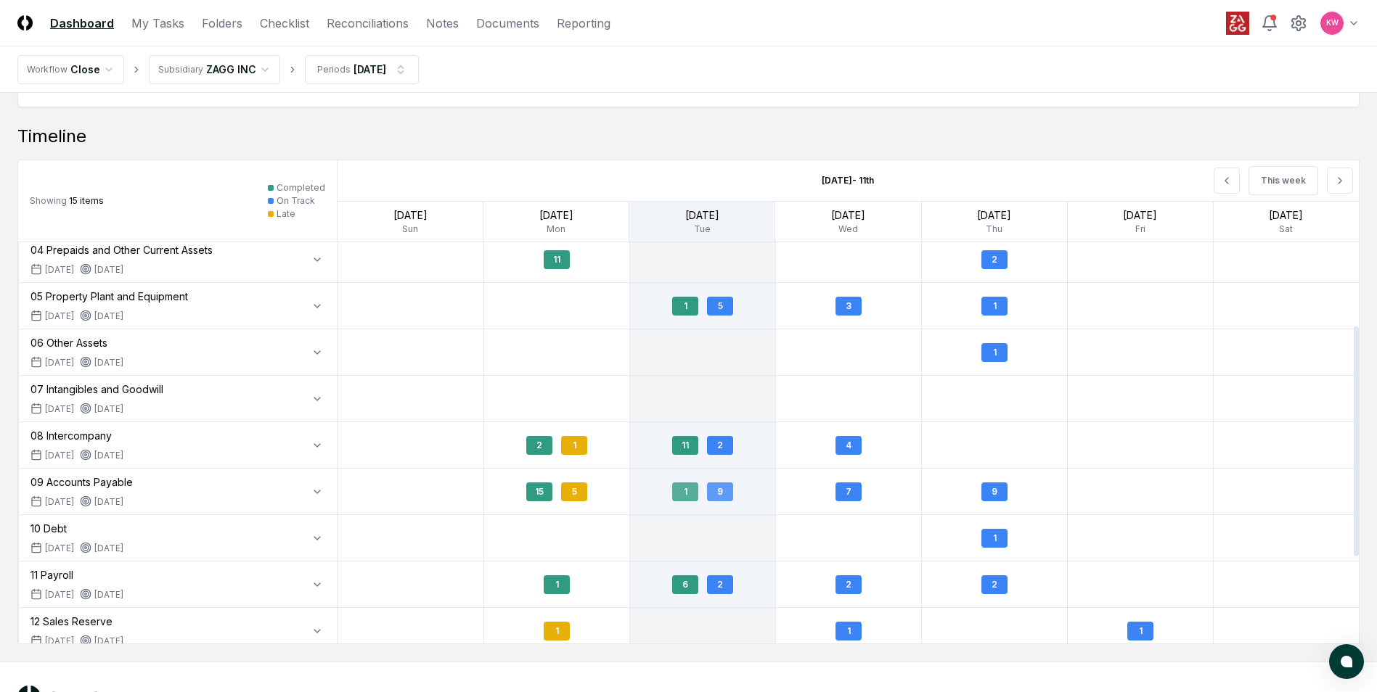
click at [721, 496] on div "9" at bounding box center [720, 492] width 26 height 19
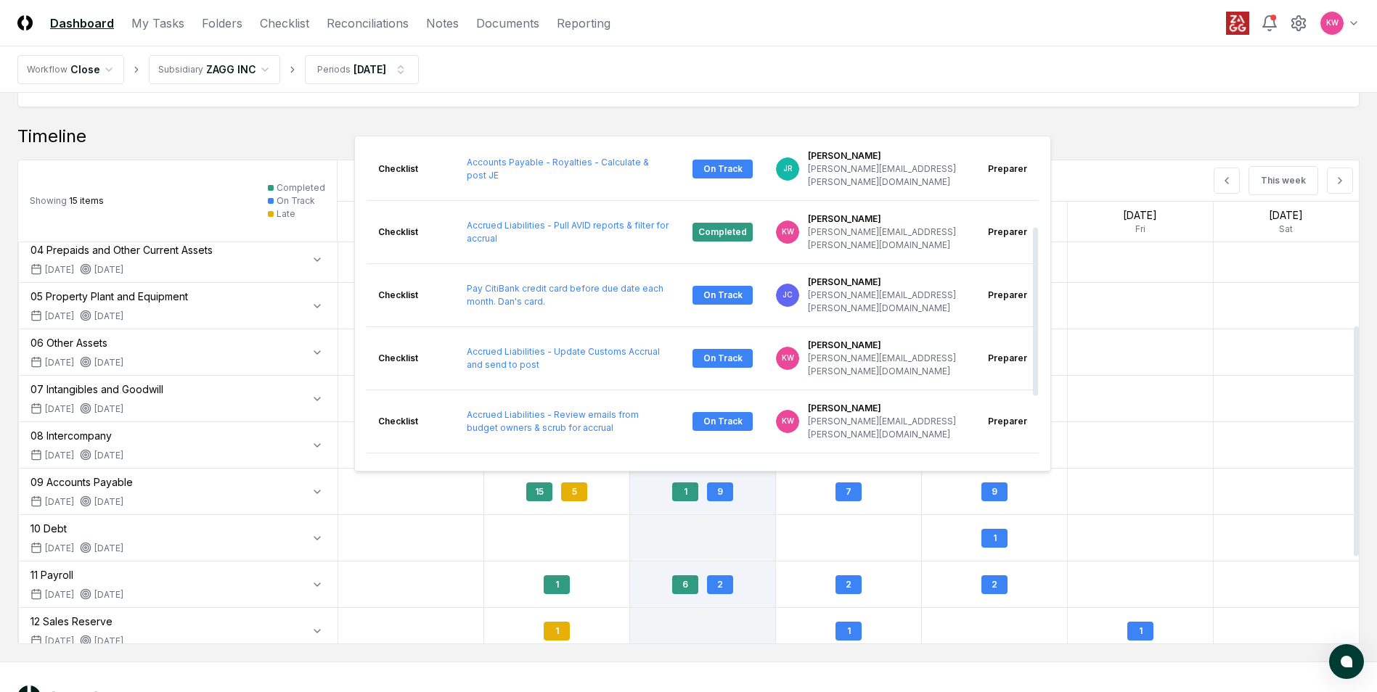
click at [713, 526] on div at bounding box center [703, 538] width 146 height 46
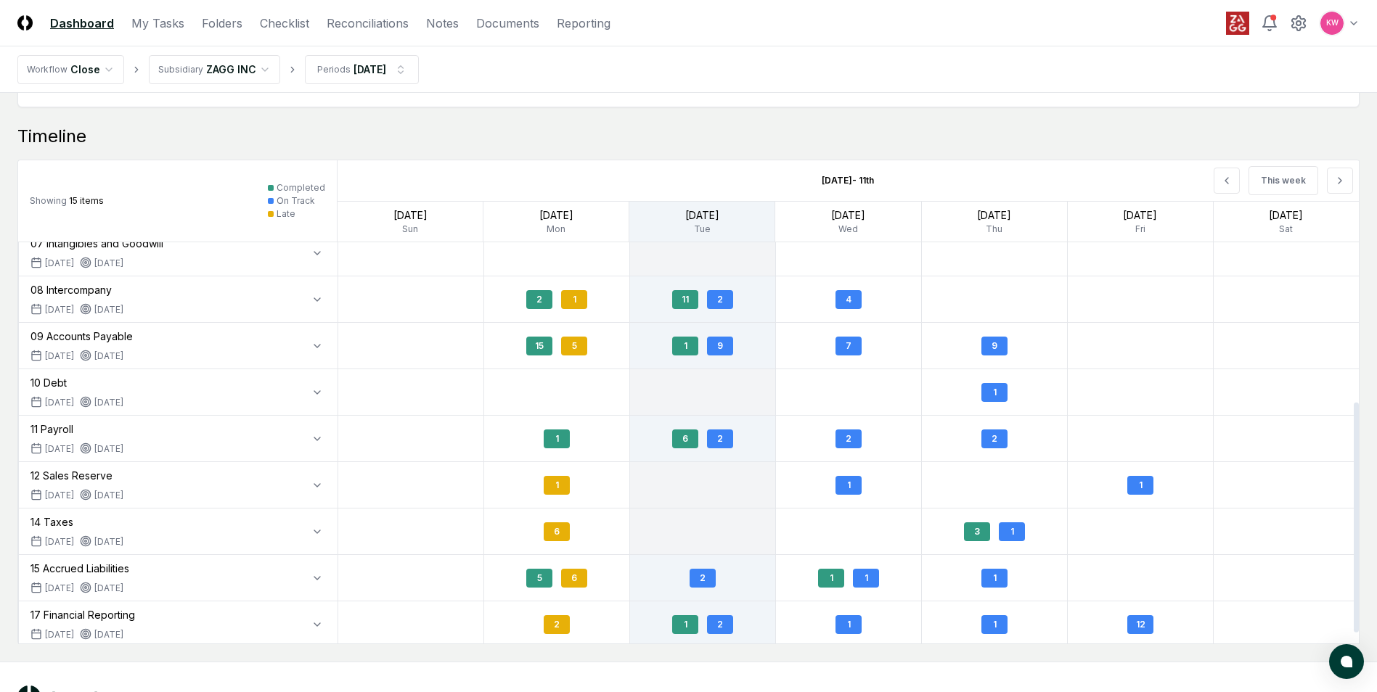
scroll to position [295, 0]
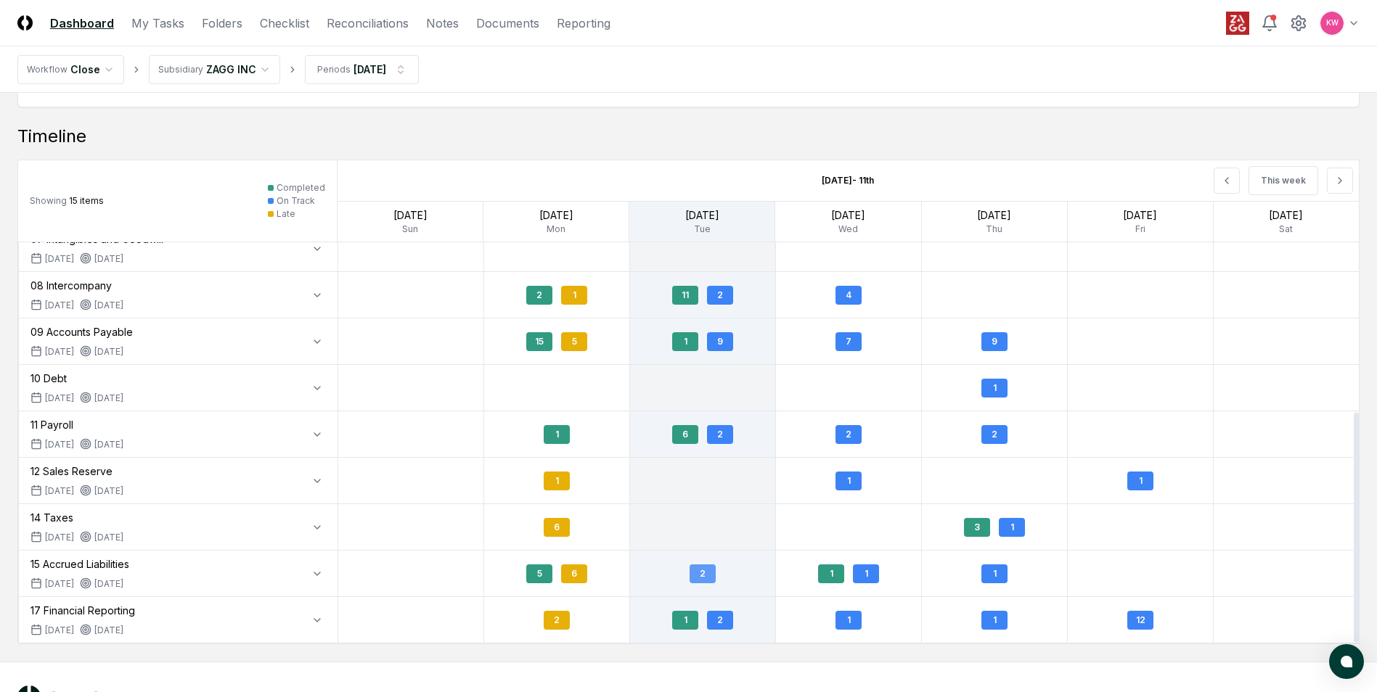
click at [704, 580] on div "2" at bounding box center [702, 574] width 26 height 19
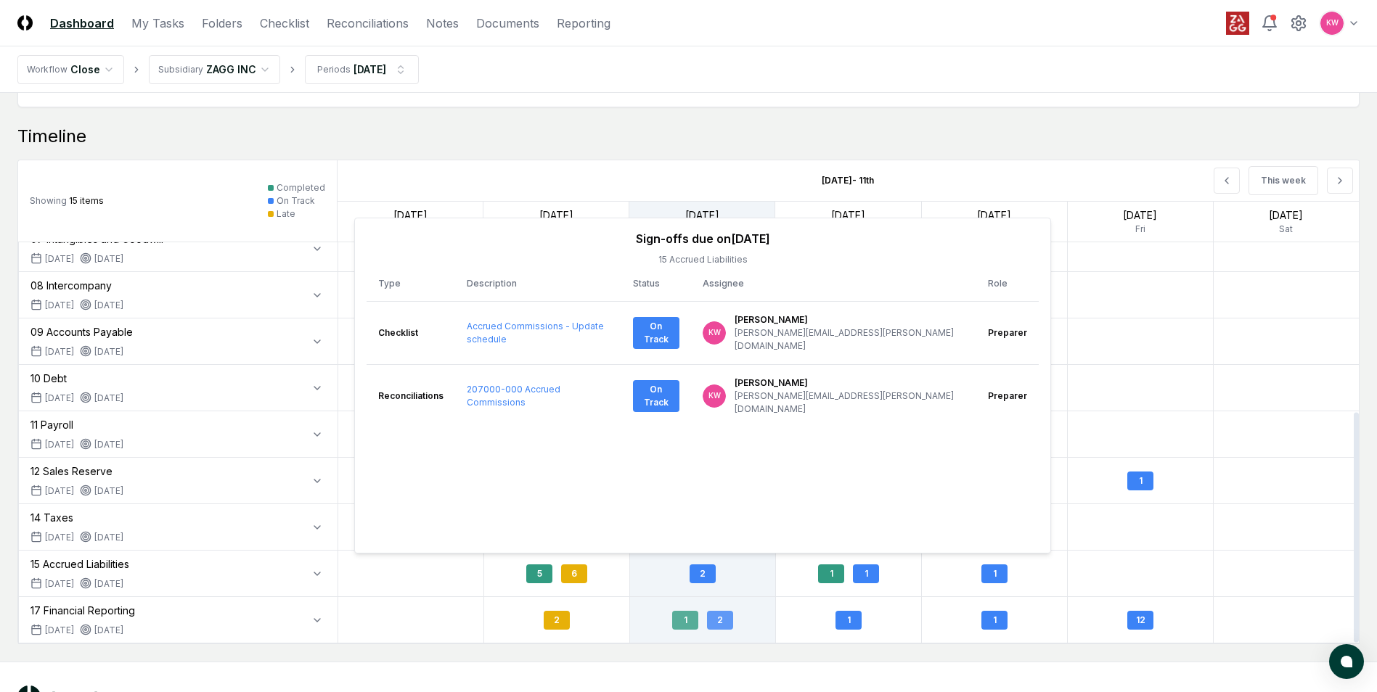
click at [769, 612] on div "1 2" at bounding box center [702, 620] width 145 height 34
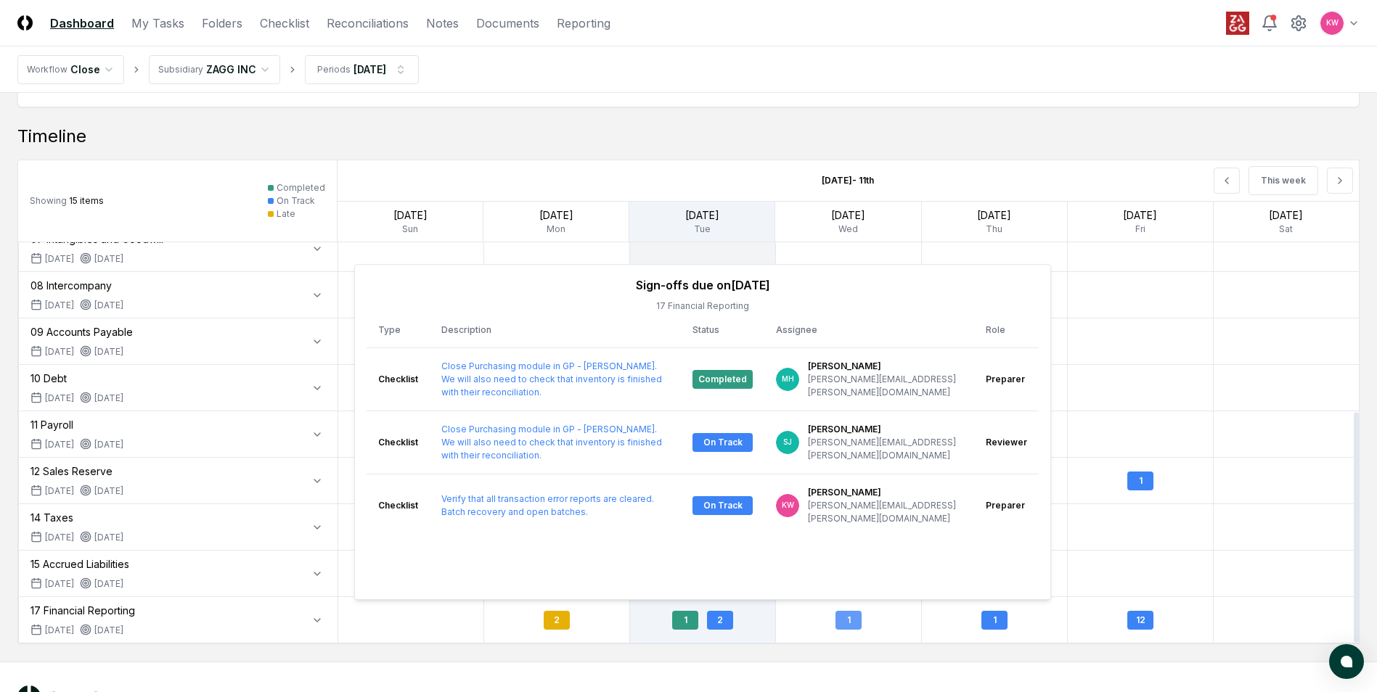
click at [782, 621] on div "1" at bounding box center [848, 620] width 145 height 34
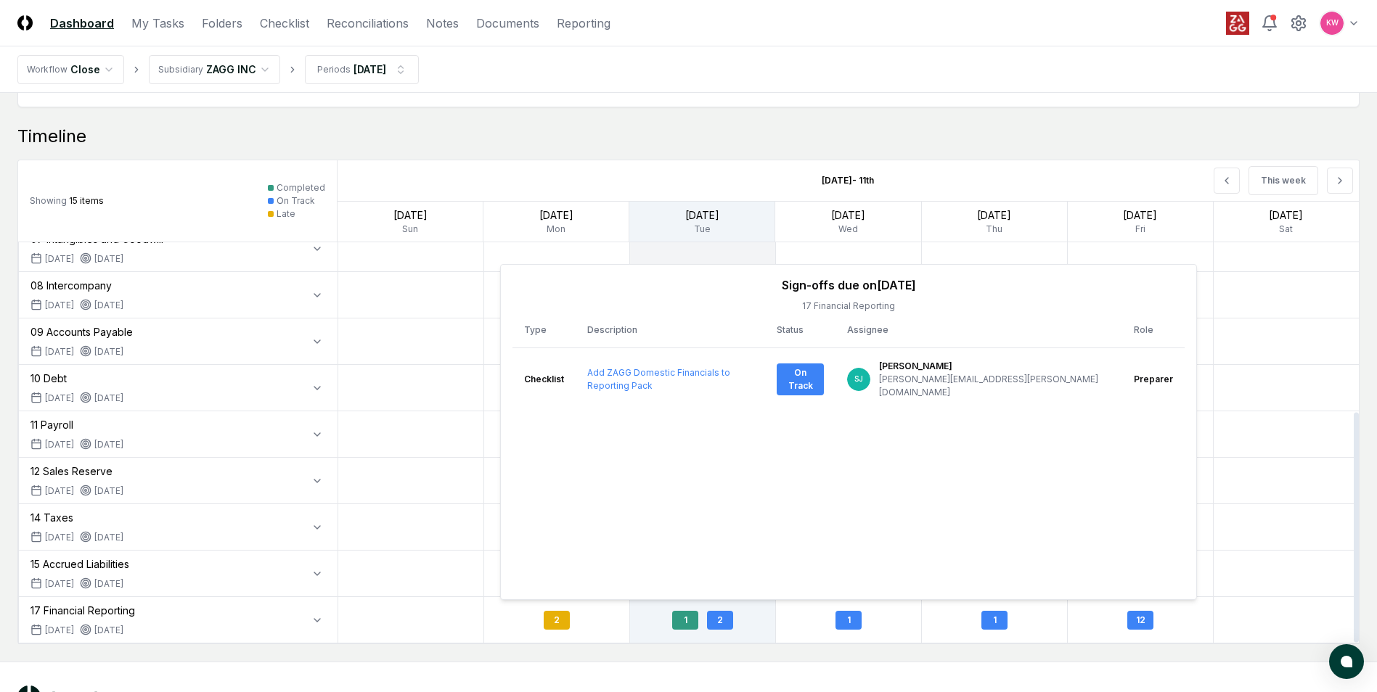
click at [678, 155] on div "Timeline Showing 15 items Completed On Track Late [DATE] - [DATE] This week [DA…" at bounding box center [688, 385] width 1342 height 520
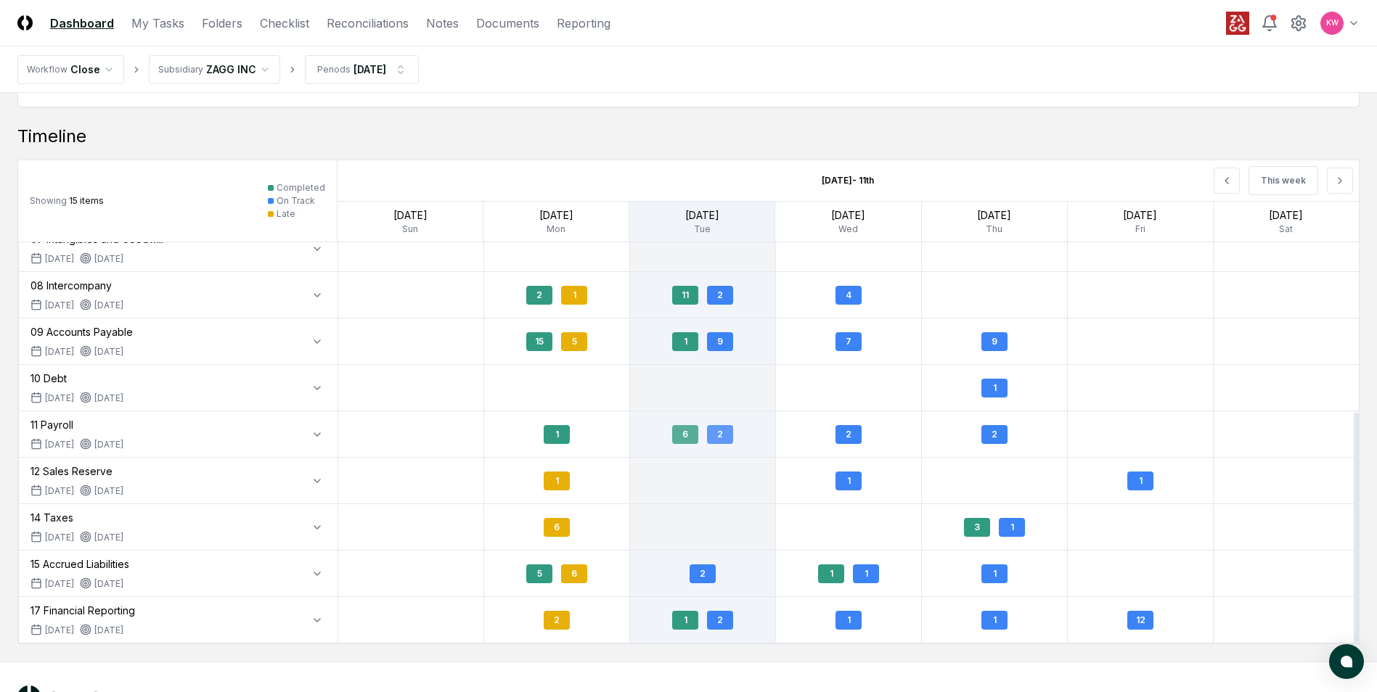
click at [692, 440] on div "6" at bounding box center [685, 434] width 26 height 19
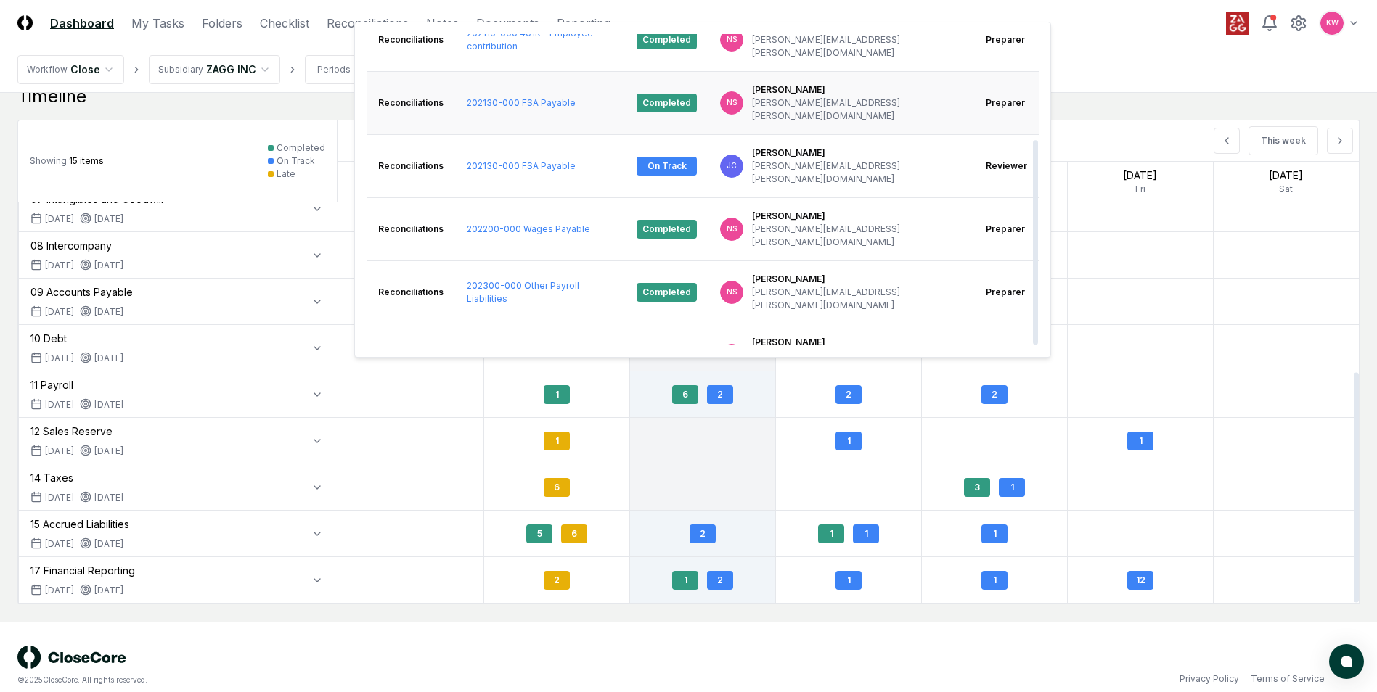
scroll to position [1389, 0]
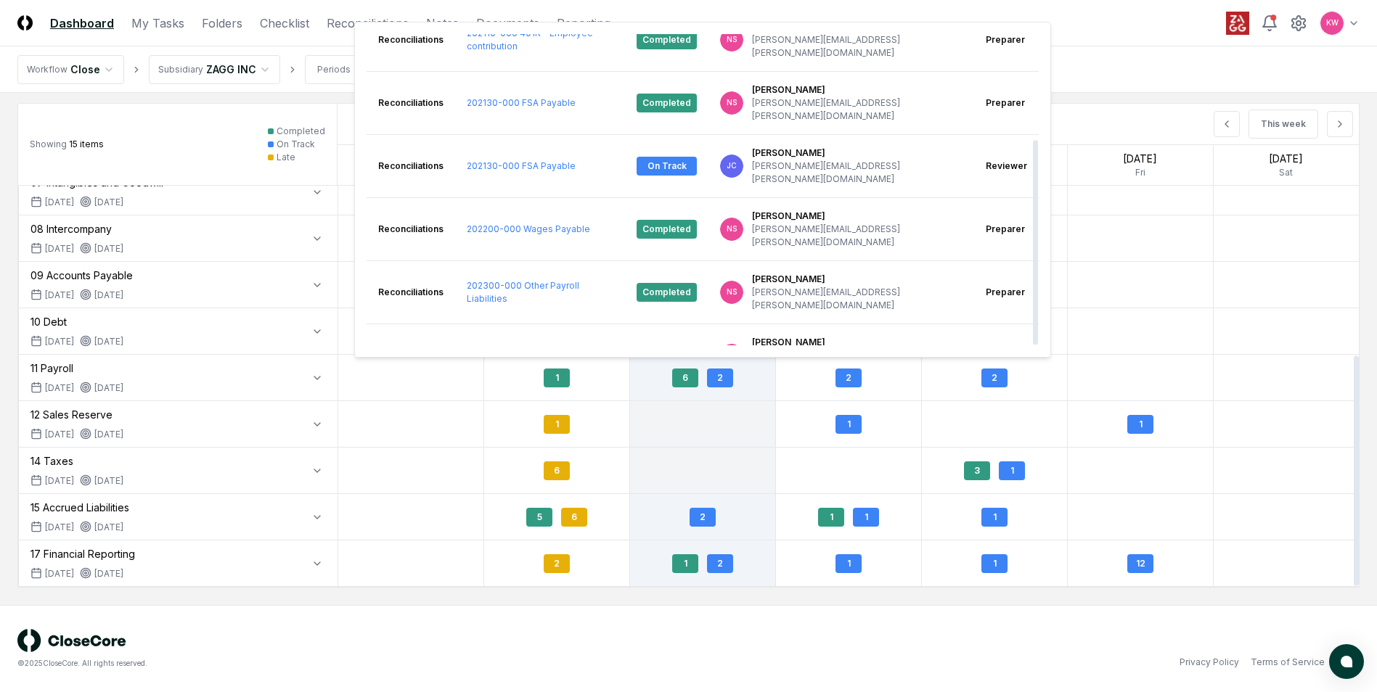
click at [1098, 111] on div "This week" at bounding box center [1154, 124] width 409 height 41
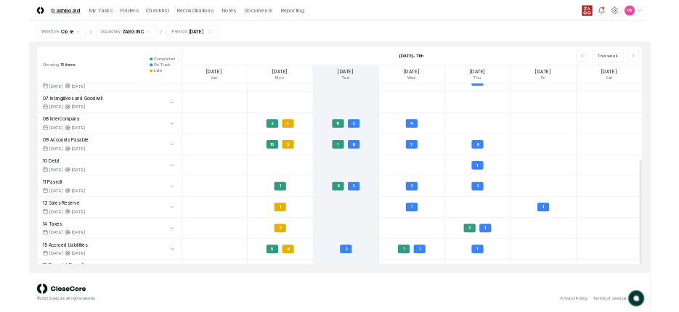
scroll to position [295, 0]
